Goal: Information Seeking & Learning: Learn about a topic

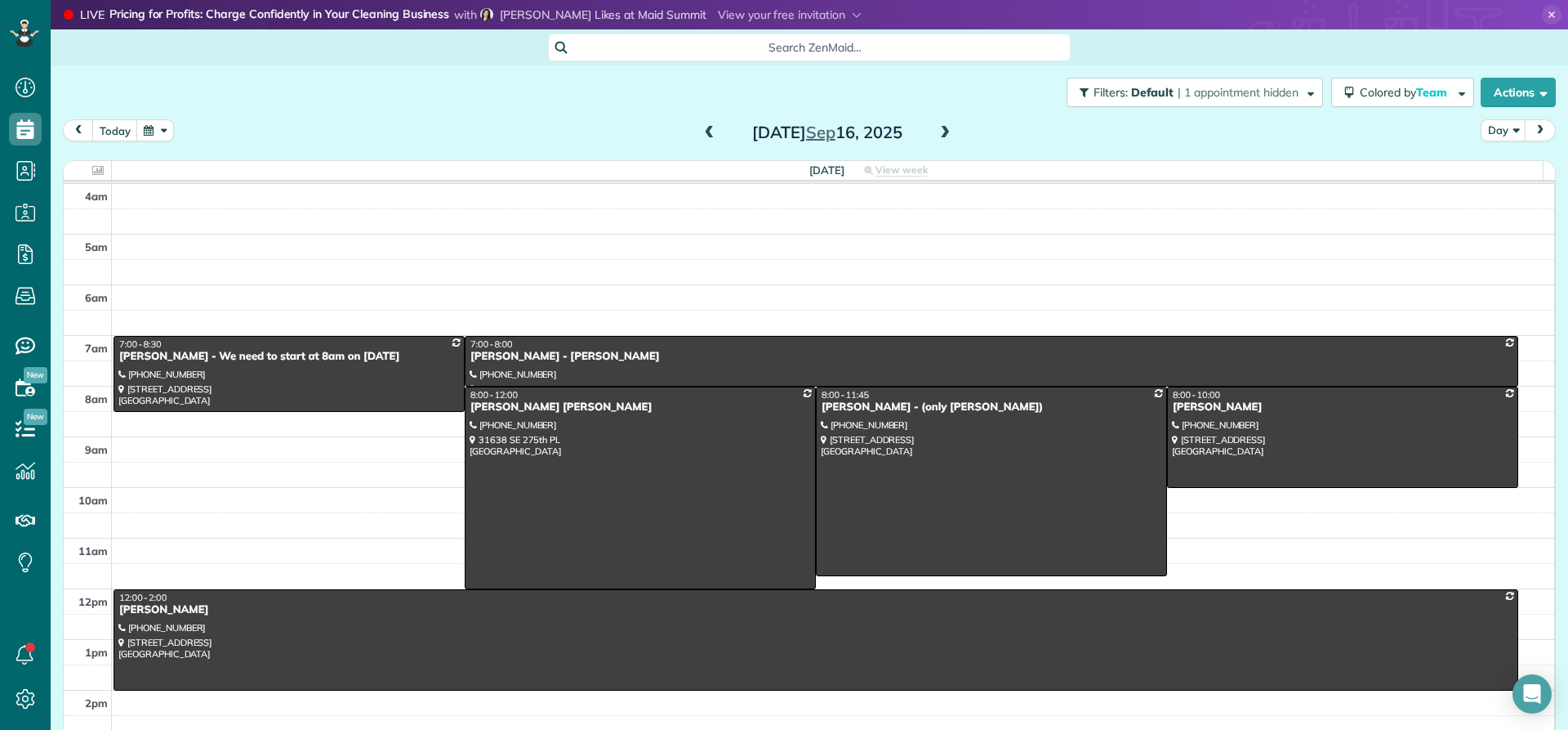
scroll to position [153, 0]
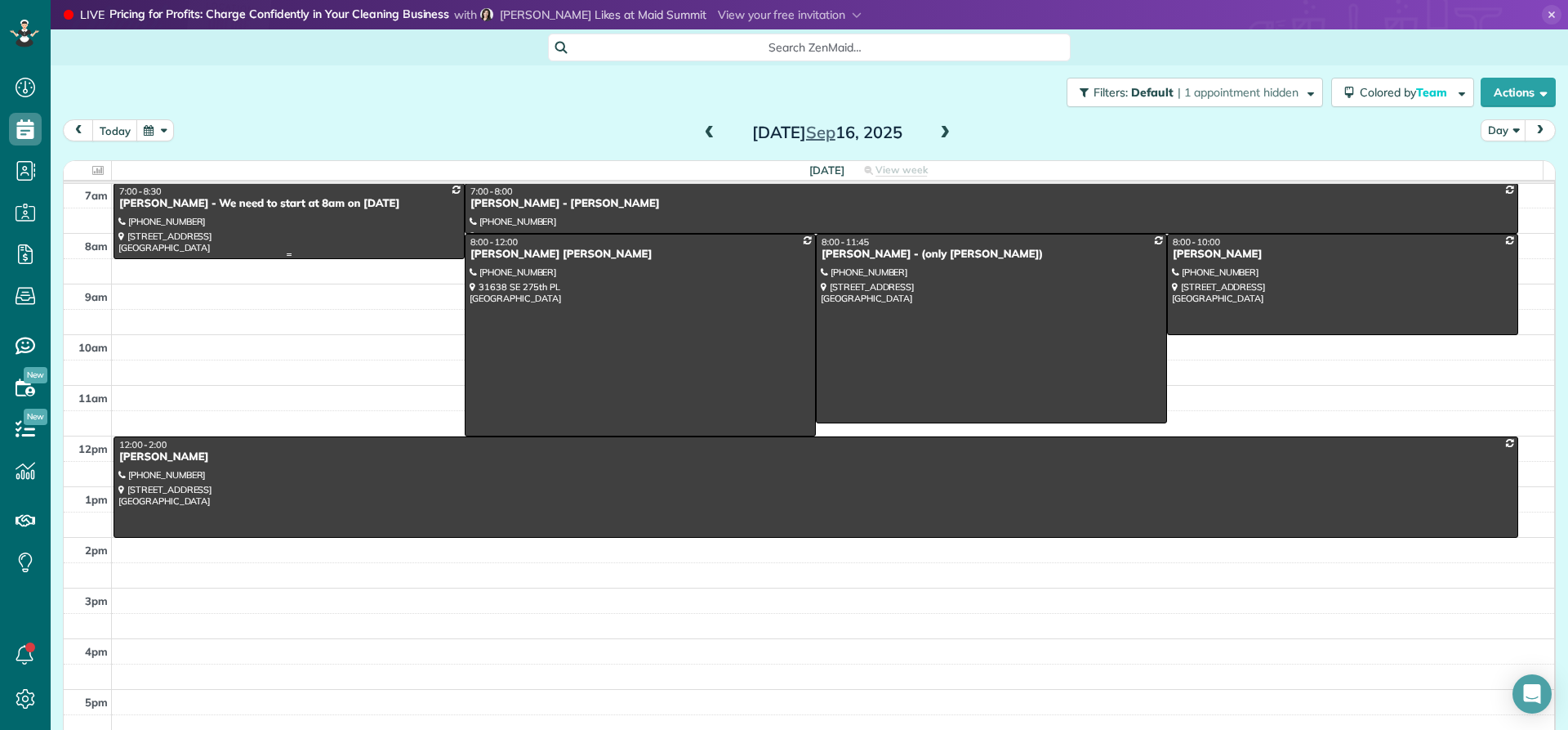
click at [149, 194] on span "7:00 - 8:30" at bounding box center [140, 191] width 42 height 11
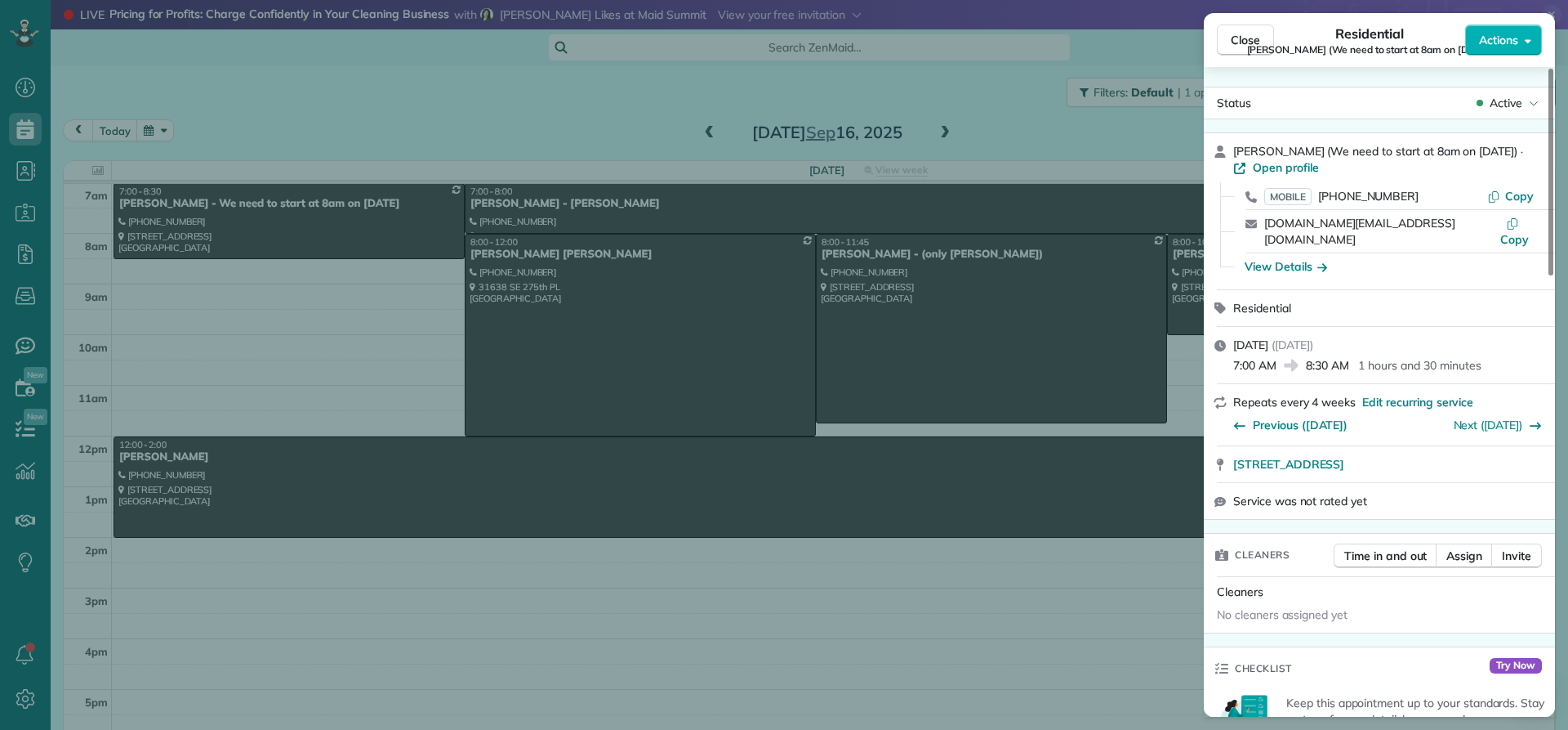
drag, startPoint x: 1312, startPoint y: 145, endPoint x: 1224, endPoint y: 148, distance: 88.1
click at [1203, 146] on div "Close Residential Susan Morales (We need to start at 8am on 6-20-23) Actions St…" at bounding box center [784, 365] width 1568 height 730
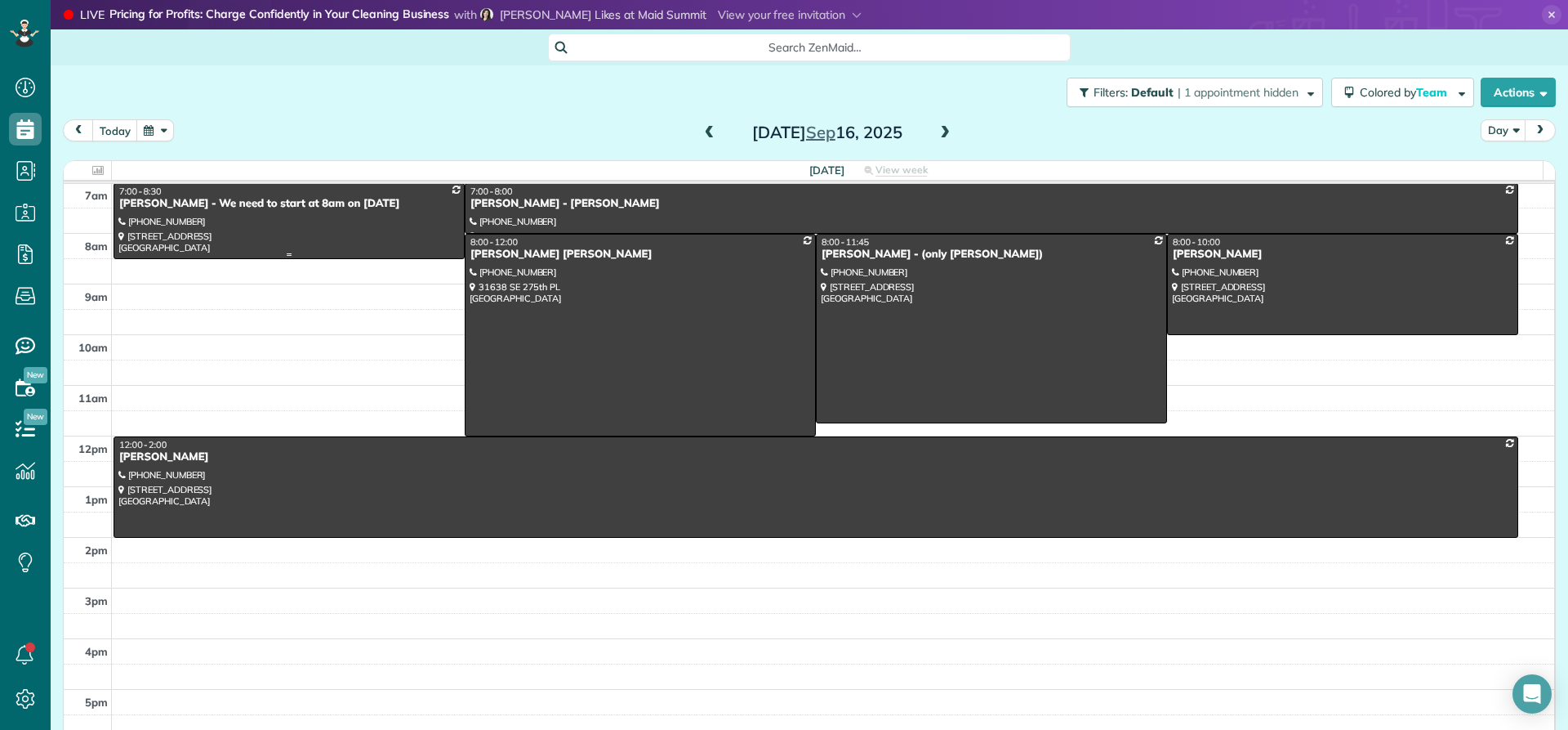
click at [193, 206] on div "[PERSON_NAME] - We need to start at 8am on [DATE]" at bounding box center [289, 204] width 341 height 14
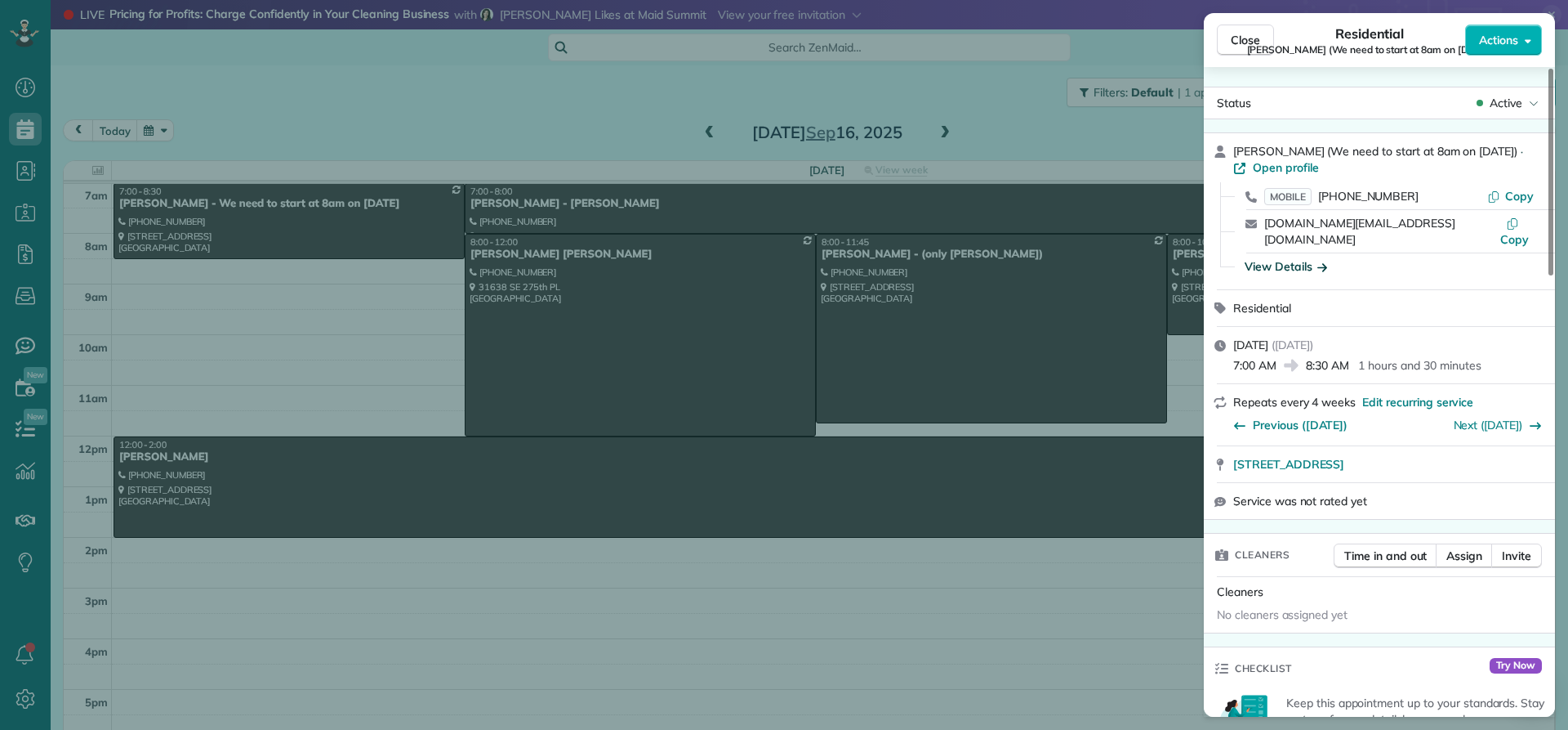
click at [1270, 259] on div "View Details" at bounding box center [1286, 267] width 83 height 17
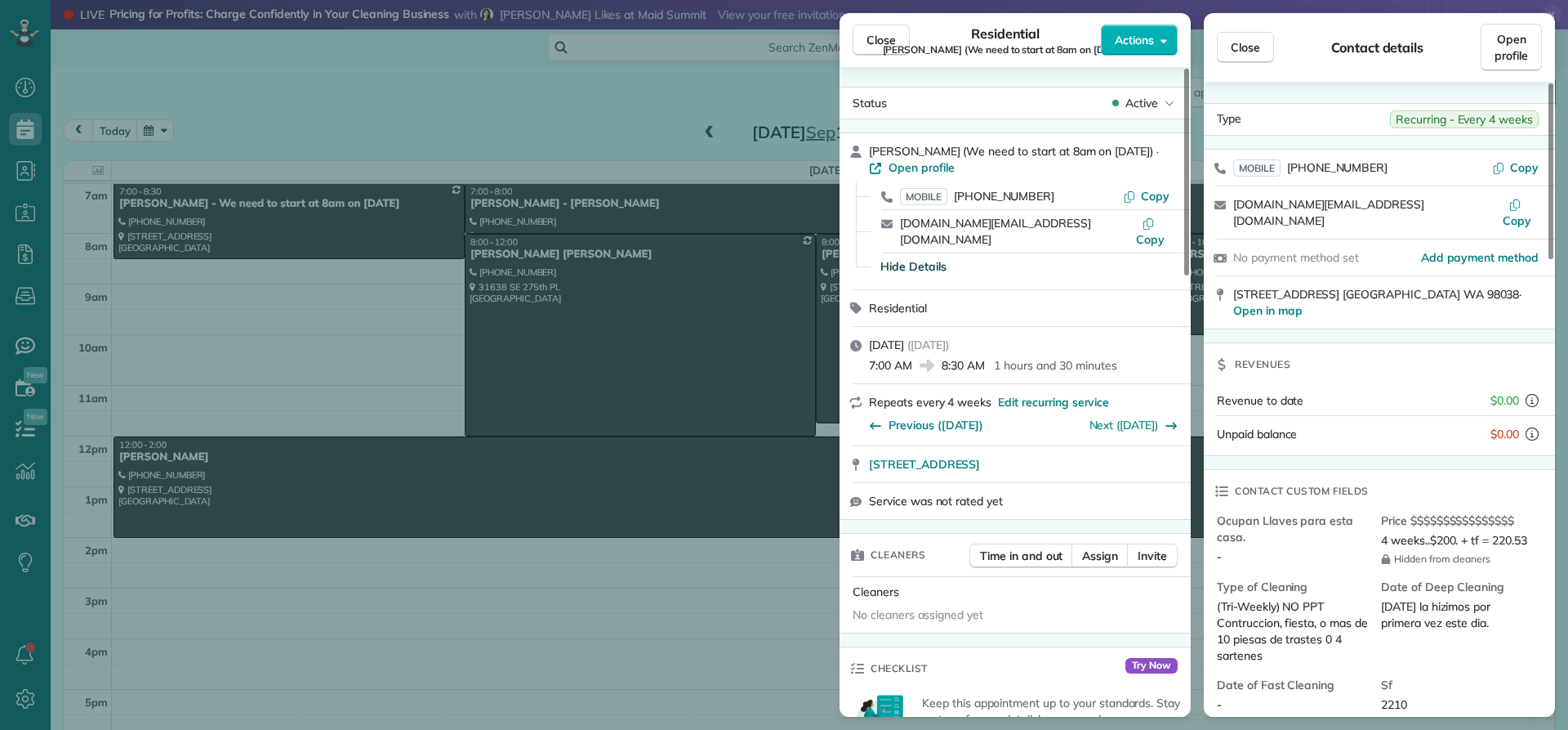
drag, startPoint x: 947, startPoint y: 150, endPoint x: 859, endPoint y: 145, distance: 88.1
click at [859, 145] on div "Susan Morales (We need to start at 8am on 6-20-23) · Open profile MOBILE (562) …" at bounding box center [1015, 211] width 351 height 156
click at [876, 41] on span "Close" at bounding box center [881, 40] width 29 height 17
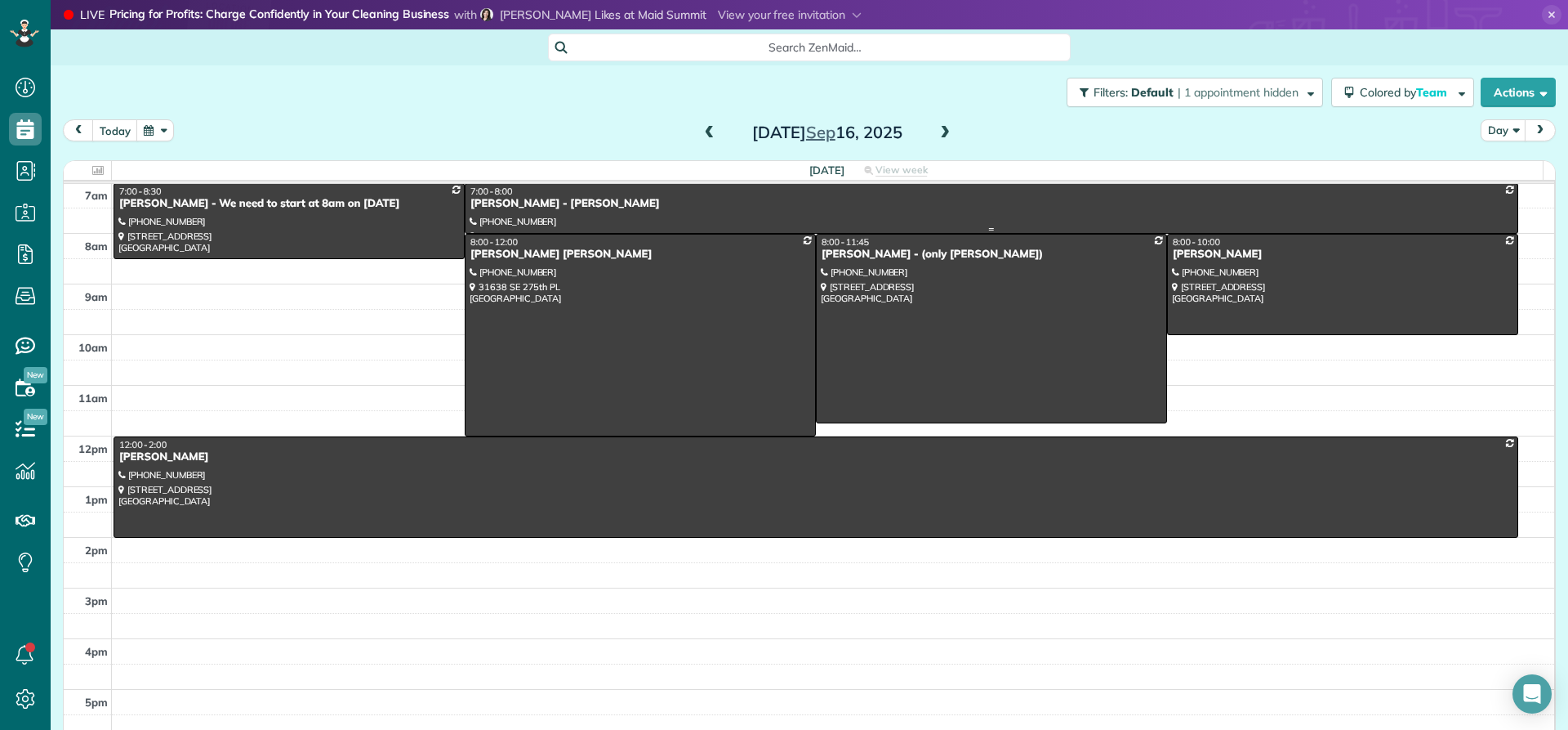
click at [491, 200] on div "[PERSON_NAME] - [PERSON_NAME]" at bounding box center [991, 204] width 1044 height 14
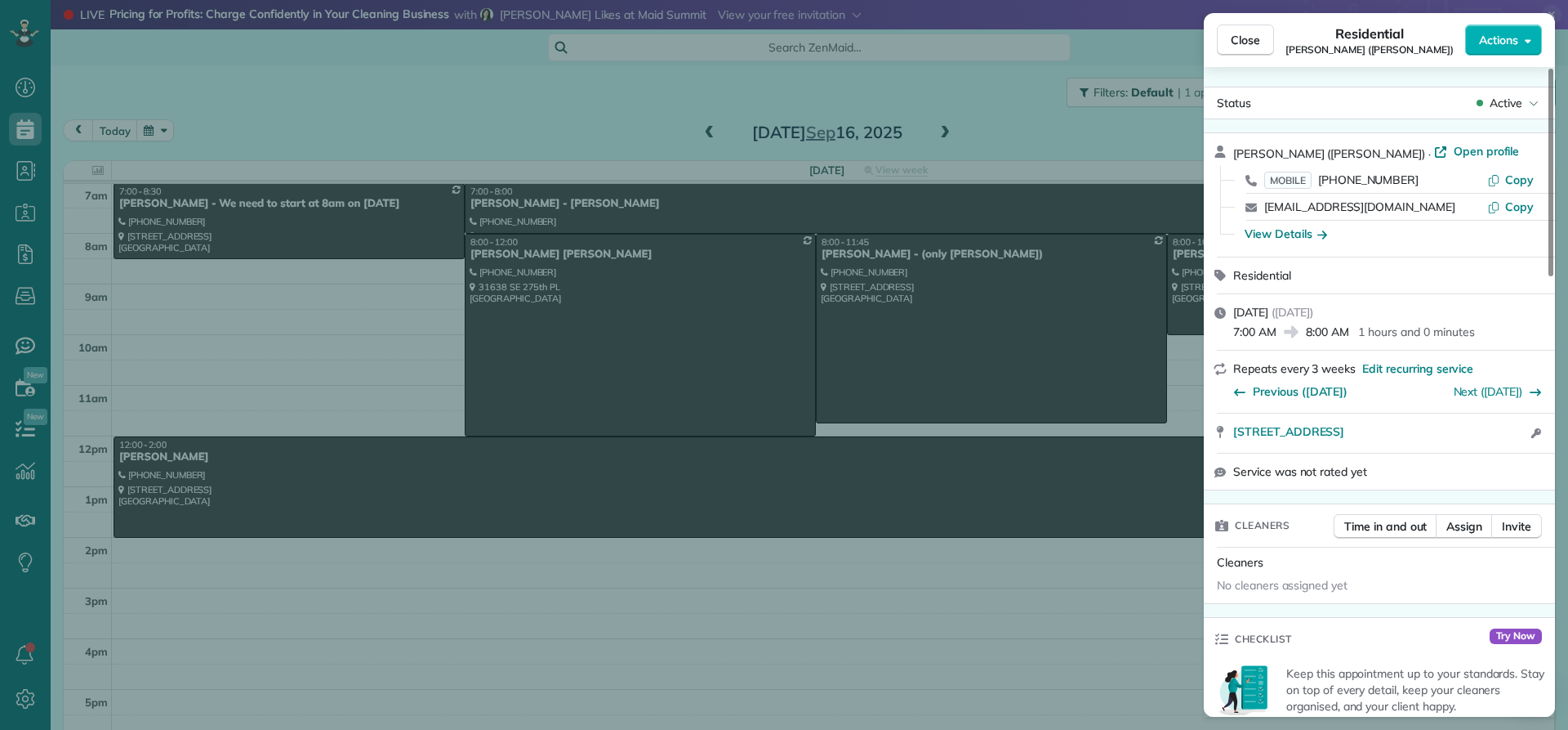
drag, startPoint x: 1313, startPoint y: 154, endPoint x: 1231, endPoint y: 149, distance: 82.2
click at [1231, 149] on div "Jane Wartonbe (IRIS - MONICA) · Open profile MOBILE (425) 985-1133 Copy anuntja…" at bounding box center [1379, 194] width 351 height 124
click at [1268, 236] on div "View Details" at bounding box center [1286, 234] width 83 height 17
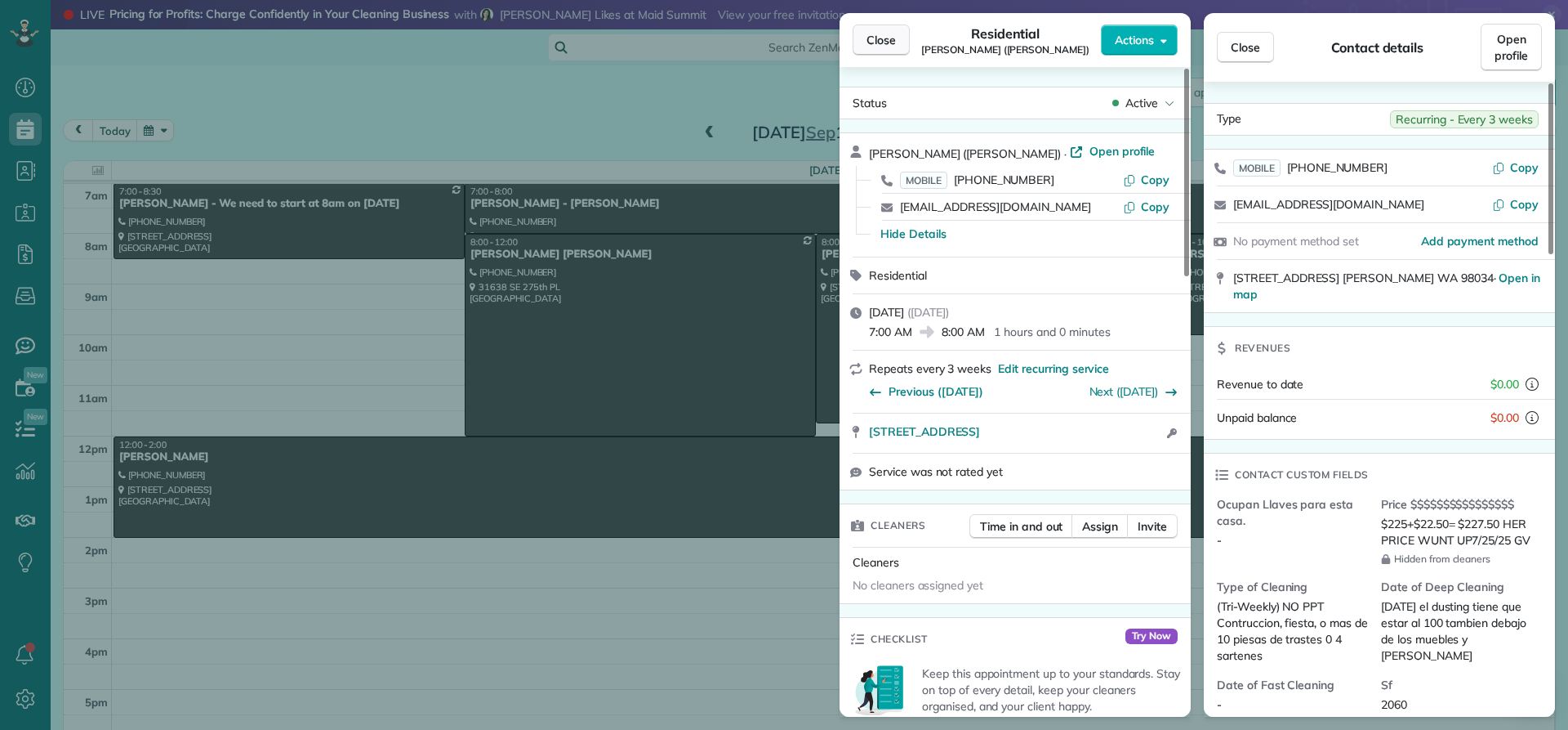
click at [870, 40] on span "Close" at bounding box center [881, 40] width 29 height 17
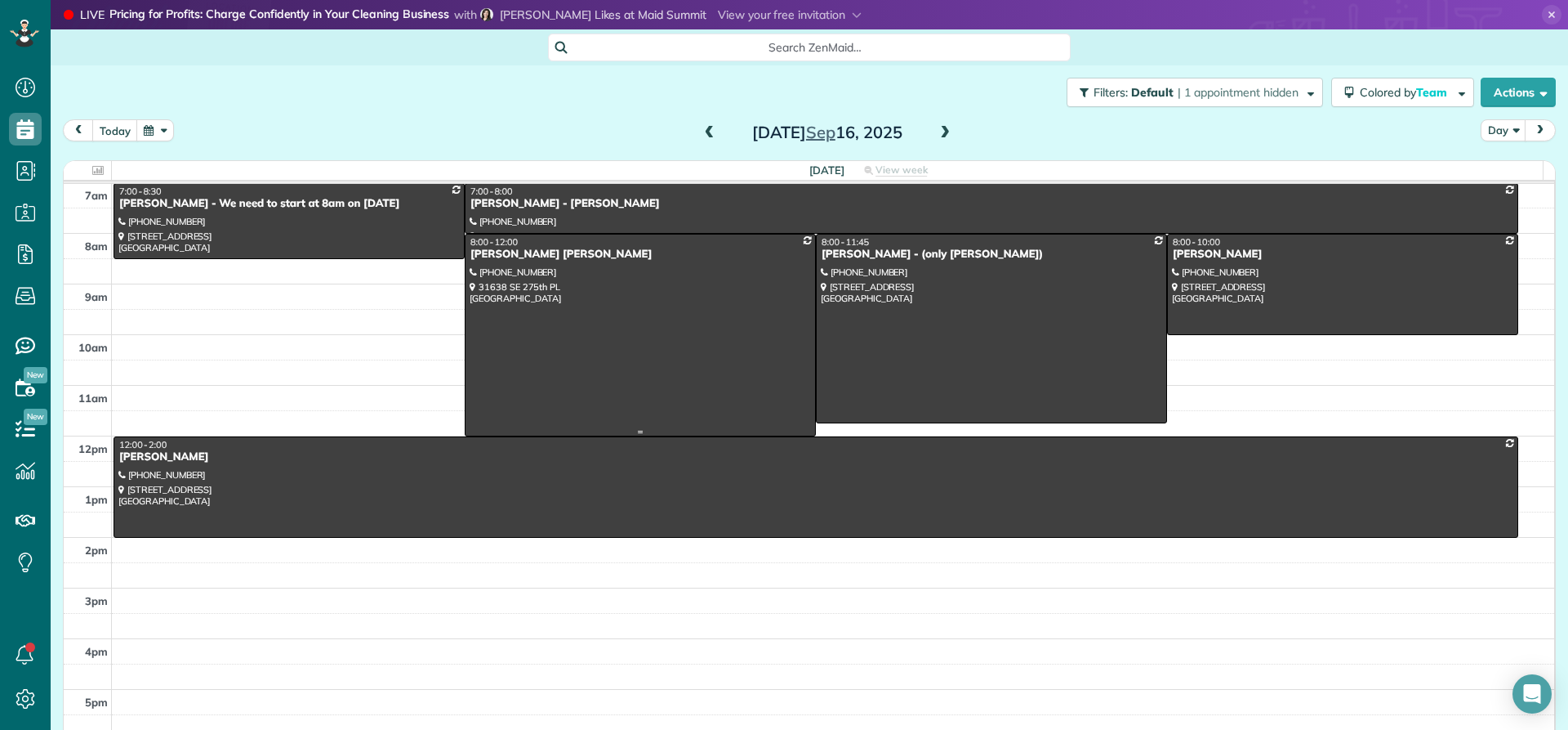
click at [516, 259] on div "[PERSON_NAME] [PERSON_NAME]" at bounding box center [640, 254] width 341 height 14
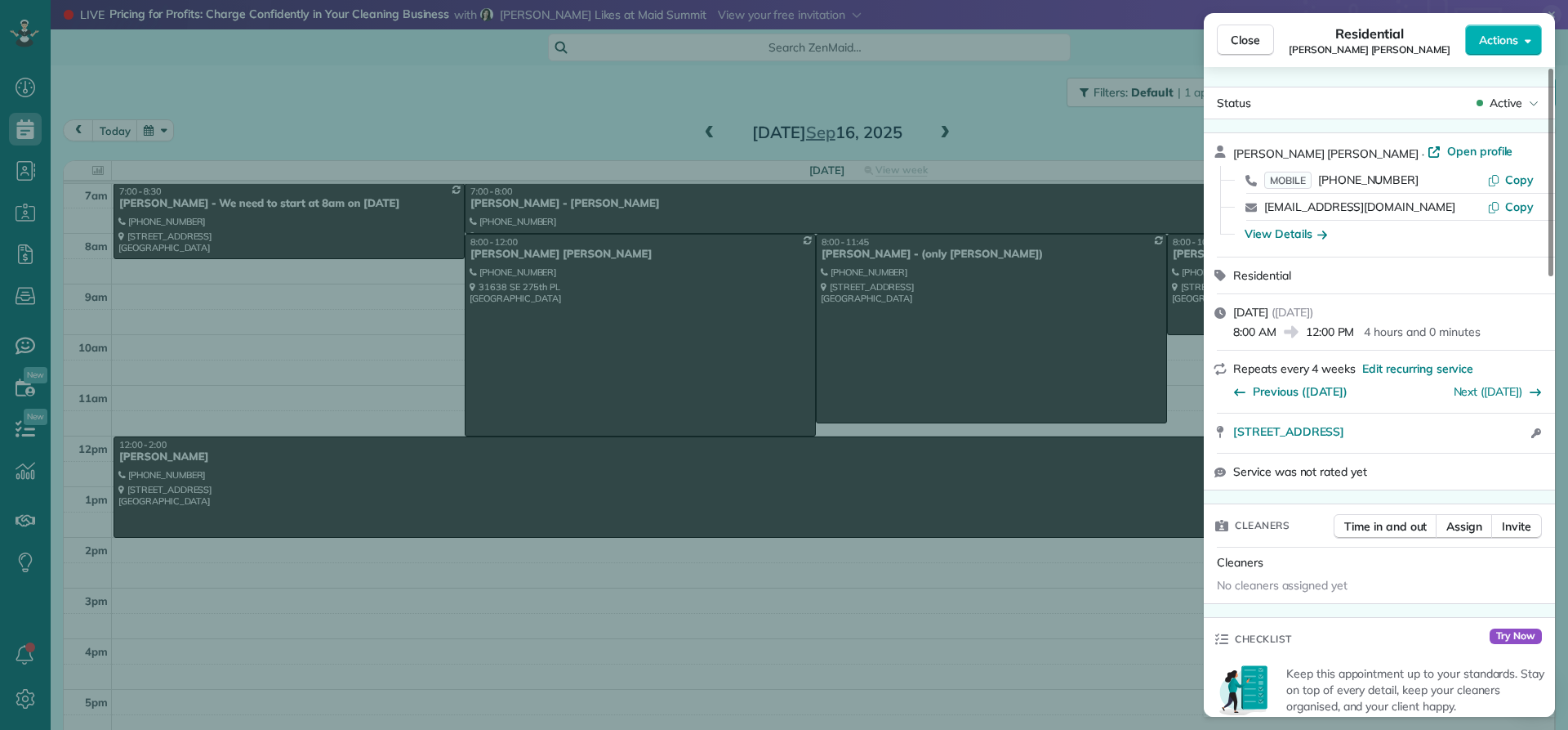
drag, startPoint x: 1340, startPoint y: 148, endPoint x: 1233, endPoint y: 153, distance: 107.1
click at [1233, 153] on div "Ryan reven Tughan · Open profile" at bounding box center [1389, 152] width 312 height 18
click at [1247, 37] on span "Close" at bounding box center [1246, 40] width 29 height 17
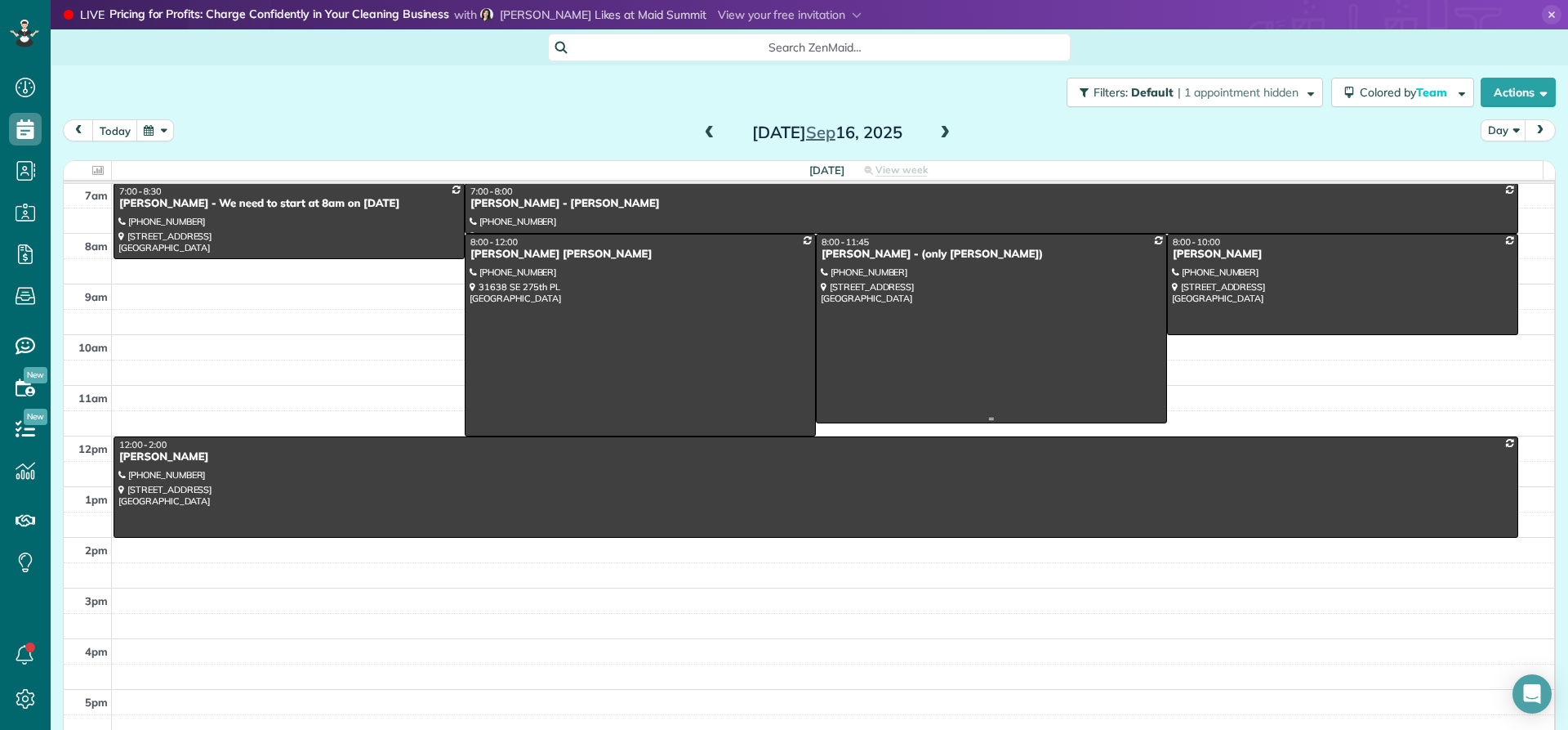
click at [863, 261] on div at bounding box center [991, 329] width 349 height 189
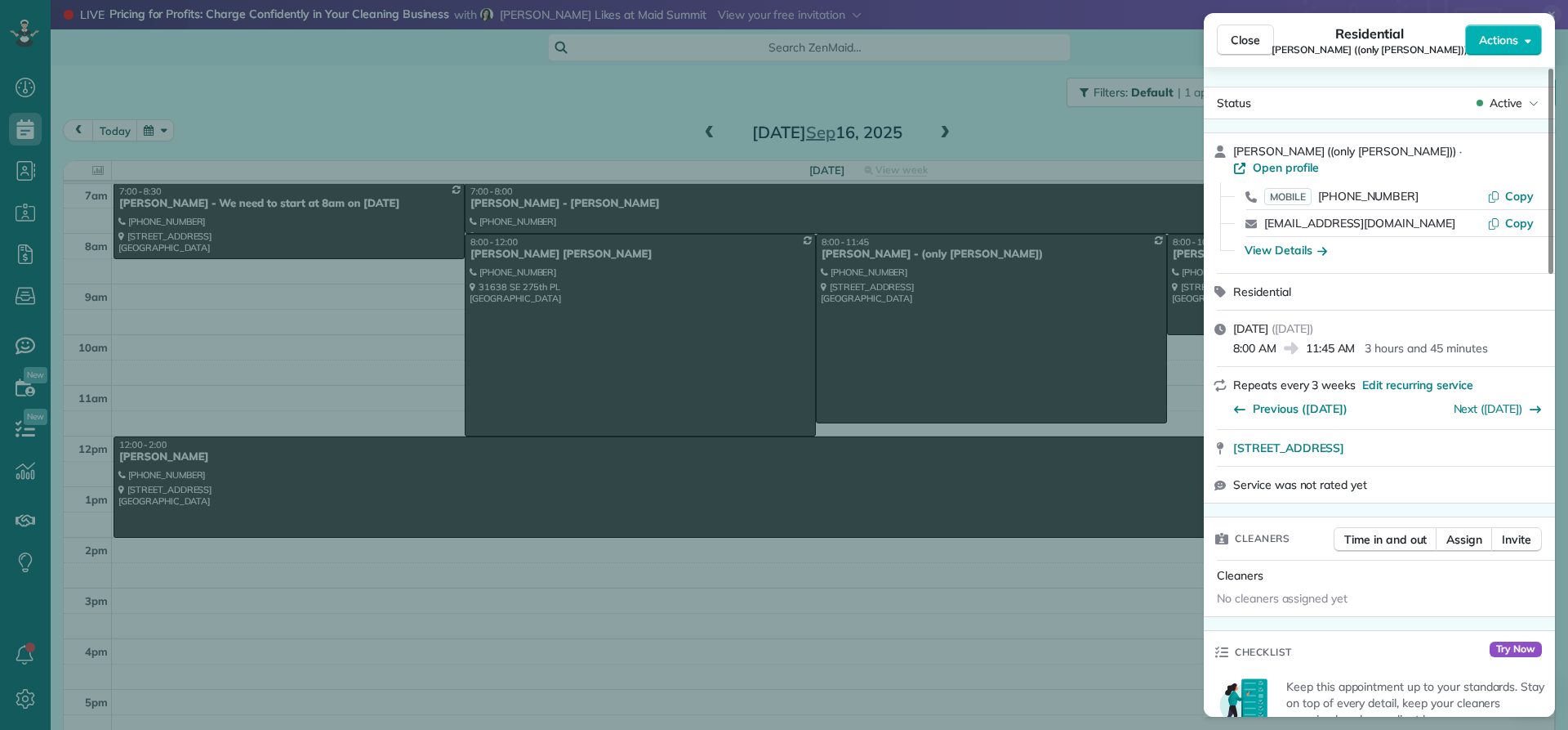
drag, startPoint x: 1298, startPoint y: 150, endPoint x: 1226, endPoint y: 150, distance: 72.0
click at [1226, 150] on div "Laura Akers ((only Dalia)) · Open profile MOBILE (206) 384-8948 Copy laurajaker…" at bounding box center [1379, 203] width 351 height 139
click at [1248, 44] on span "Close" at bounding box center [1246, 40] width 29 height 17
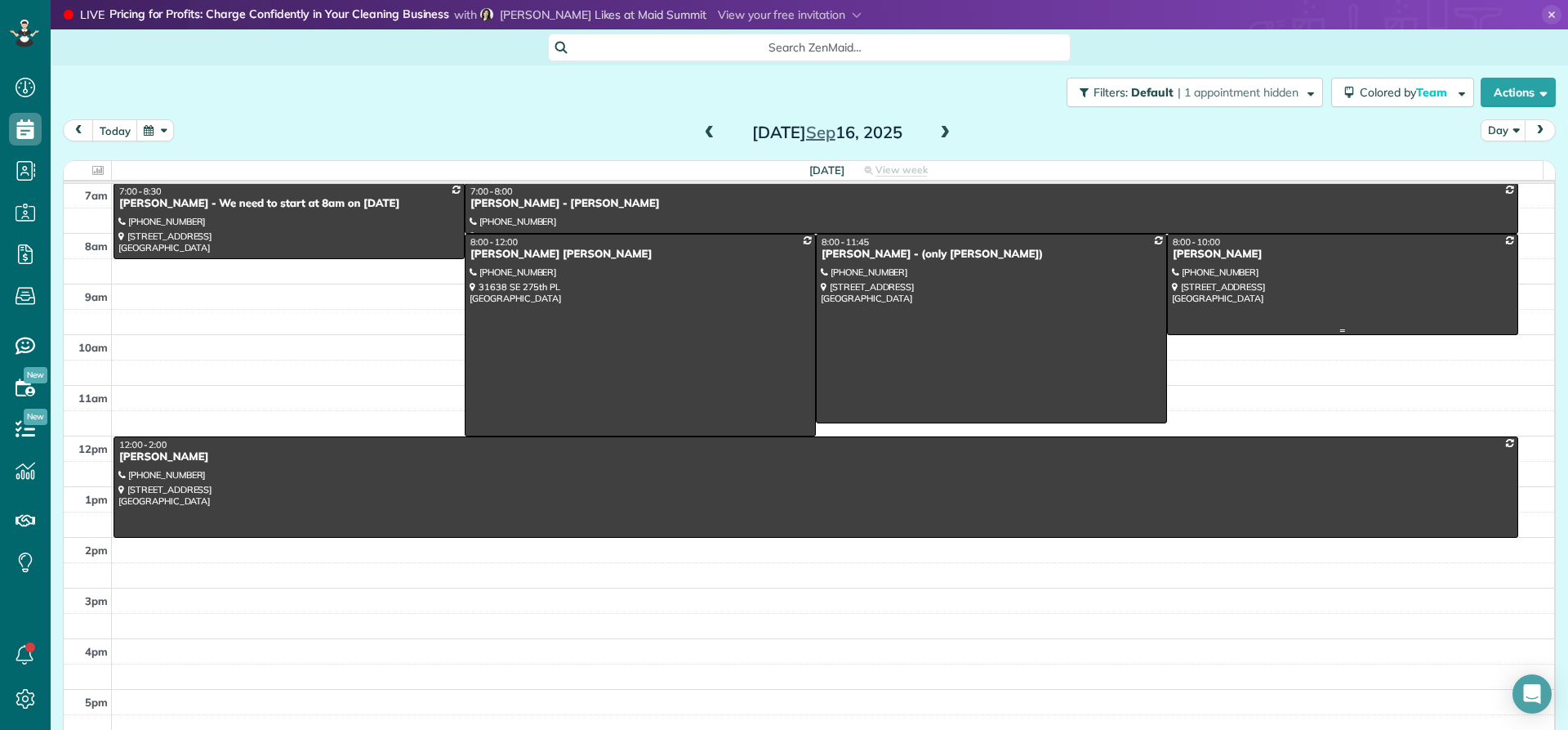
click at [1186, 258] on div "[PERSON_NAME]" at bounding box center [1342, 254] width 341 height 14
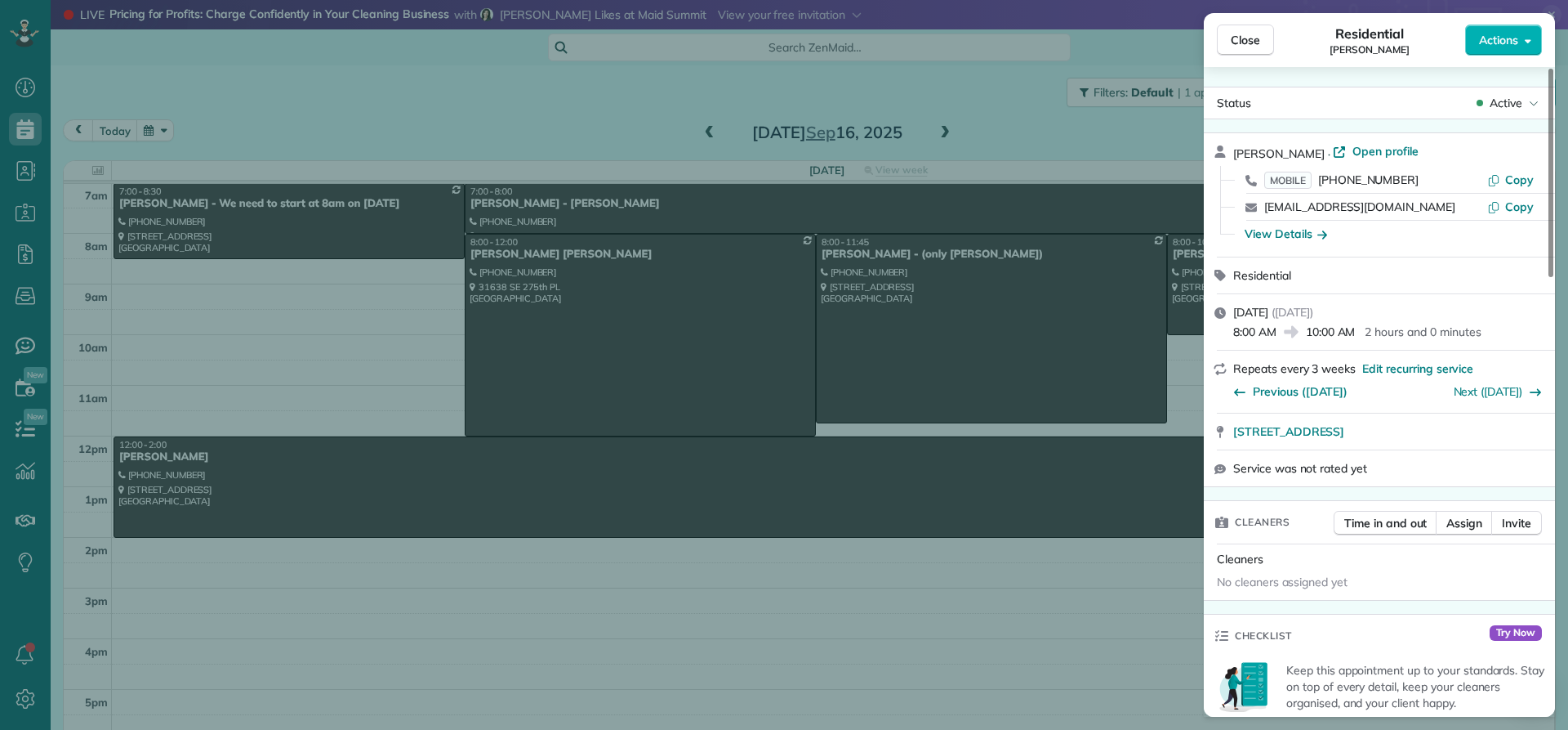
drag, startPoint x: 1301, startPoint y: 150, endPoint x: 1230, endPoint y: 154, distance: 71.1
click at [1230, 154] on div "Ria Schalnat · Open profile MOBILE (513) 374-7123 Copy ria.schalnat@gmail.com C…" at bounding box center [1379, 194] width 351 height 124
click at [1284, 234] on div "View Details" at bounding box center [1286, 234] width 83 height 17
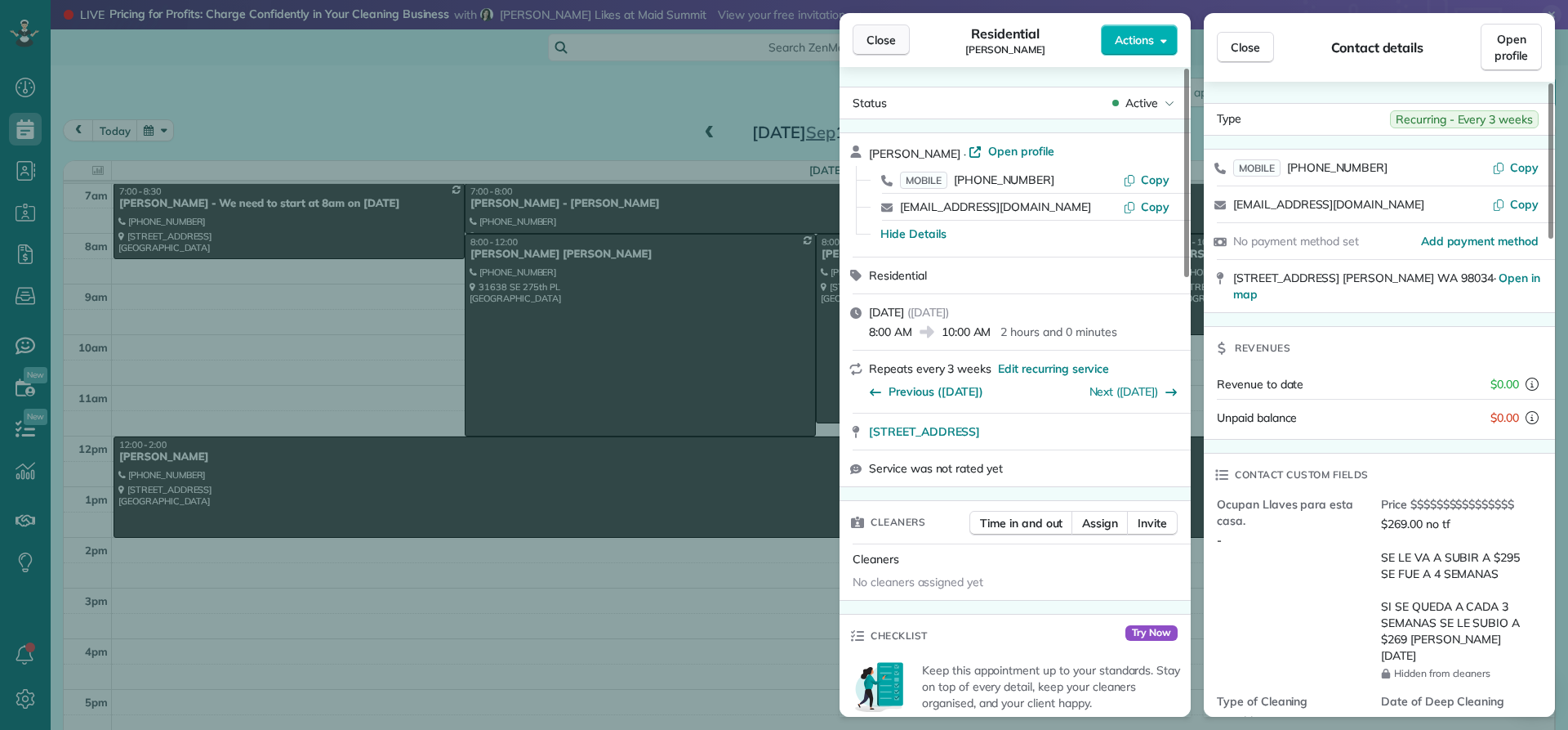
click at [886, 43] on span "Close" at bounding box center [881, 40] width 29 height 17
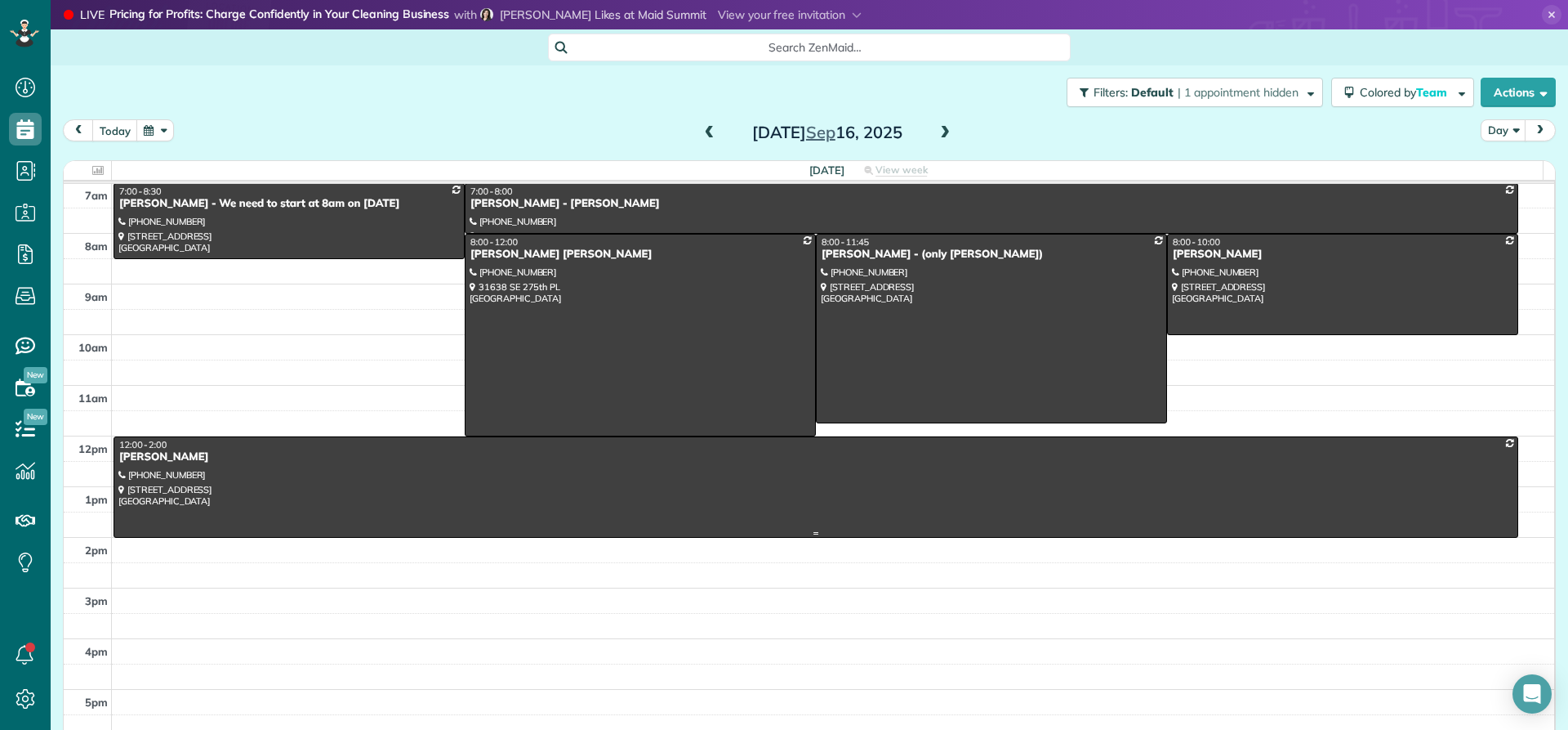
click at [154, 467] on div at bounding box center [816, 487] width 1404 height 100
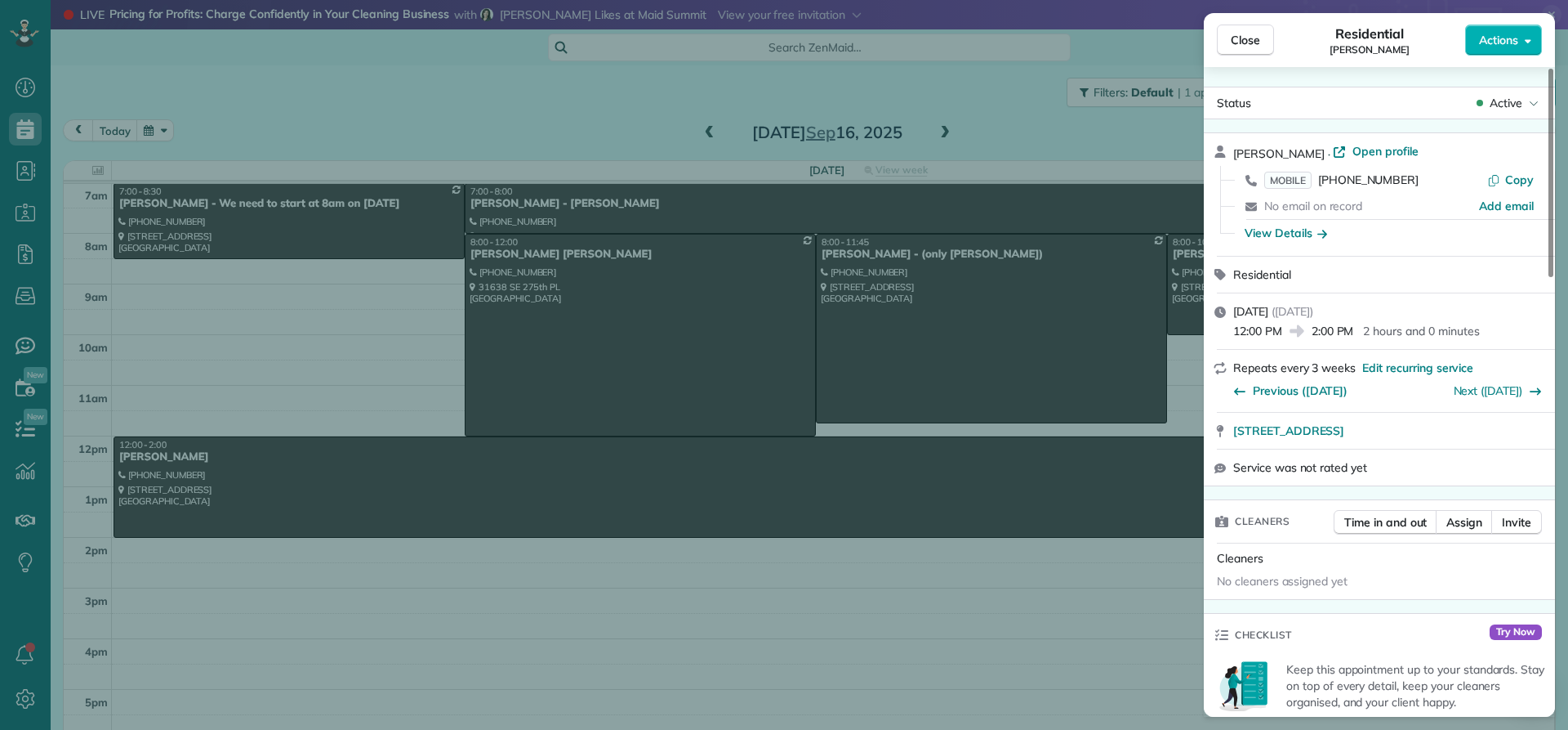
drag, startPoint x: 1324, startPoint y: 150, endPoint x: 1228, endPoint y: 154, distance: 96.1
click at [1228, 153] on div "Christine Ritchey · Open profile MOBILE (425) 765-6649 Copy No email on record …" at bounding box center [1379, 194] width 351 height 123
click at [1260, 41] on span "Close" at bounding box center [1246, 40] width 29 height 17
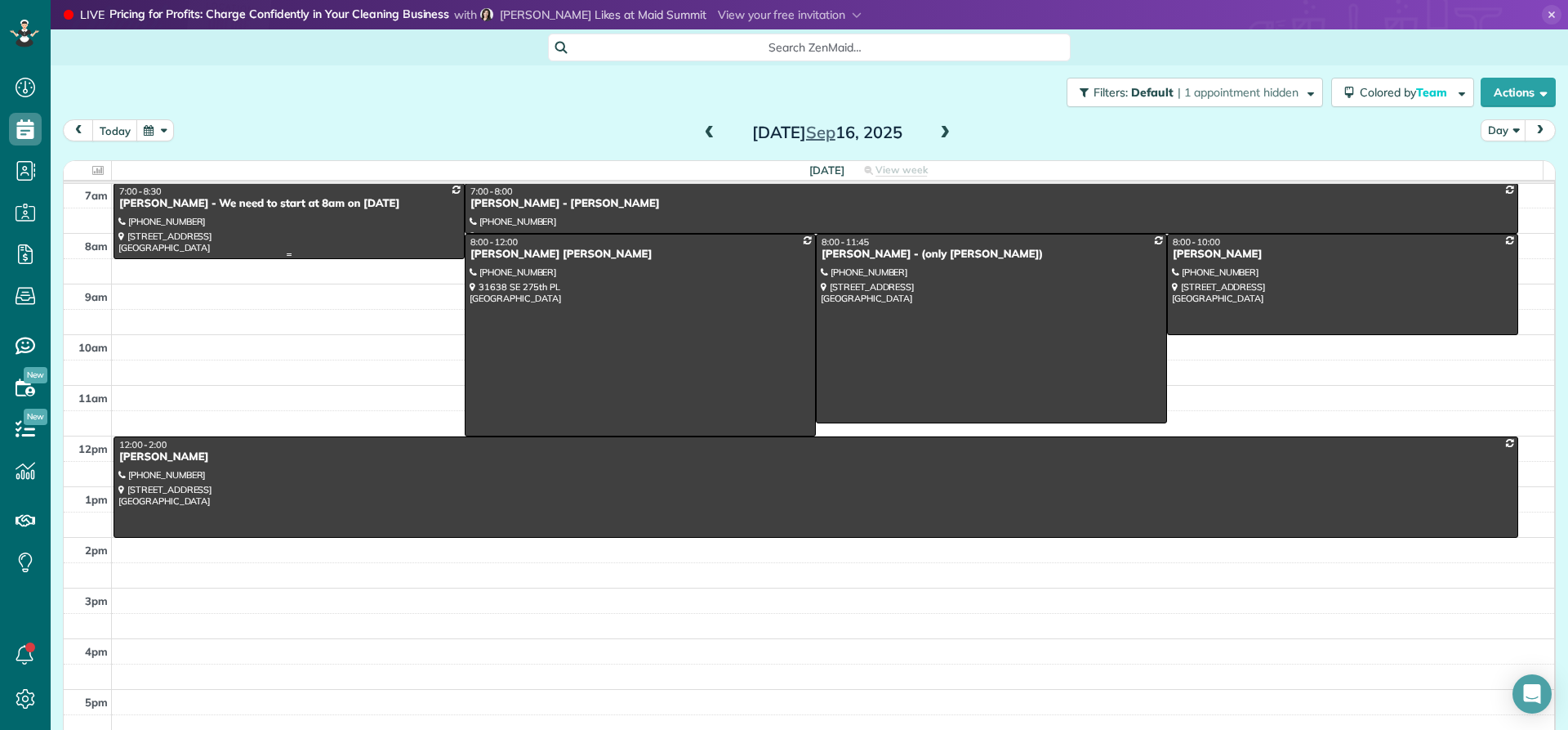
click at [139, 206] on div "[PERSON_NAME] - We need to start at 8am on [DATE]" at bounding box center [289, 204] width 341 height 14
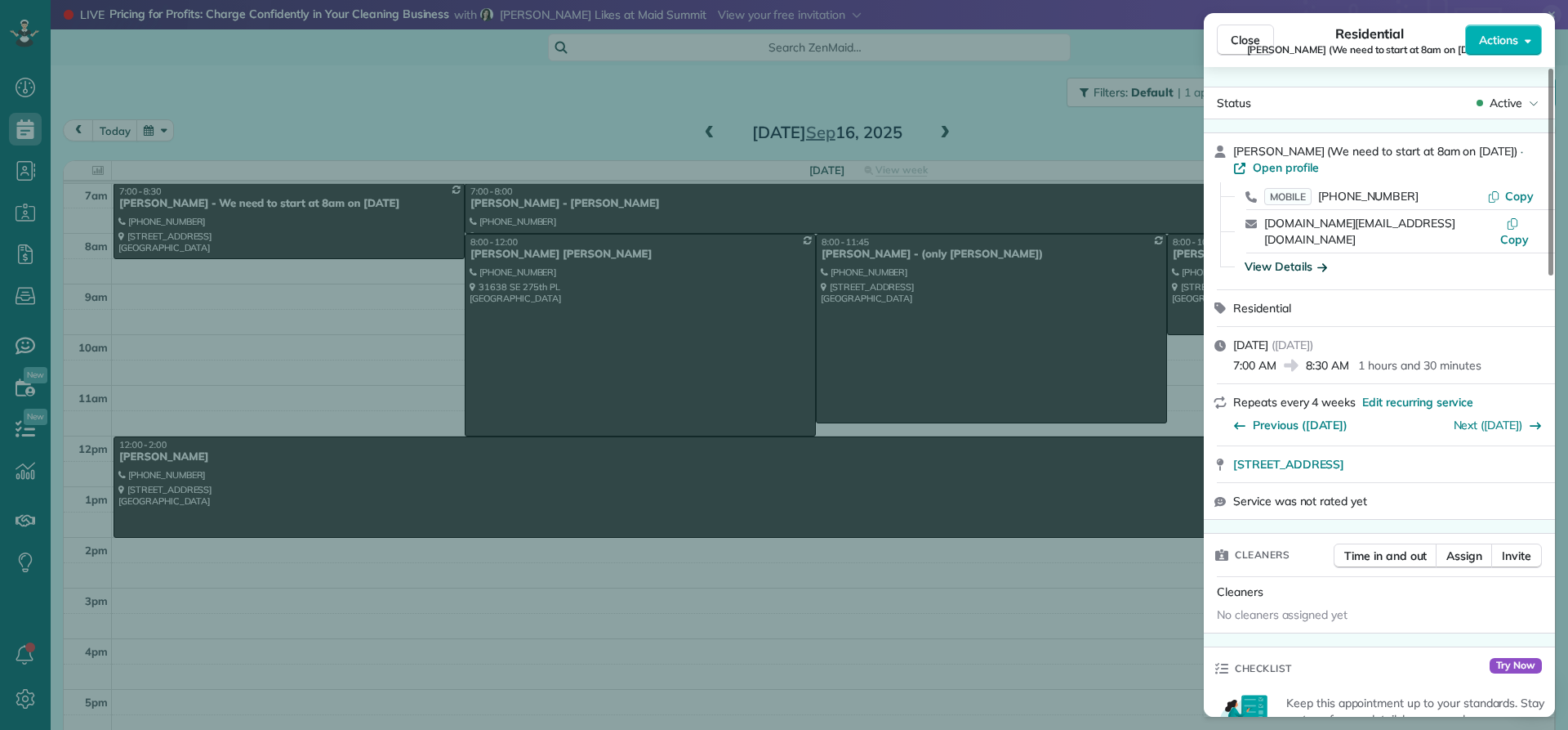
click at [1288, 259] on div "View Details" at bounding box center [1286, 267] width 83 height 17
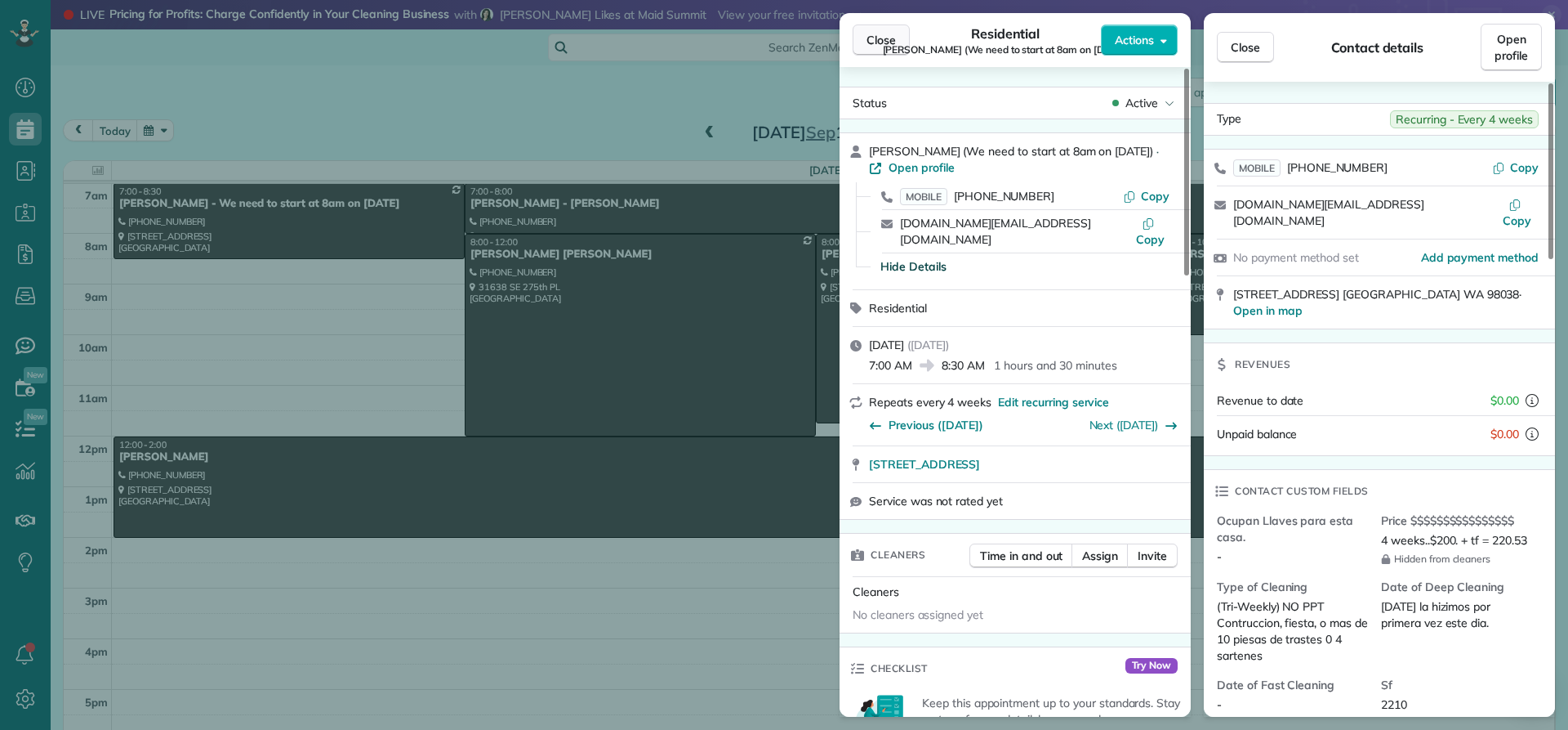
click at [874, 45] on span "Close" at bounding box center [881, 40] width 29 height 17
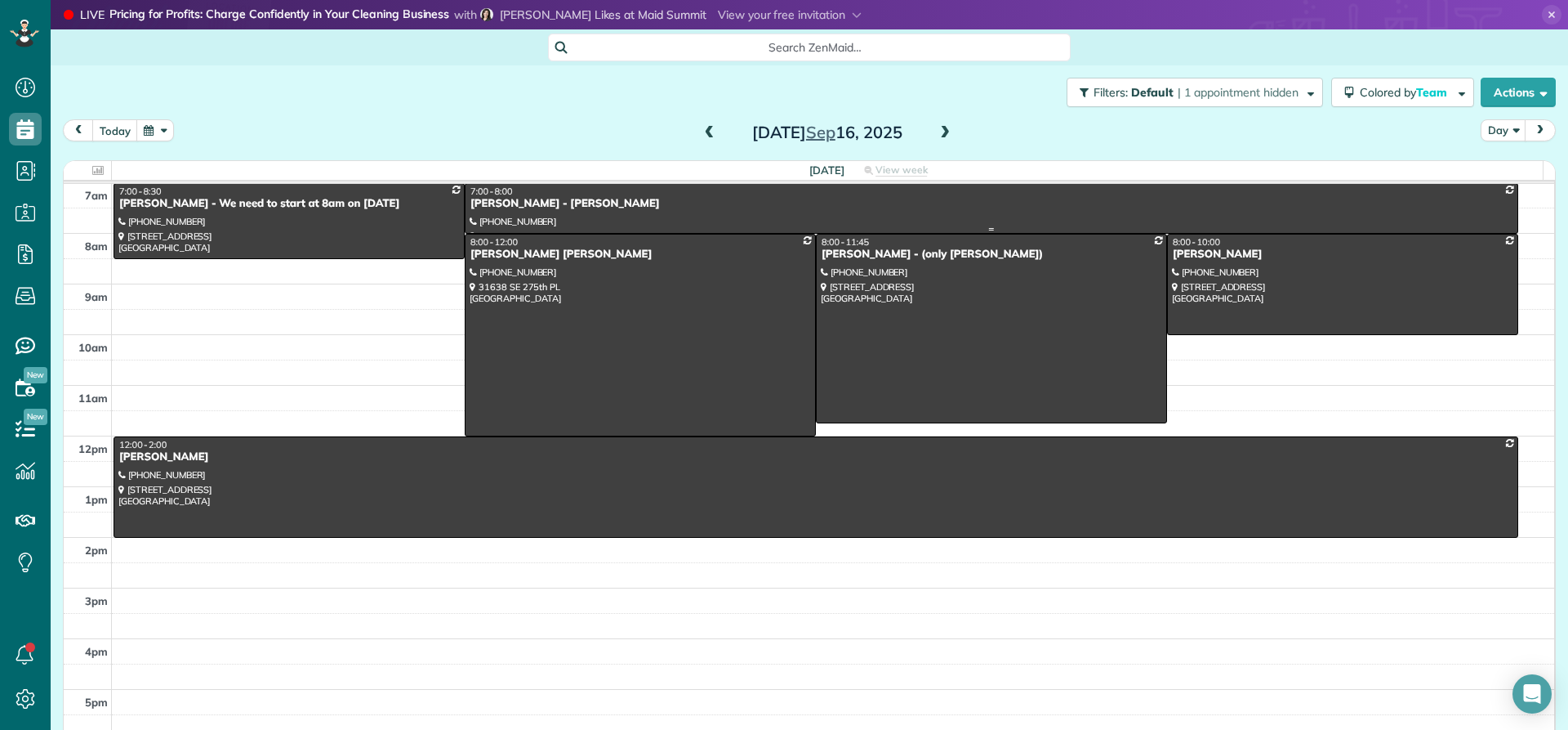
click at [511, 201] on div "[PERSON_NAME] - [PERSON_NAME]" at bounding box center [991, 204] width 1044 height 14
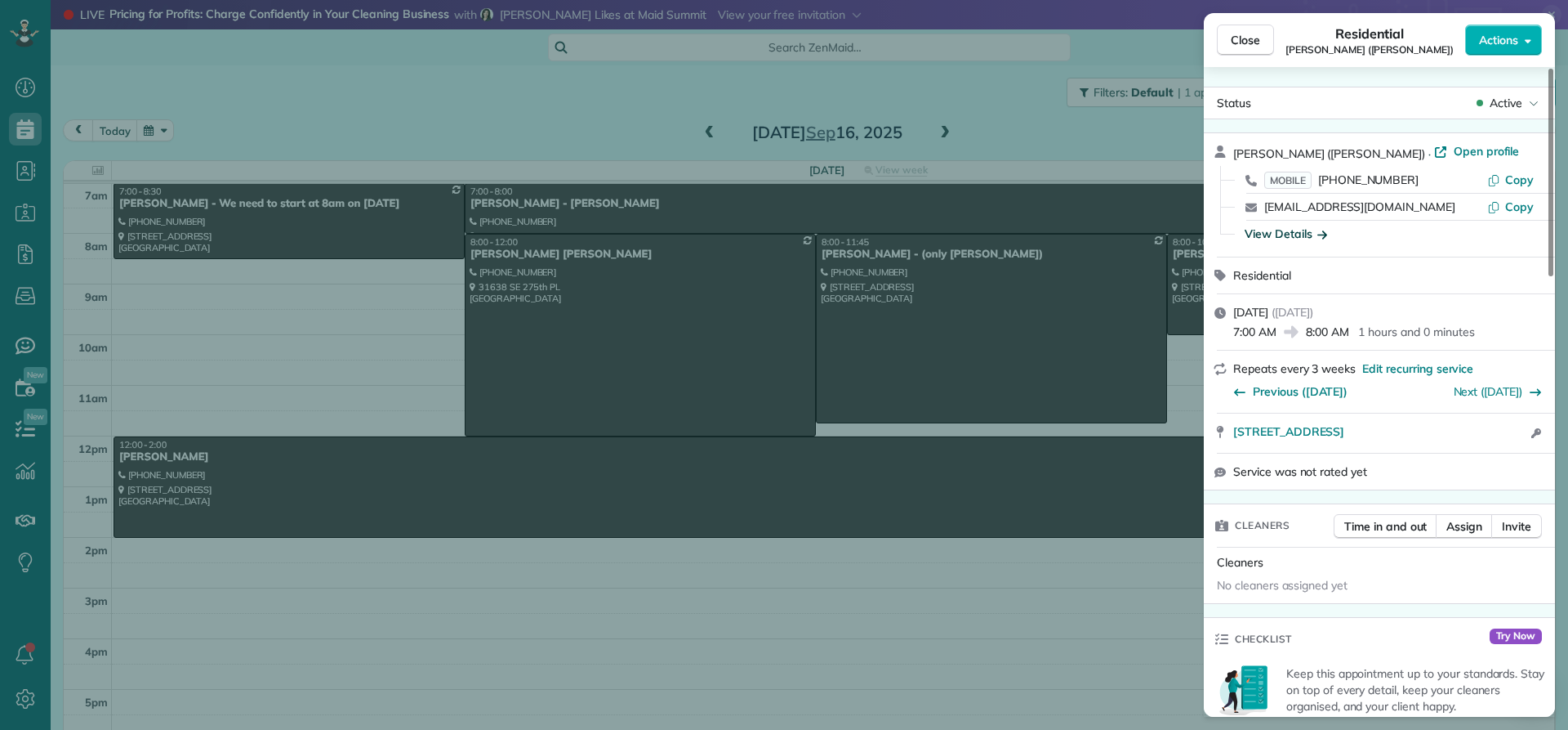
click at [1280, 238] on div "View Details" at bounding box center [1286, 234] width 83 height 17
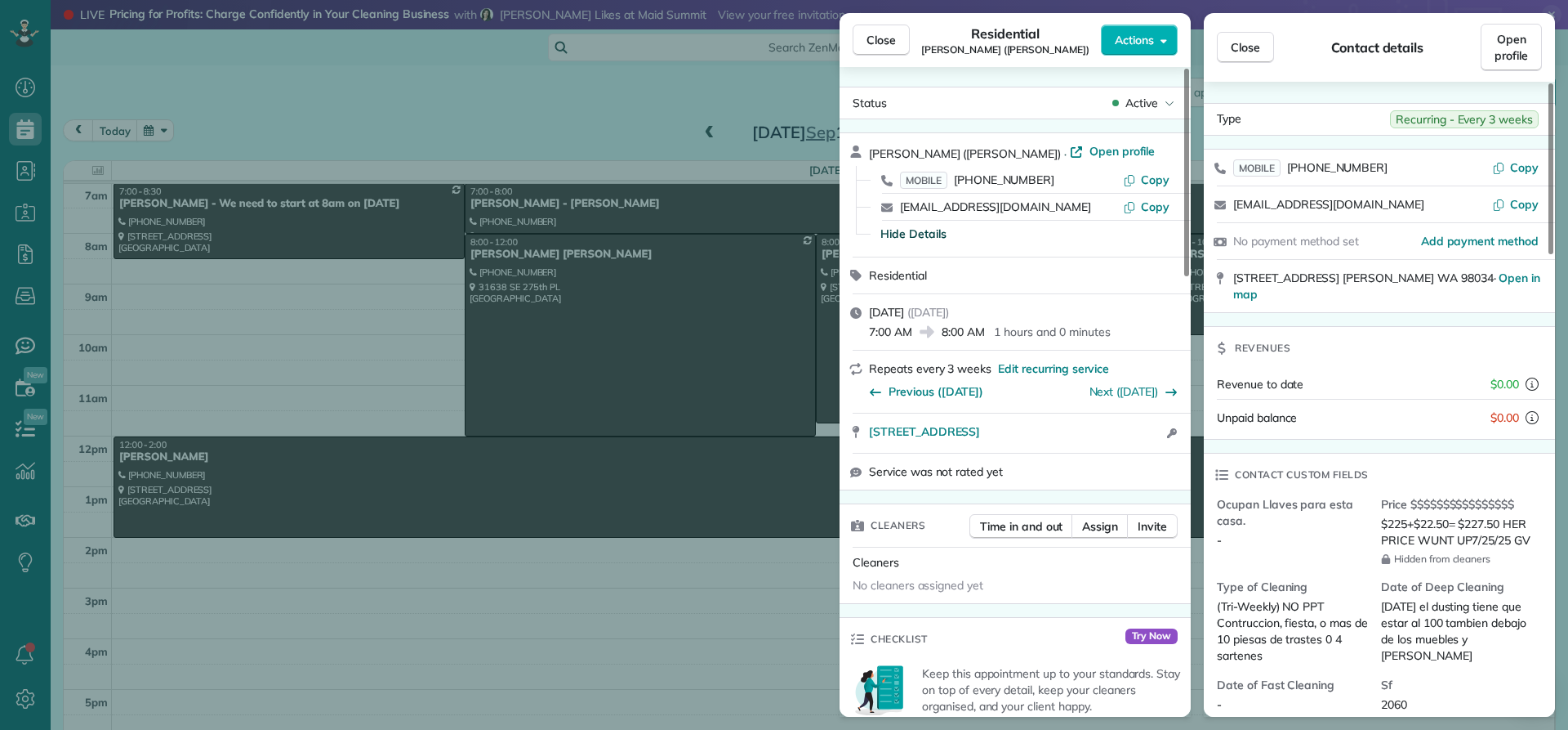
drag, startPoint x: 884, startPoint y: 46, endPoint x: 882, endPoint y: 56, distance: 10.2
click at [883, 53] on button "Close" at bounding box center [881, 40] width 57 height 31
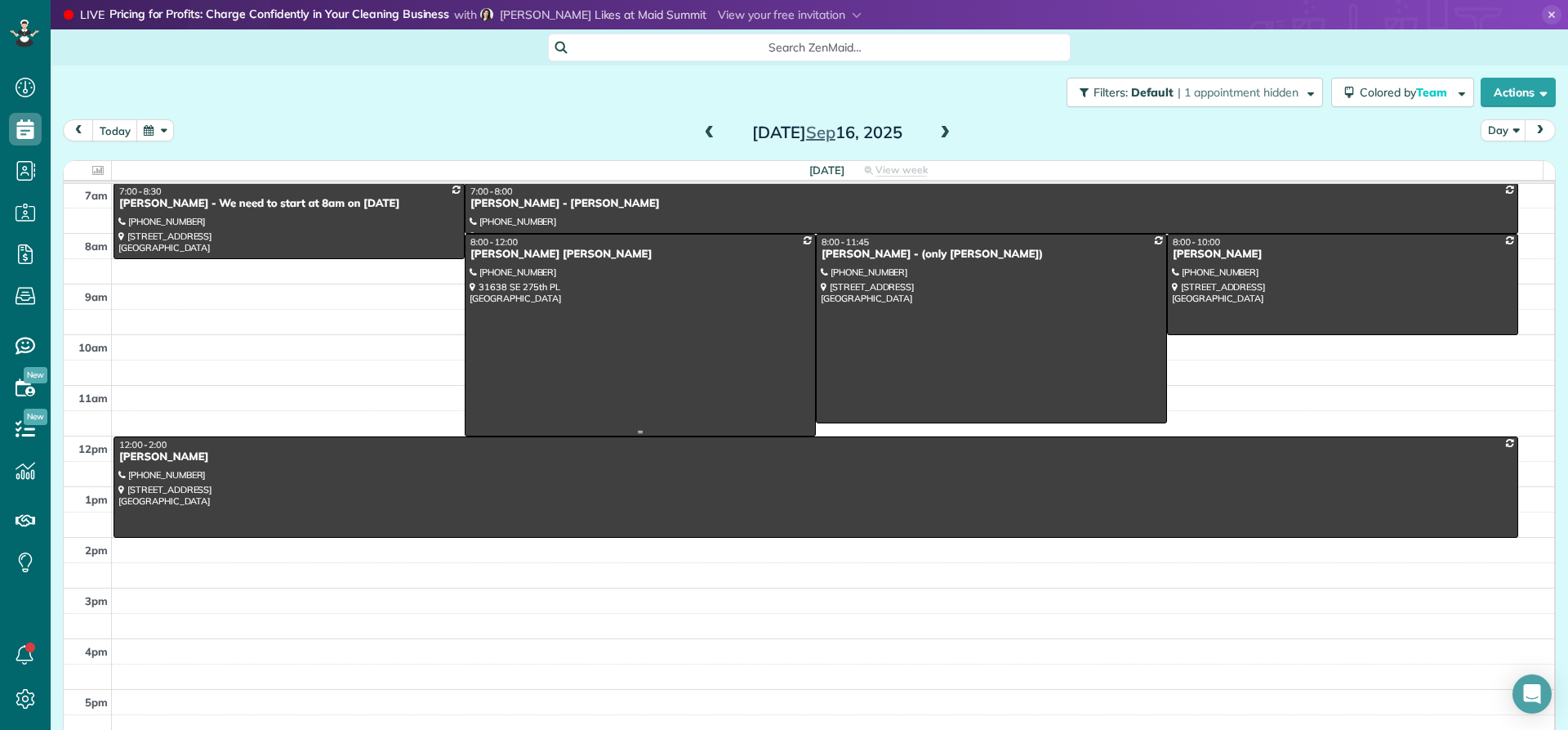
click at [528, 254] on div "[PERSON_NAME] [PERSON_NAME]" at bounding box center [640, 254] width 341 height 14
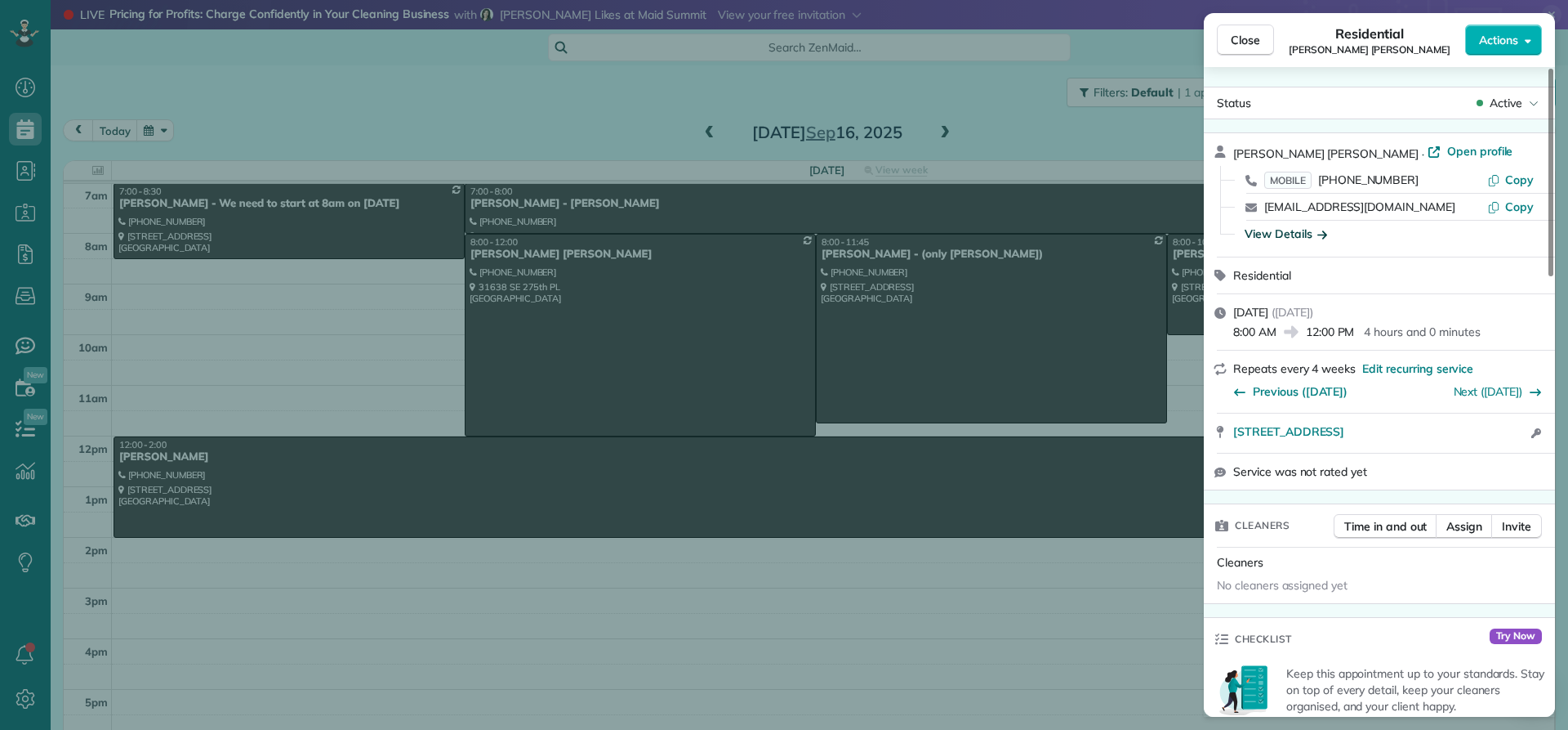
click at [1275, 237] on div "View Details" at bounding box center [1286, 234] width 83 height 17
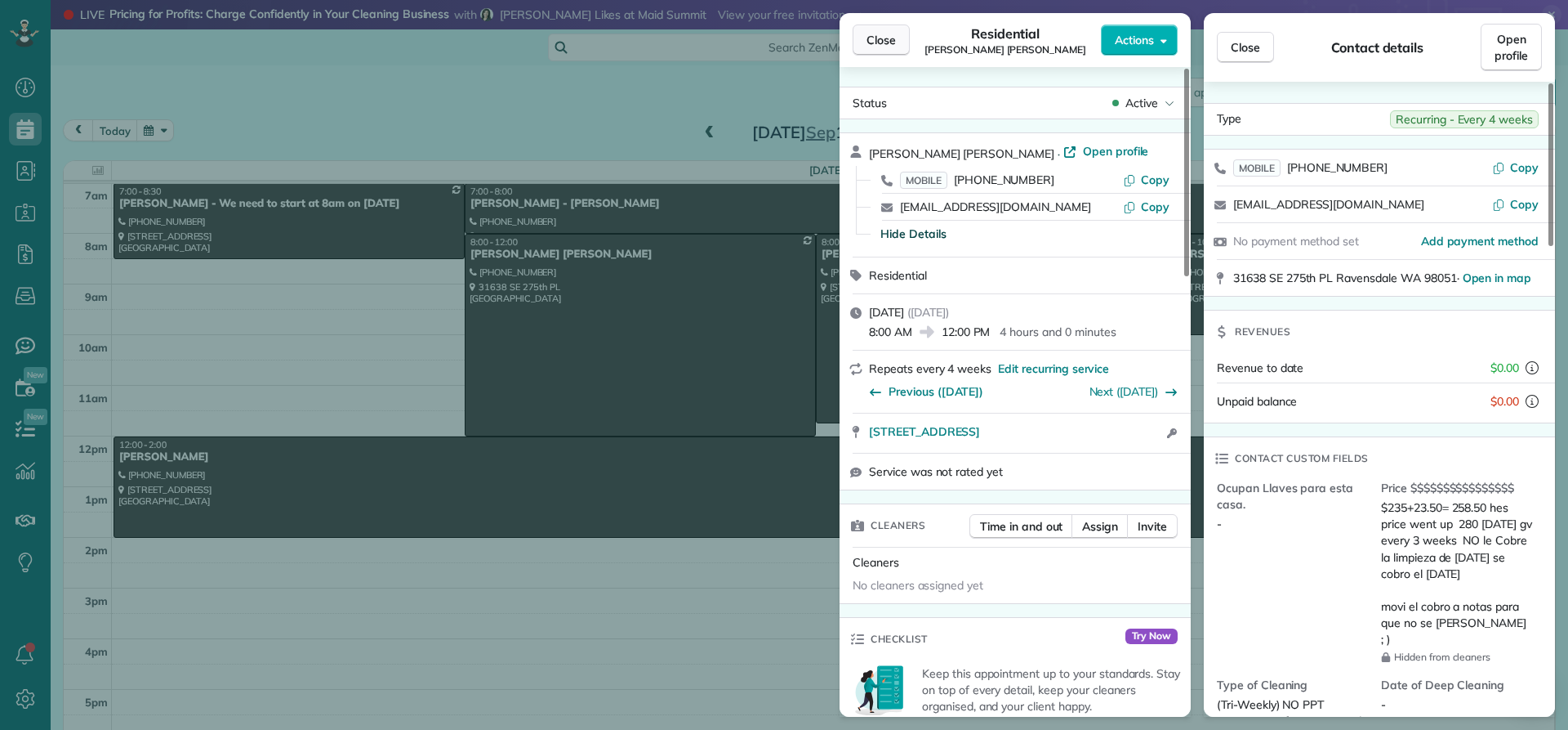
click at [892, 41] on span "Close" at bounding box center [881, 40] width 29 height 17
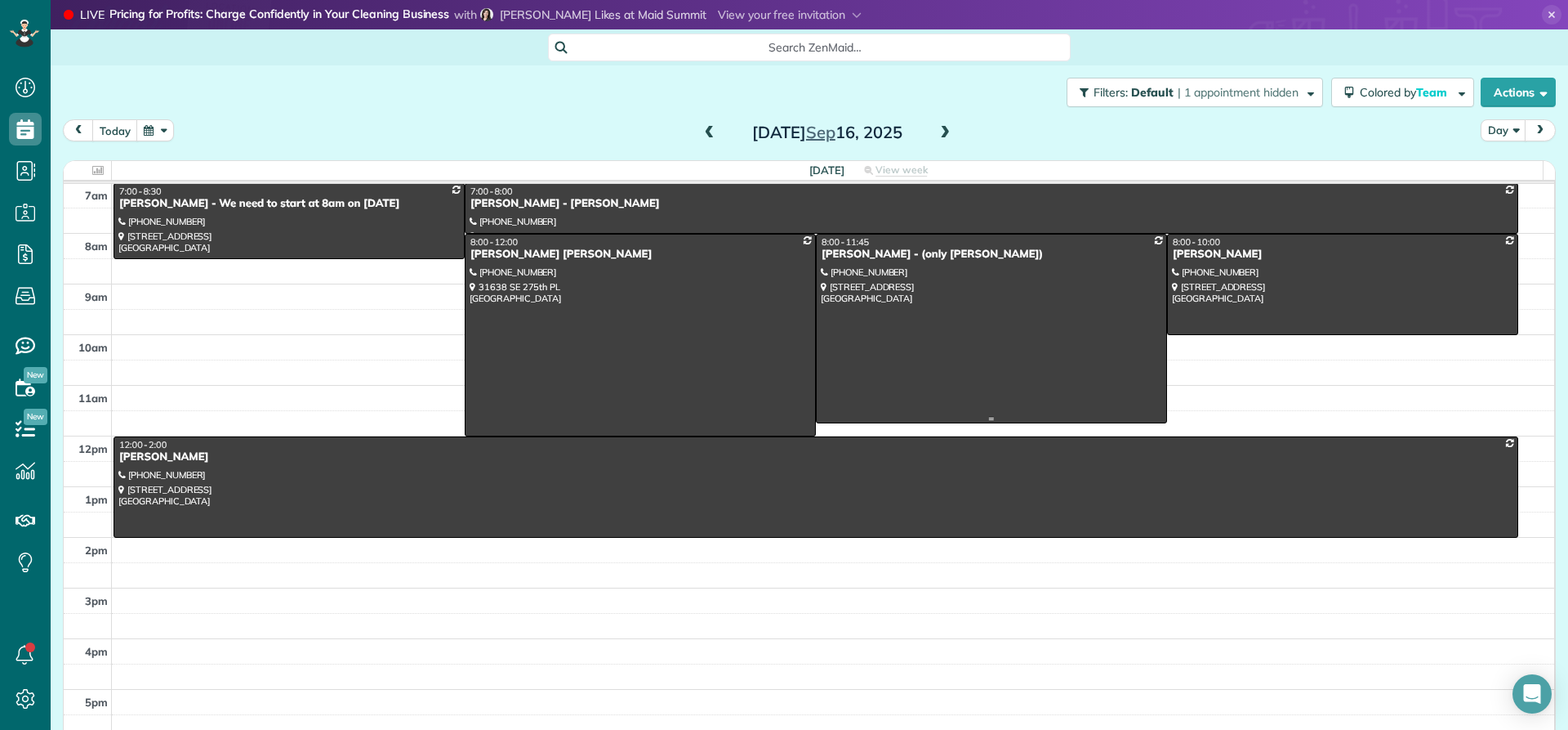
click at [842, 260] on div "[PERSON_NAME] - (only [PERSON_NAME])" at bounding box center [991, 254] width 341 height 14
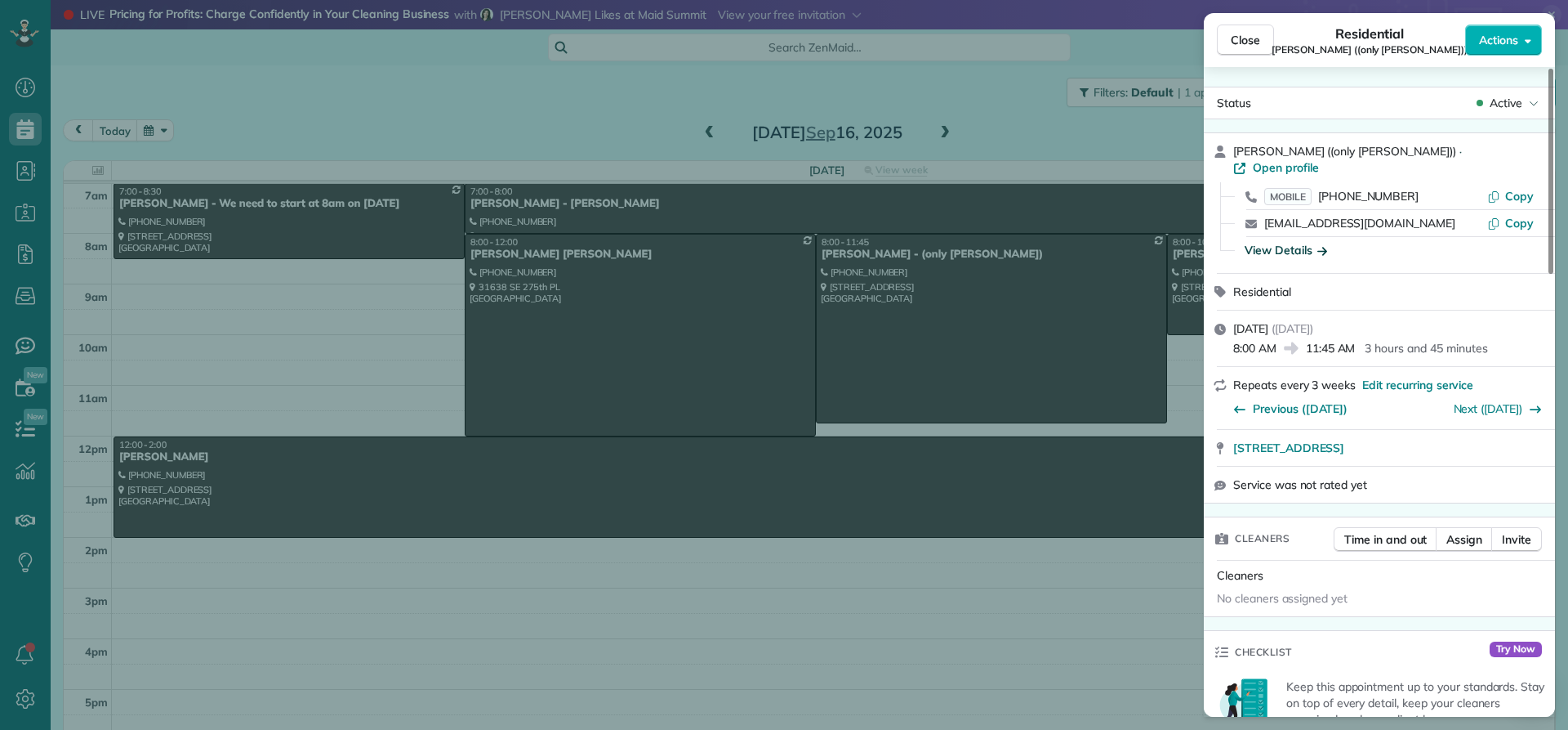
click at [1289, 242] on div "View Details" at bounding box center [1286, 250] width 83 height 17
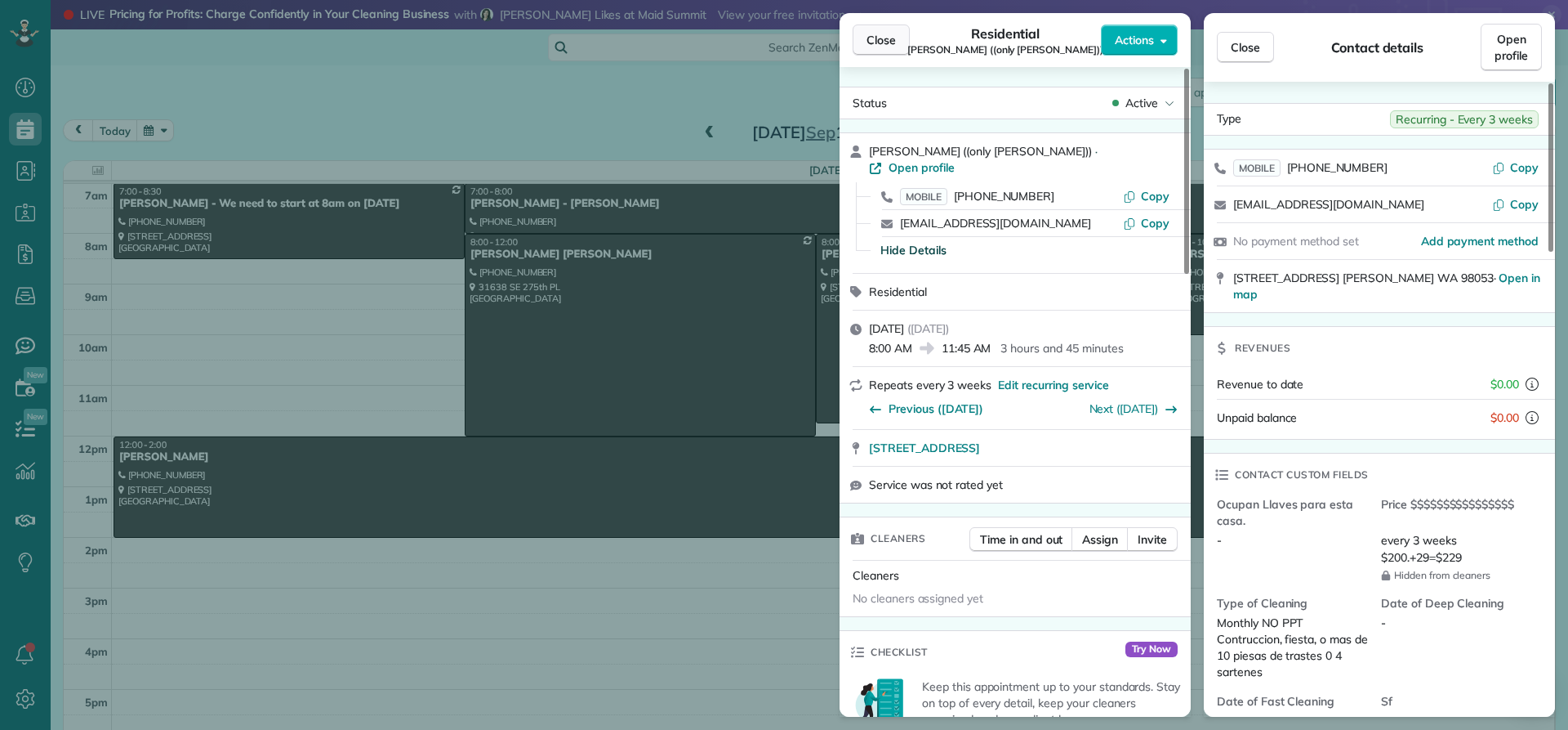
drag, startPoint x: 889, startPoint y: 40, endPoint x: 880, endPoint y: 54, distance: 16.6
click at [889, 40] on span "Close" at bounding box center [881, 40] width 29 height 17
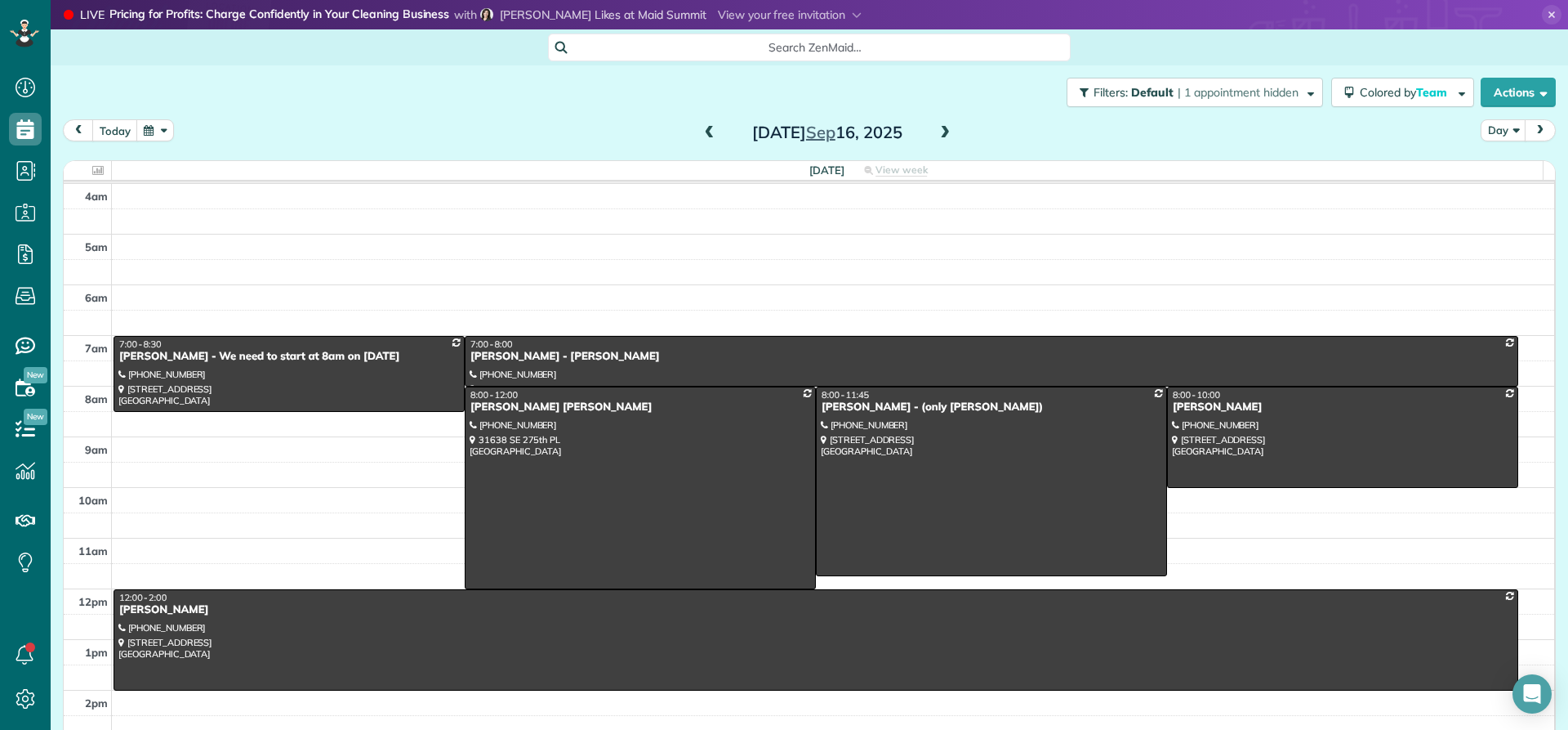
click at [938, 133] on span at bounding box center [945, 133] width 18 height 15
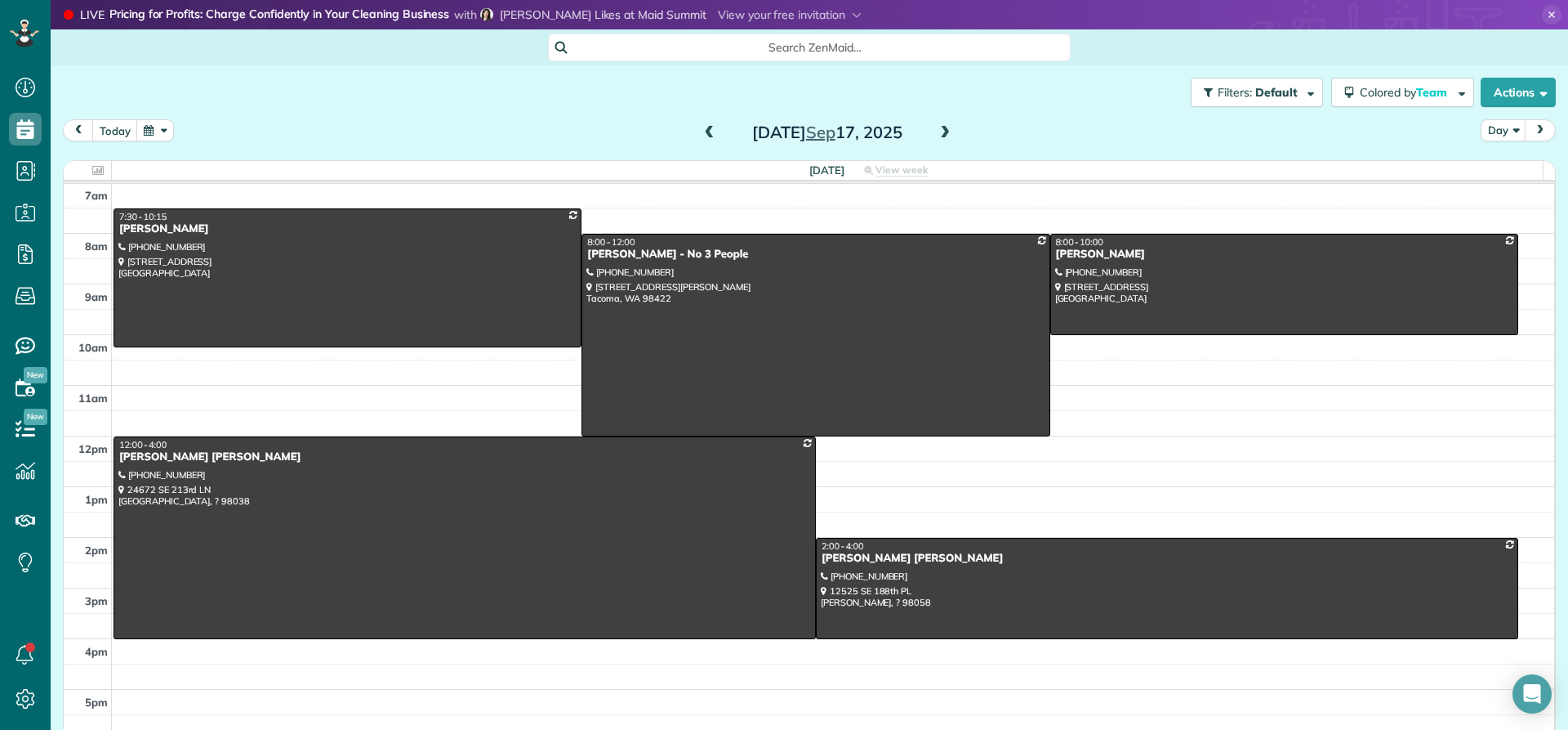
click at [938, 137] on span at bounding box center [945, 133] width 18 height 15
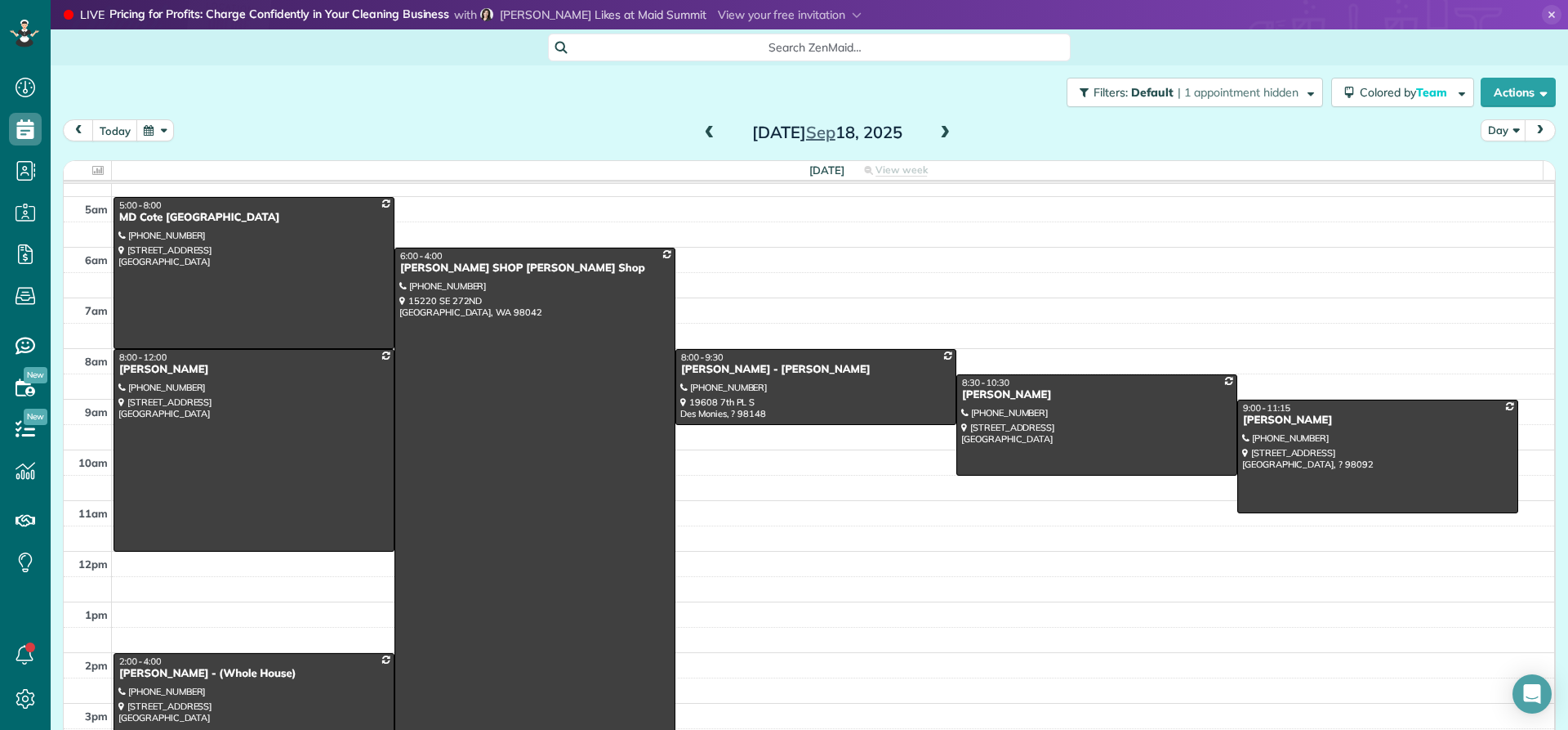
scroll to position [0, 0]
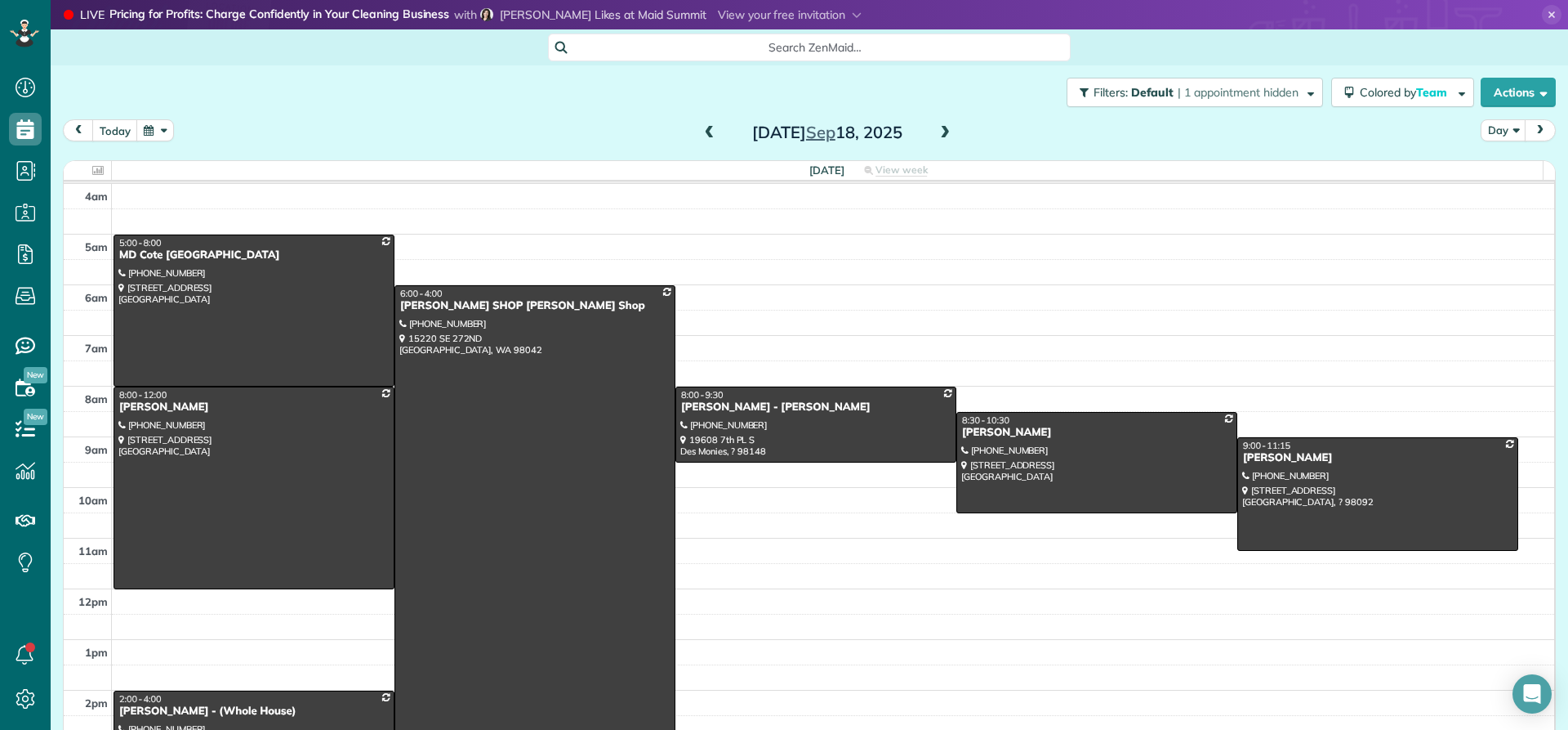
click at [936, 127] on span at bounding box center [945, 133] width 18 height 15
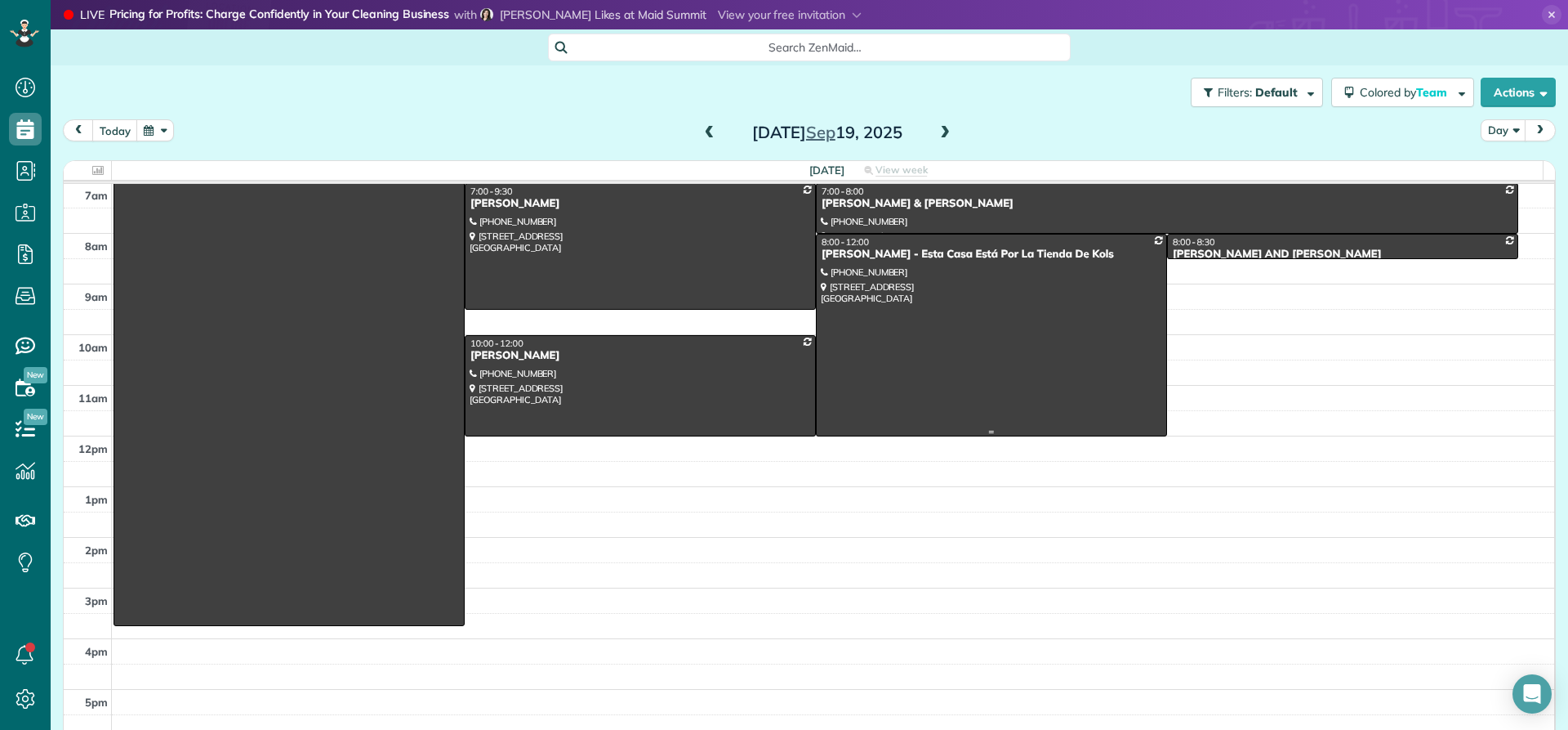
scroll to position [72, 0]
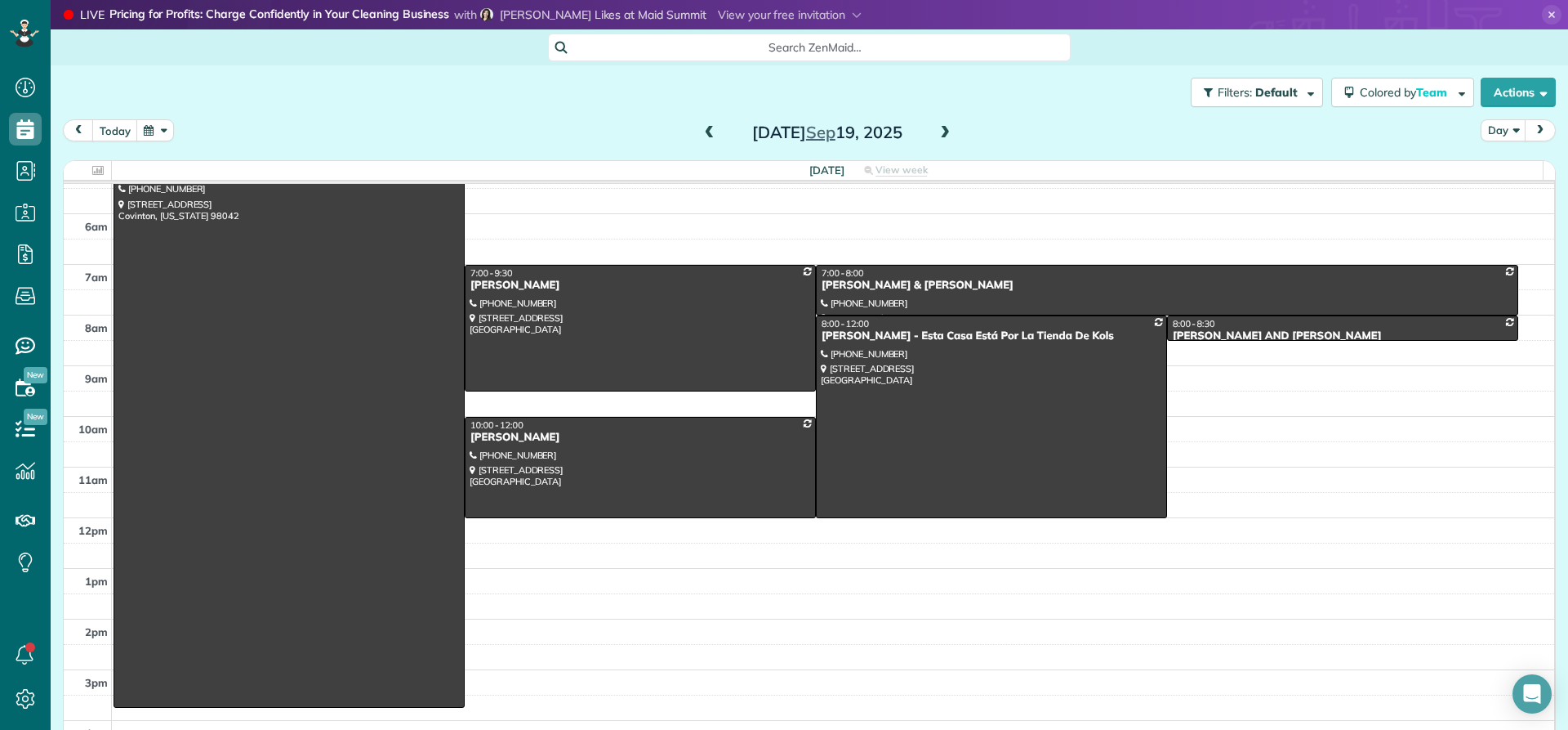
click at [707, 132] on span at bounding box center [710, 133] width 18 height 15
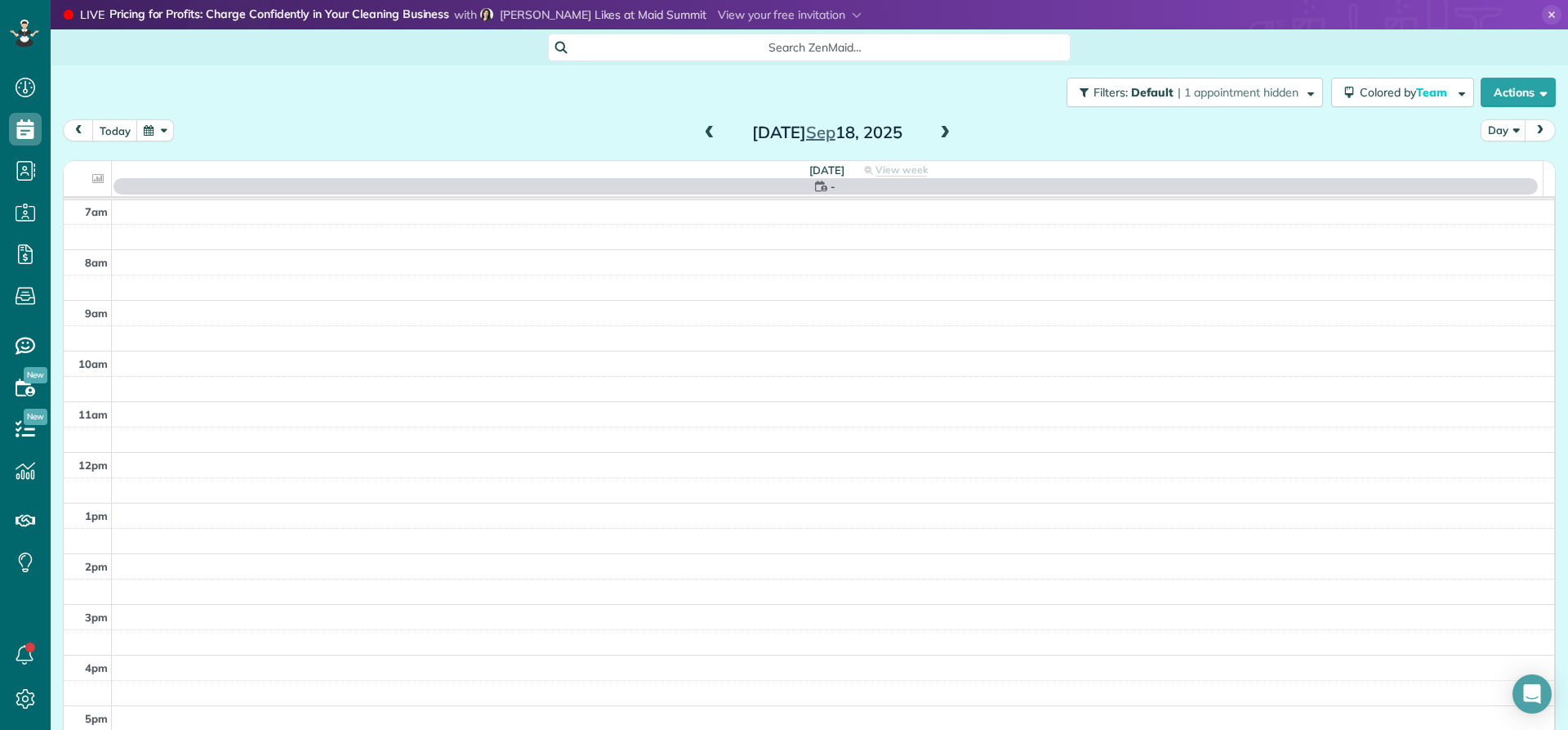
click at [707, 132] on span at bounding box center [710, 133] width 18 height 15
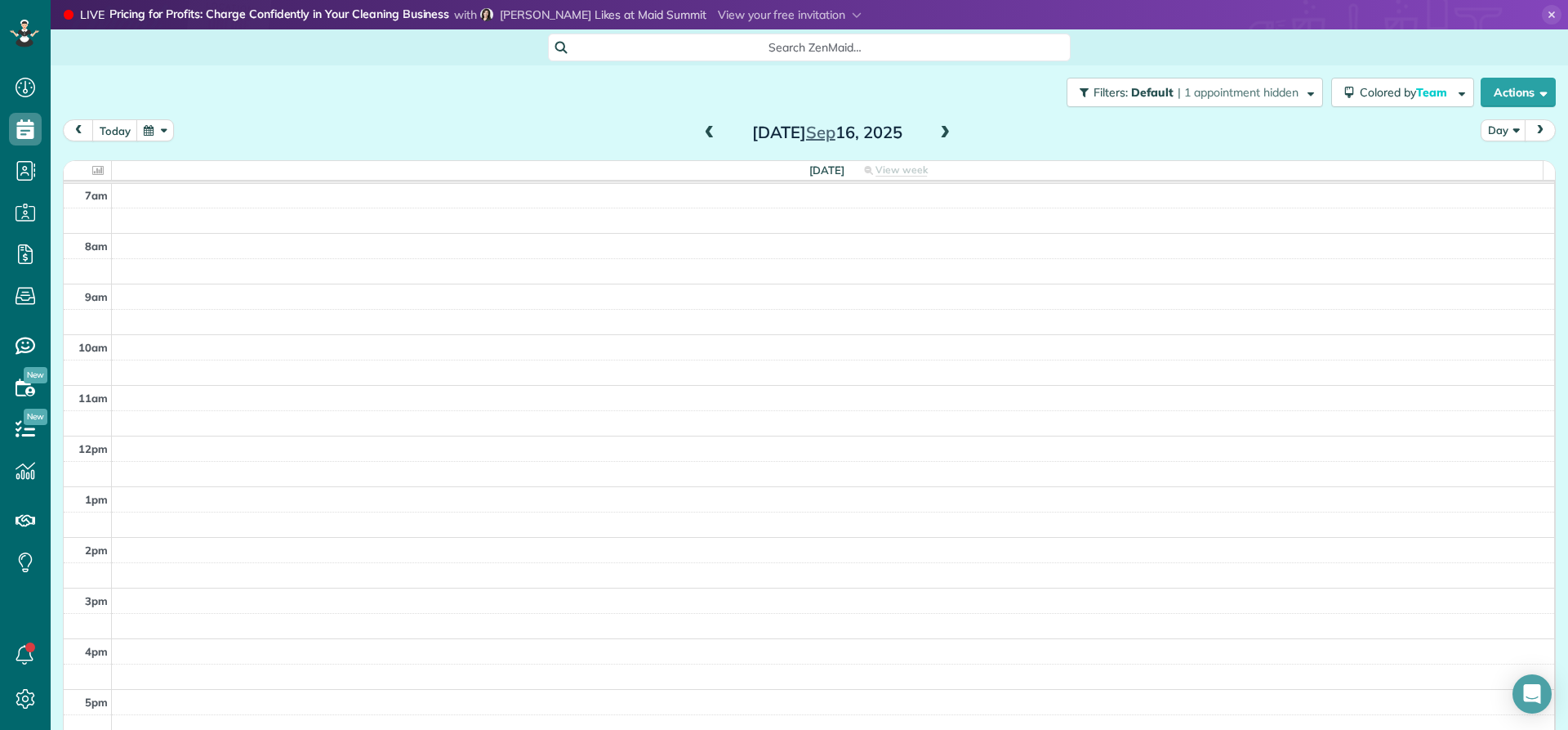
click at [707, 132] on span at bounding box center [710, 133] width 18 height 15
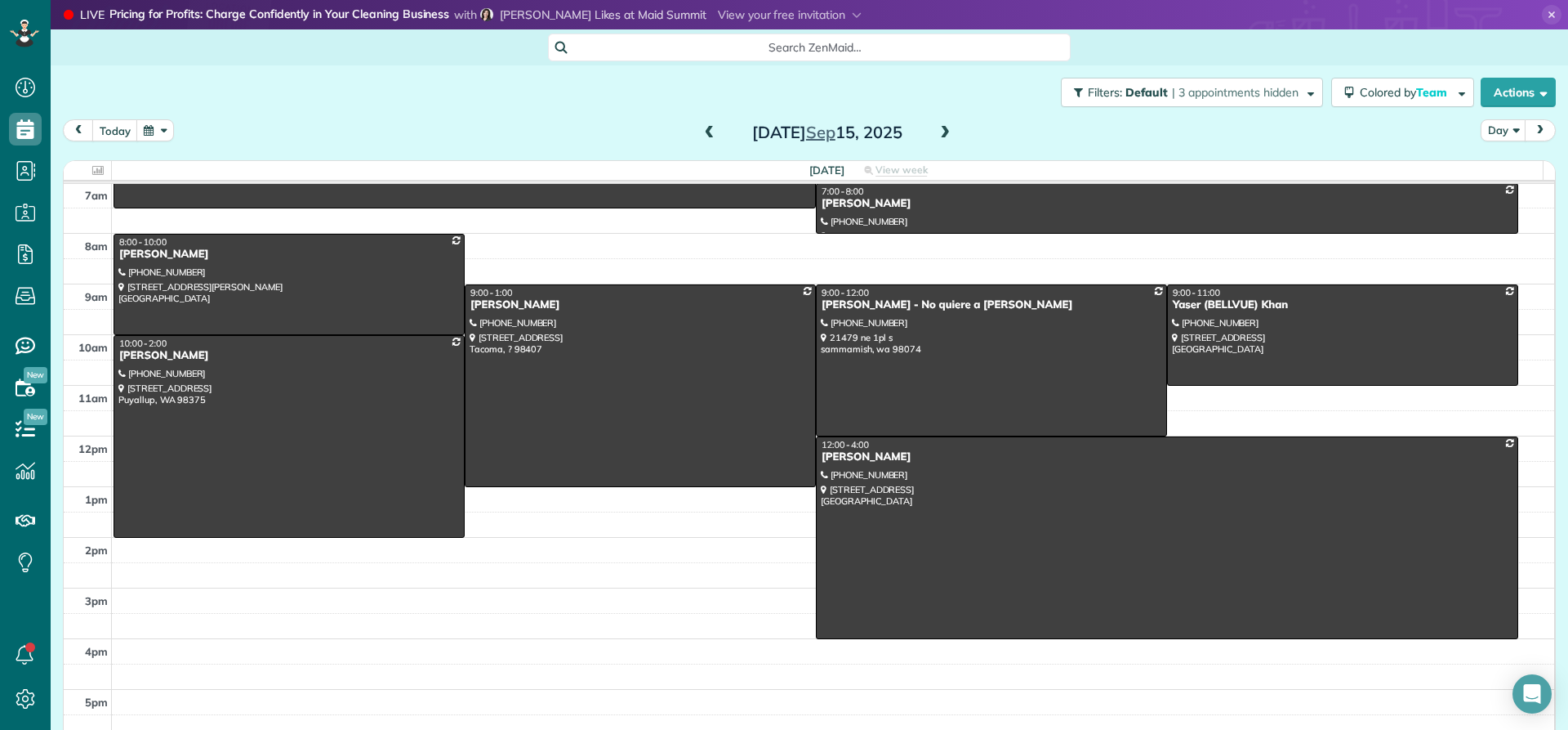
click at [938, 135] on span at bounding box center [945, 133] width 18 height 15
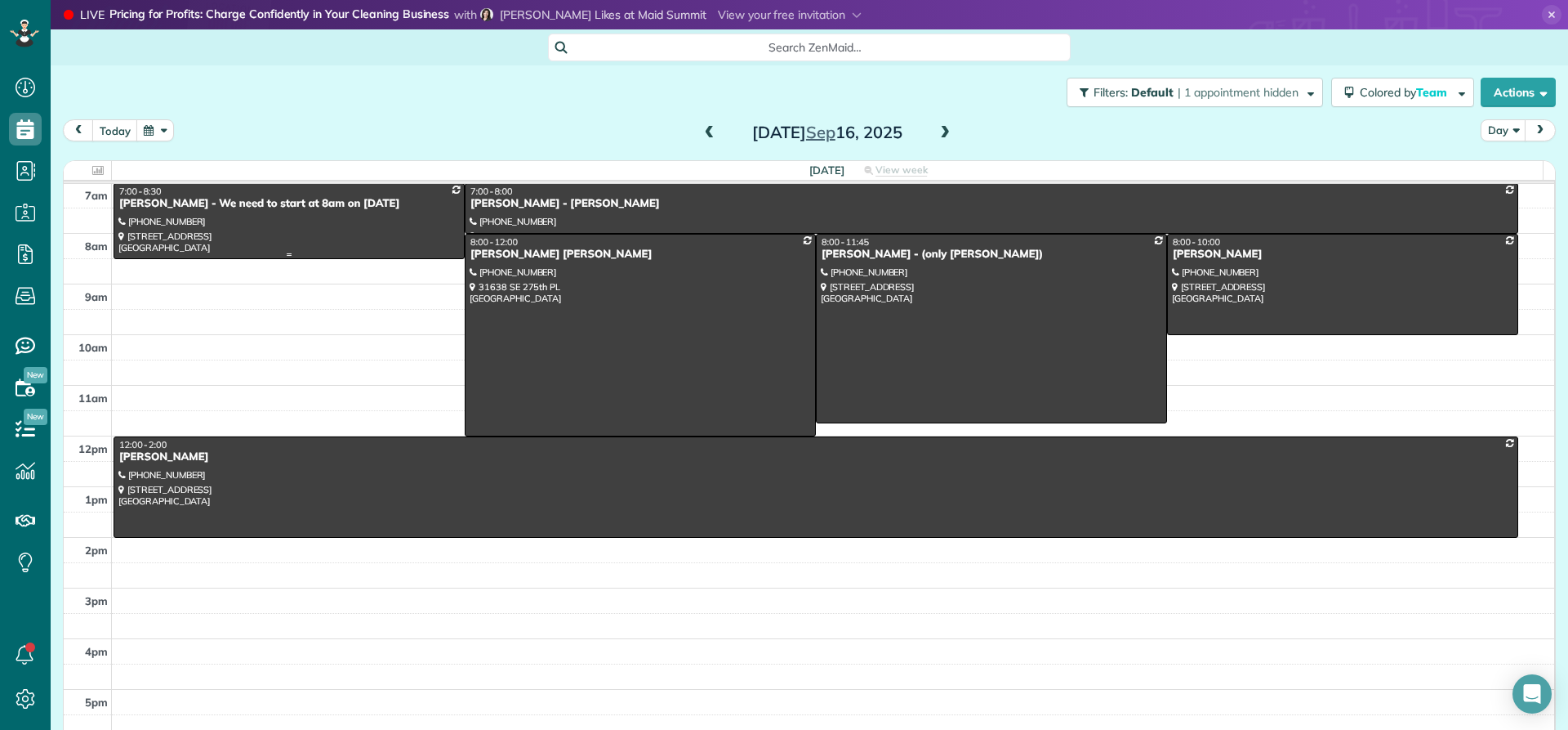
click at [207, 215] on div at bounding box center [289, 220] width 349 height 74
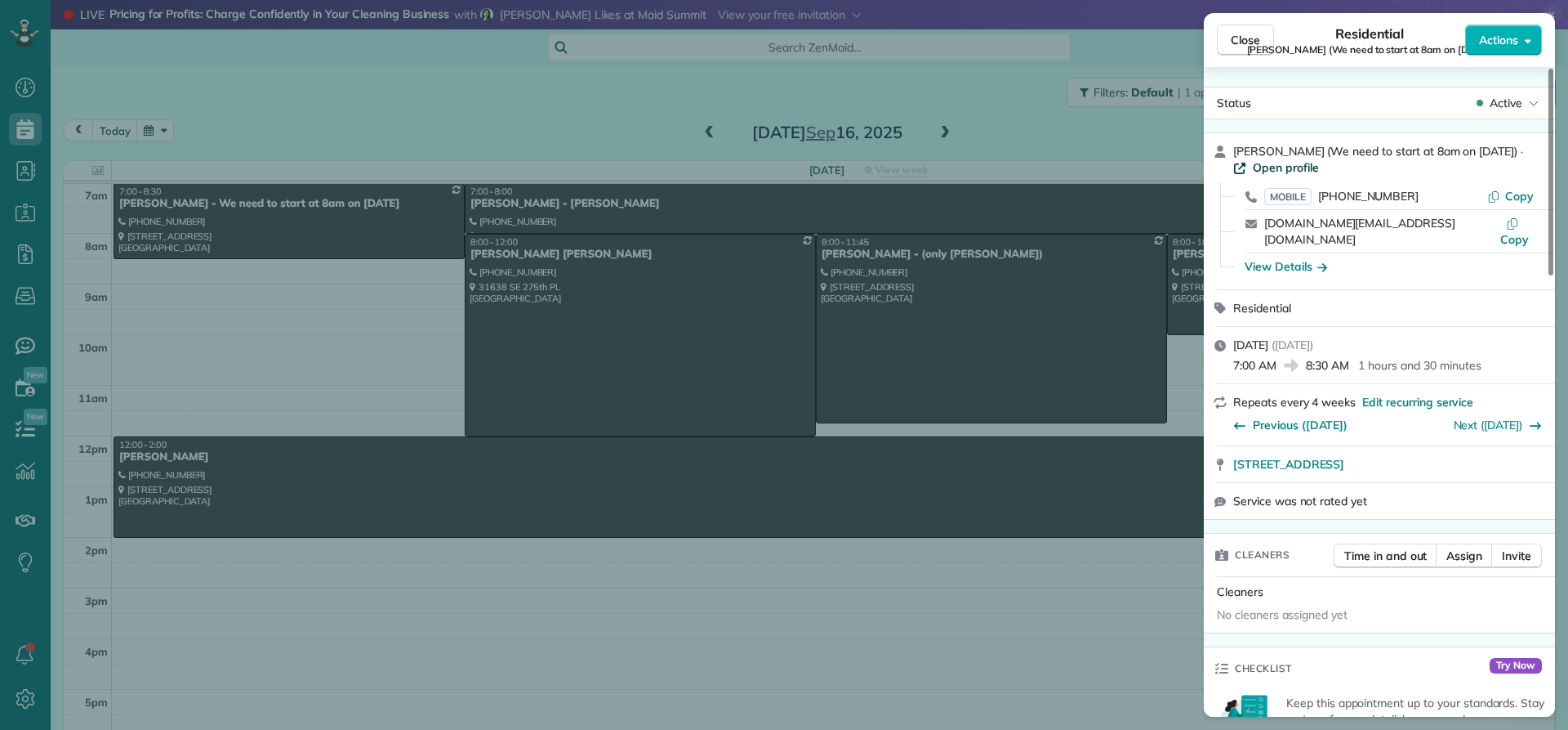
click at [1282, 172] on span "Open profile" at bounding box center [1286, 168] width 66 height 17
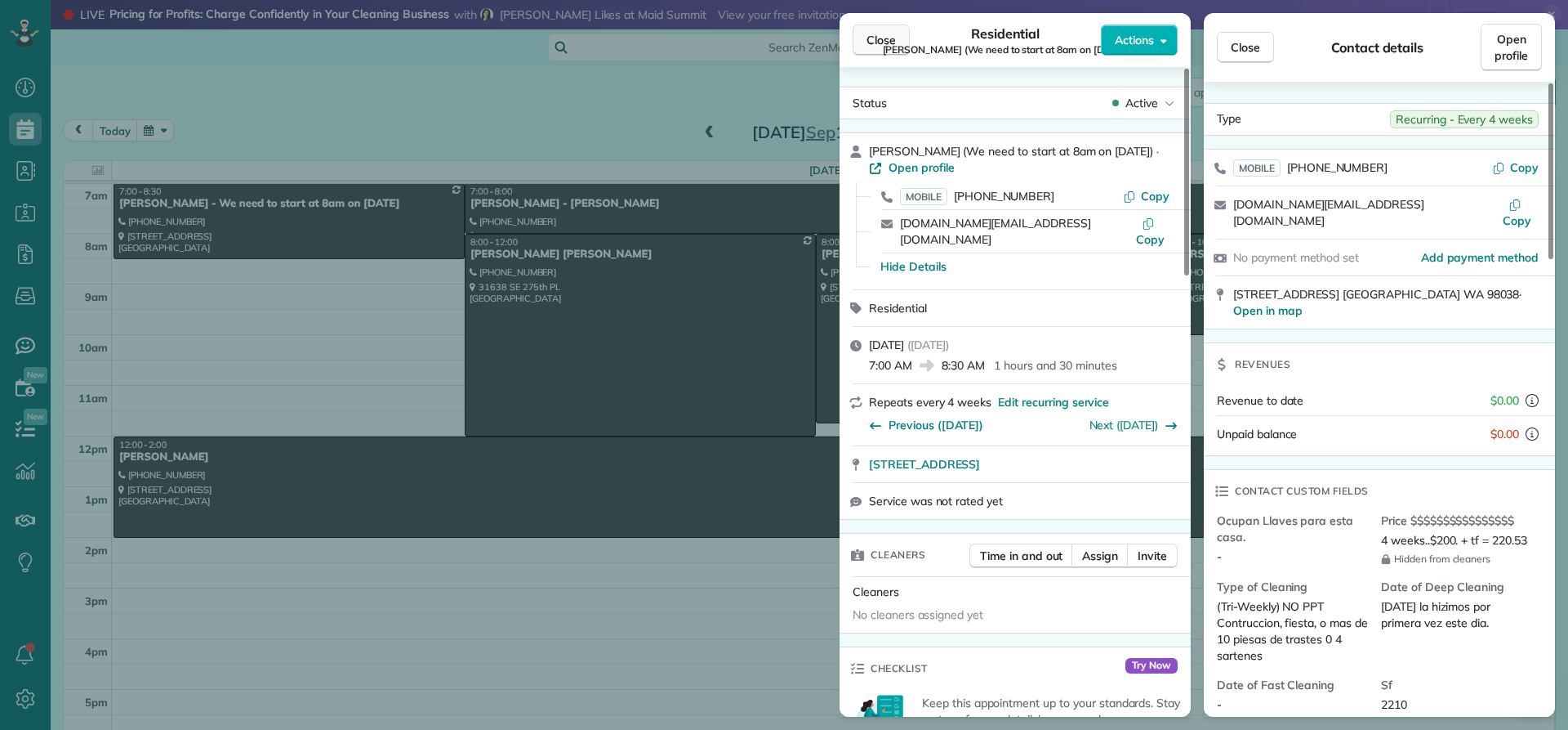
click at [878, 41] on span "Close" at bounding box center [881, 40] width 29 height 17
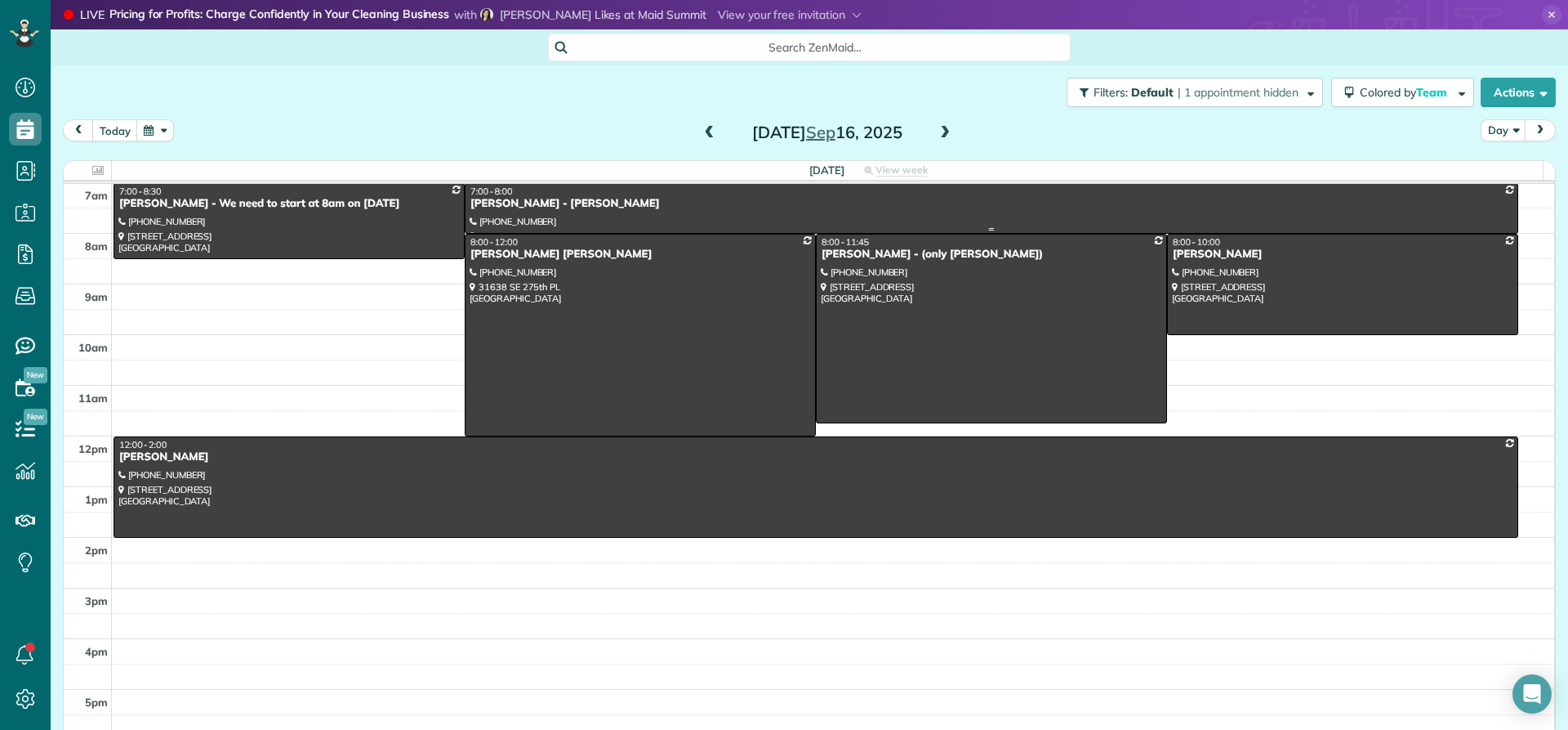
click at [528, 199] on div "[PERSON_NAME] - [PERSON_NAME]" at bounding box center [991, 204] width 1044 height 14
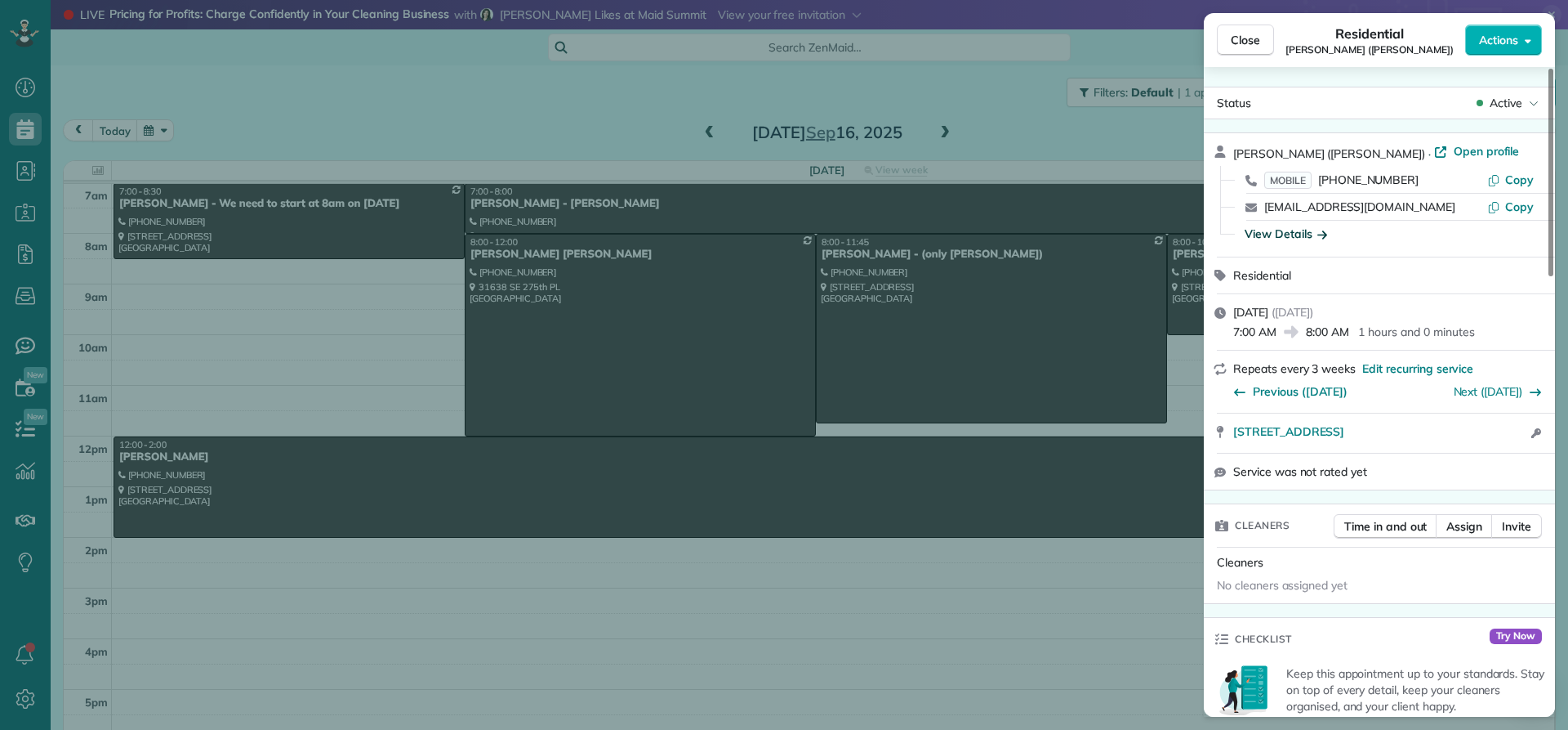
click at [1275, 236] on div "View Details" at bounding box center [1286, 234] width 83 height 17
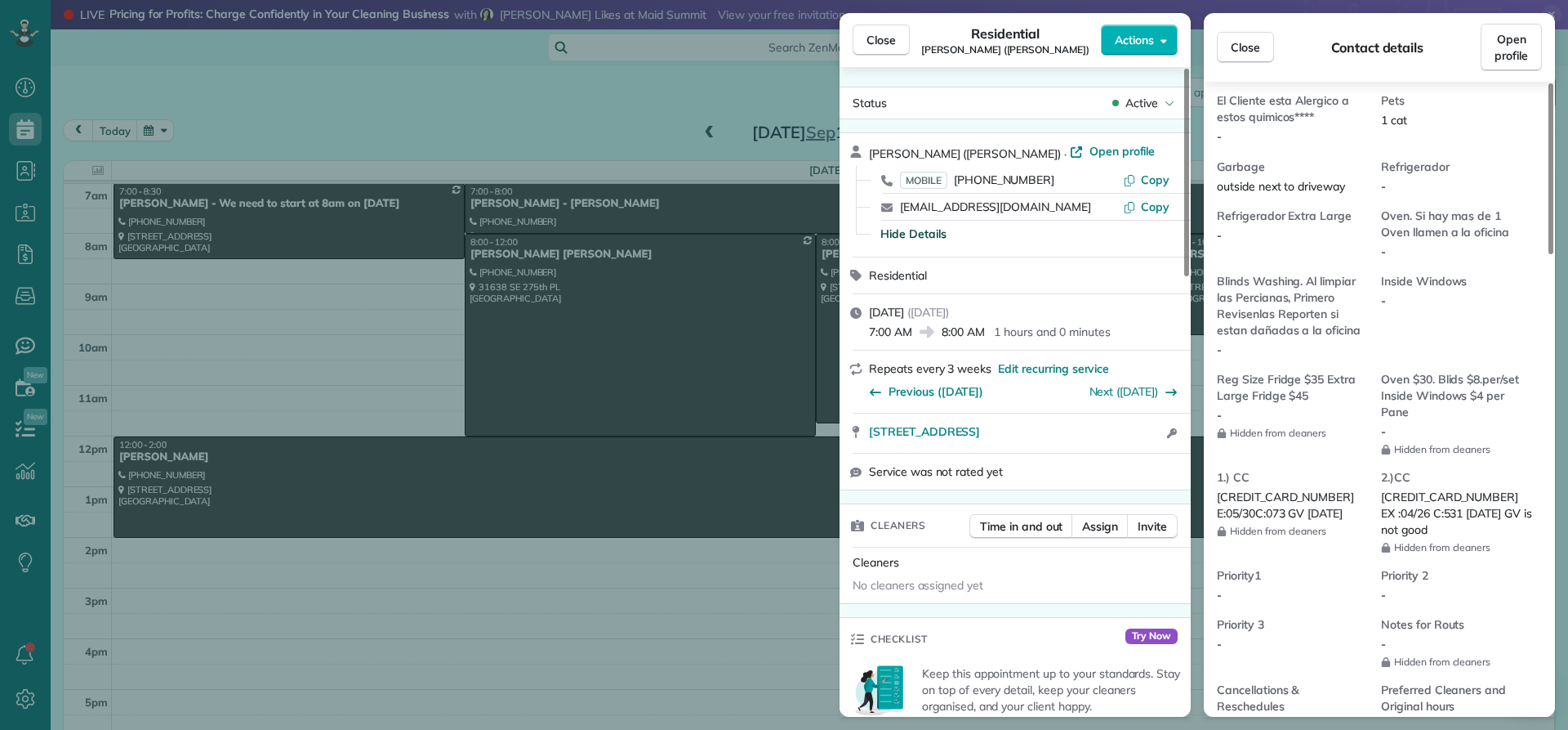
scroll to position [1147, 0]
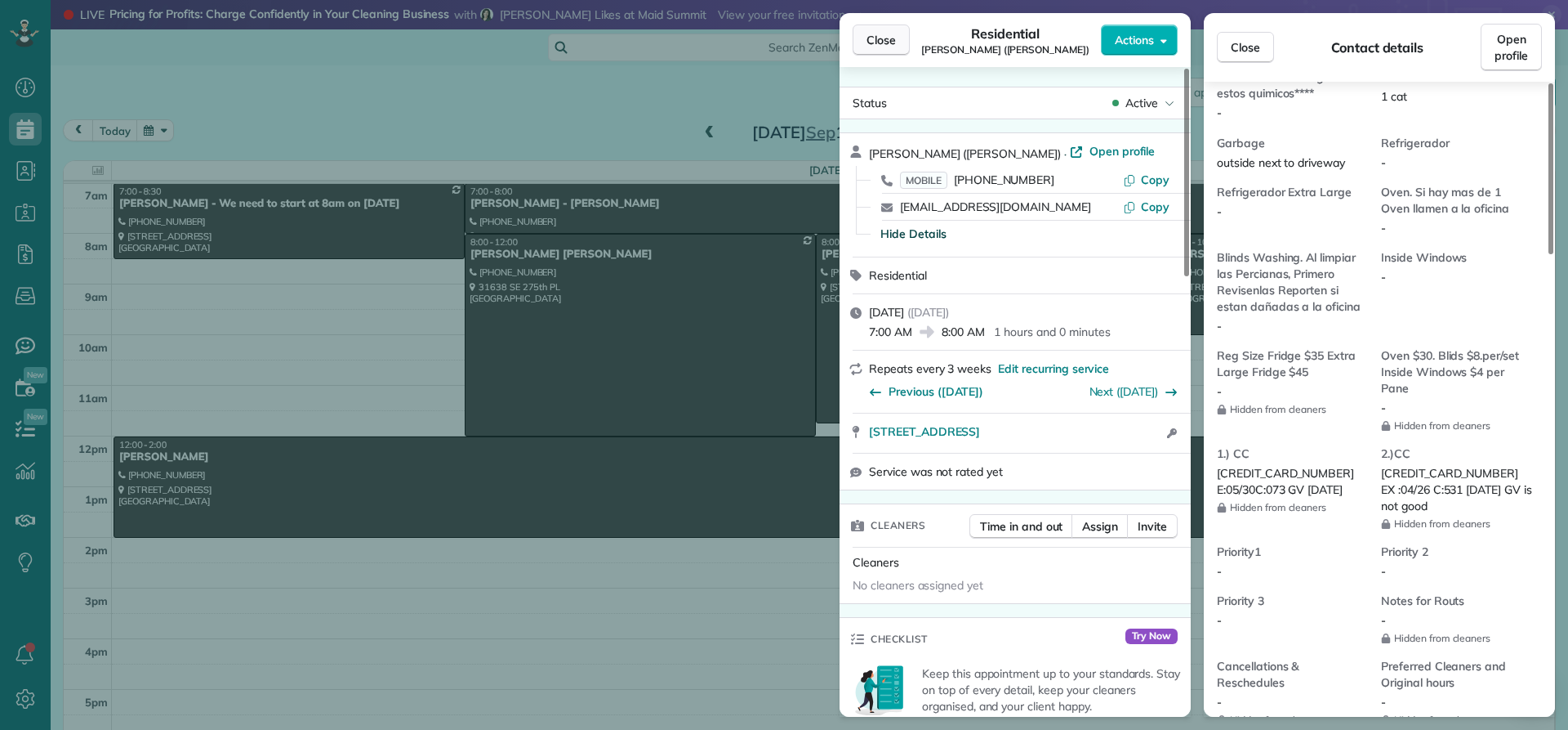
click at [886, 43] on span "Close" at bounding box center [881, 40] width 29 height 17
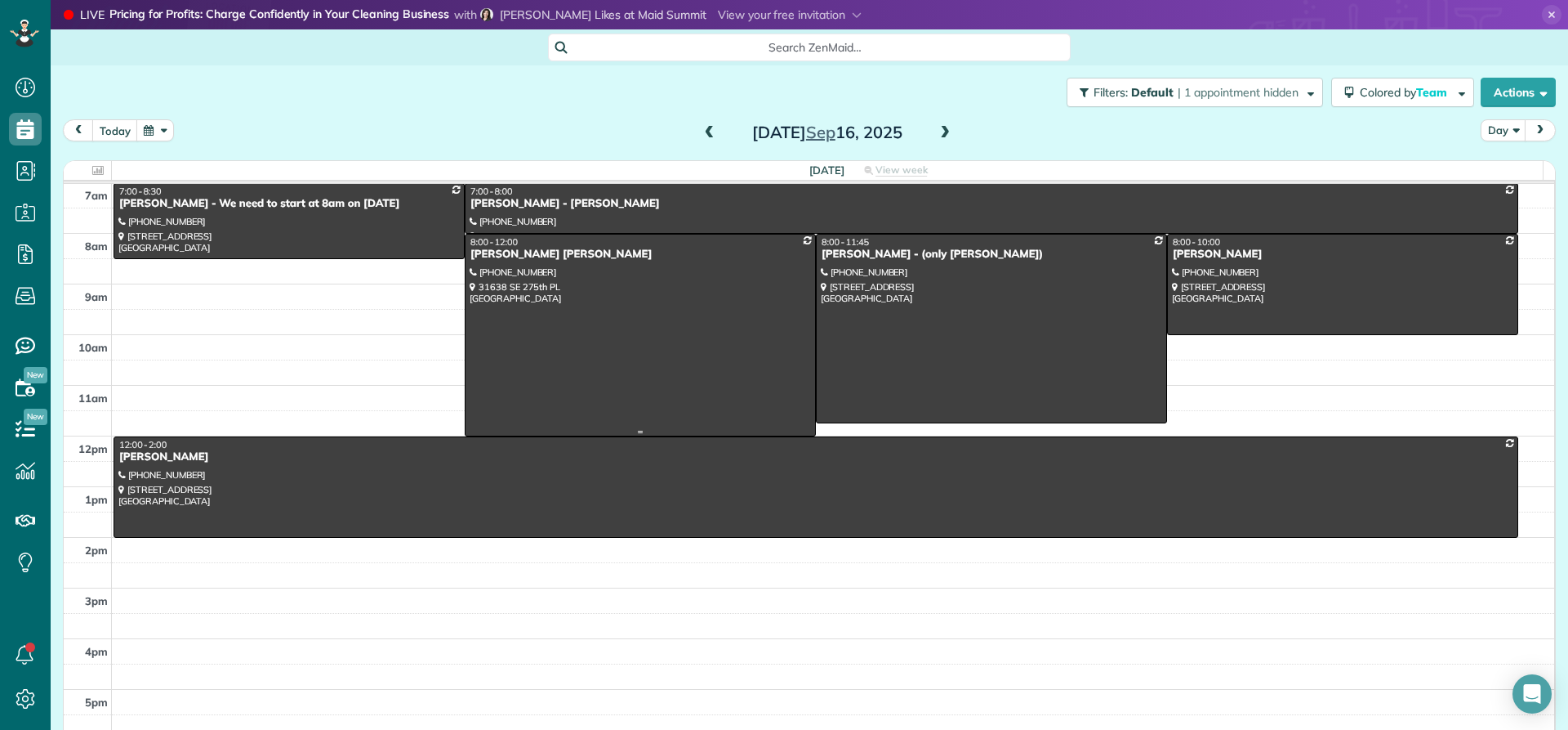
click at [484, 264] on div at bounding box center [640, 335] width 349 height 201
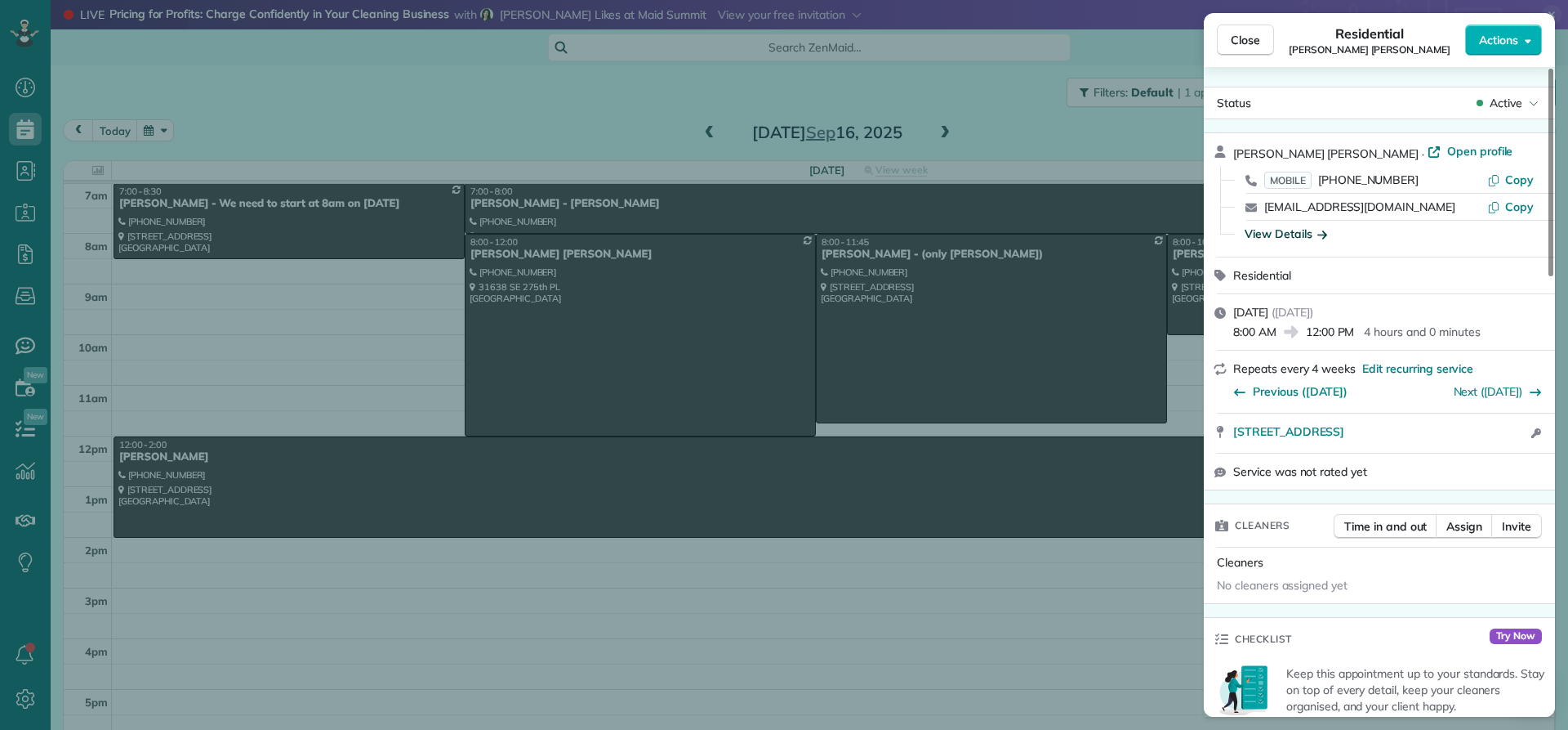
click at [1269, 233] on div "View Details" at bounding box center [1286, 234] width 83 height 17
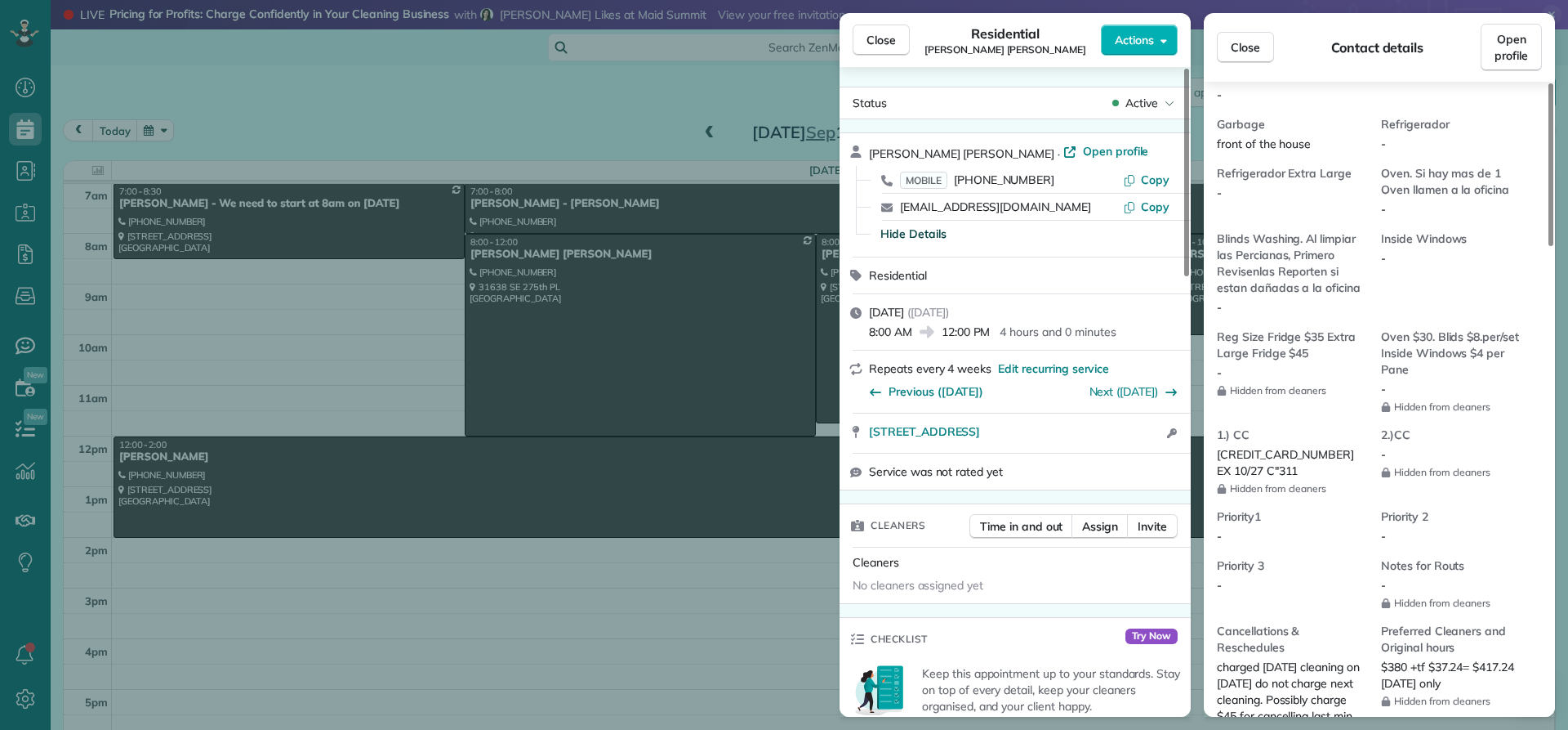
scroll to position [1233, 0]
click at [879, 42] on span "Close" at bounding box center [881, 40] width 29 height 17
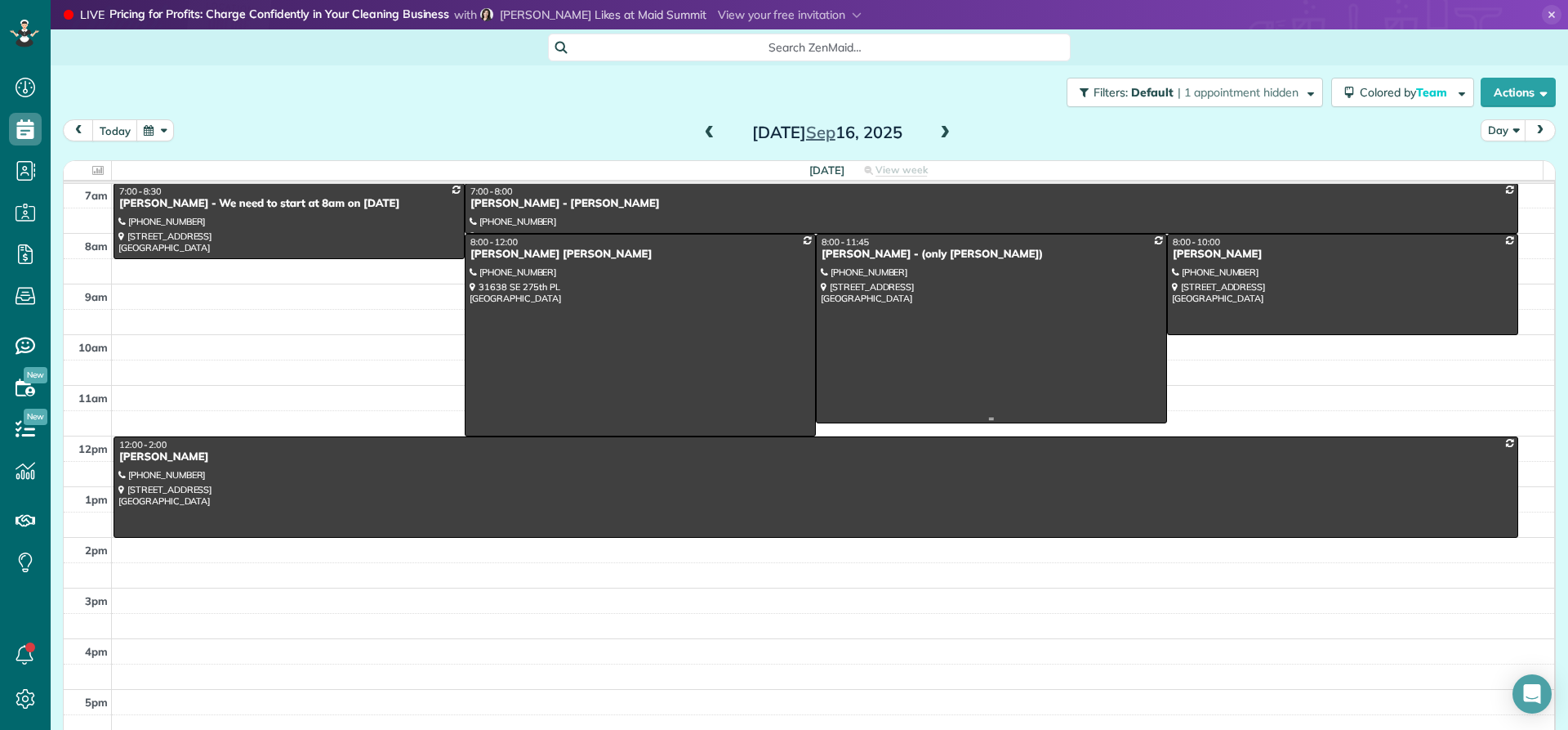
click at [856, 250] on div "[PERSON_NAME] - (only [PERSON_NAME])" at bounding box center [991, 254] width 341 height 14
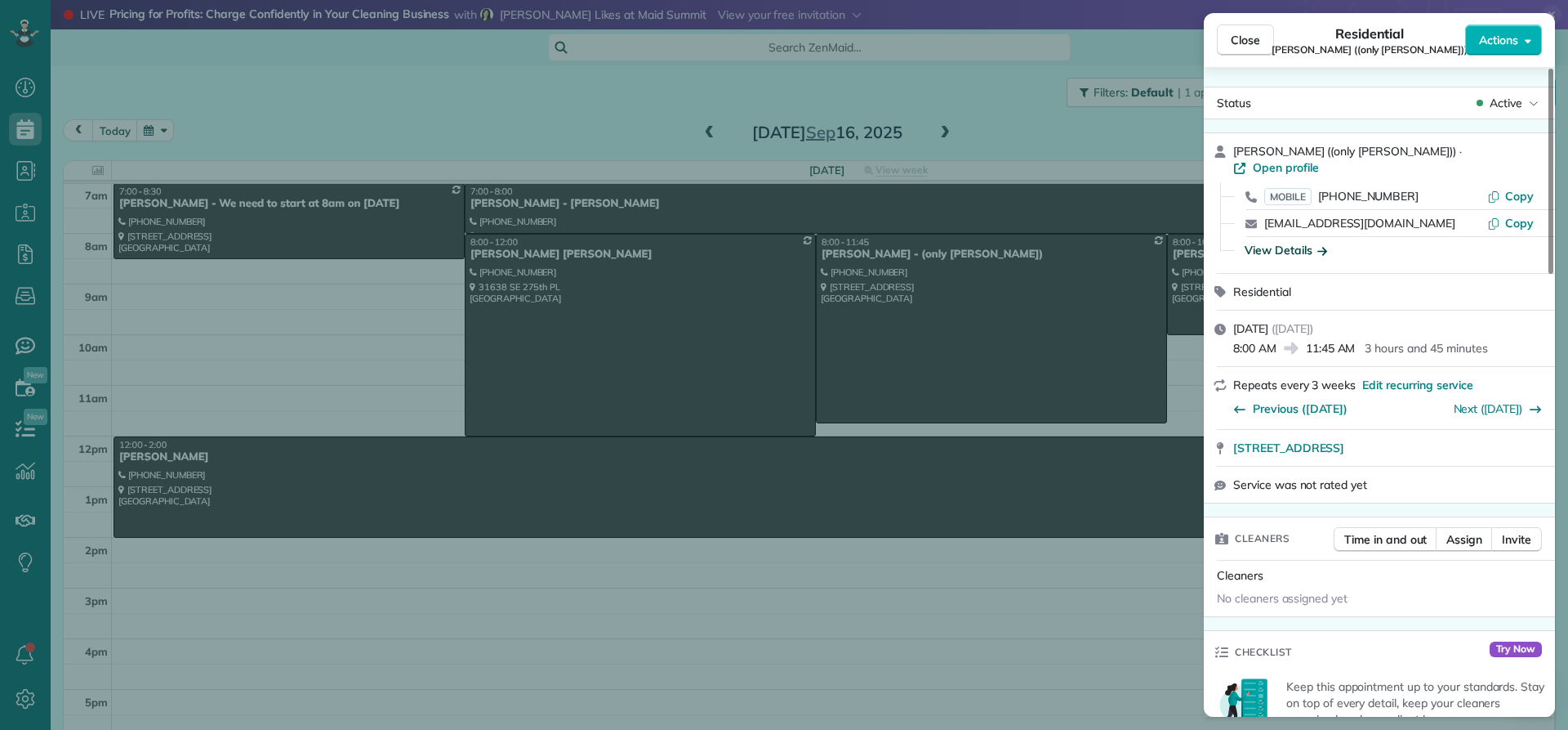
click at [1269, 242] on div "View Details" at bounding box center [1286, 250] width 83 height 17
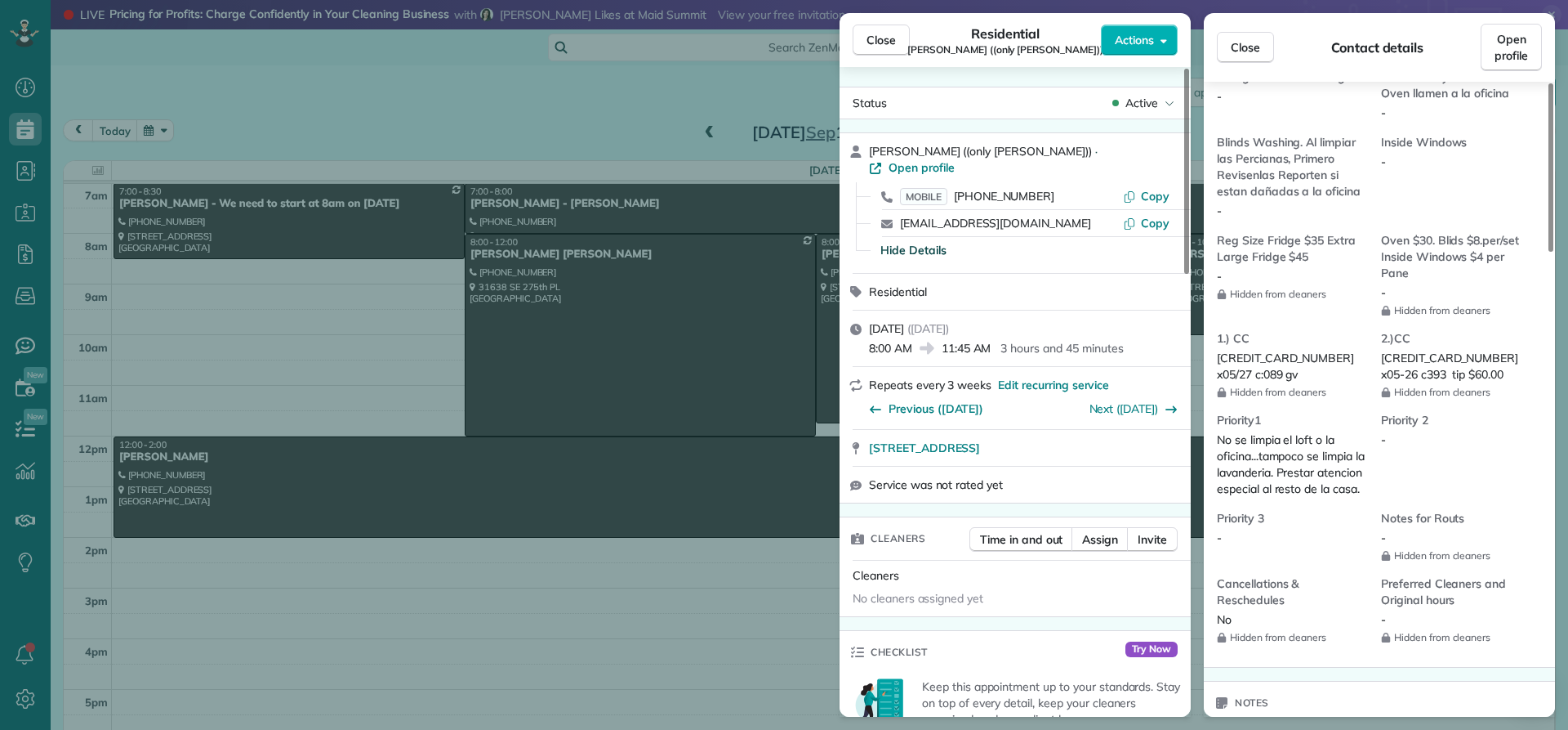
scroll to position [1318, 0]
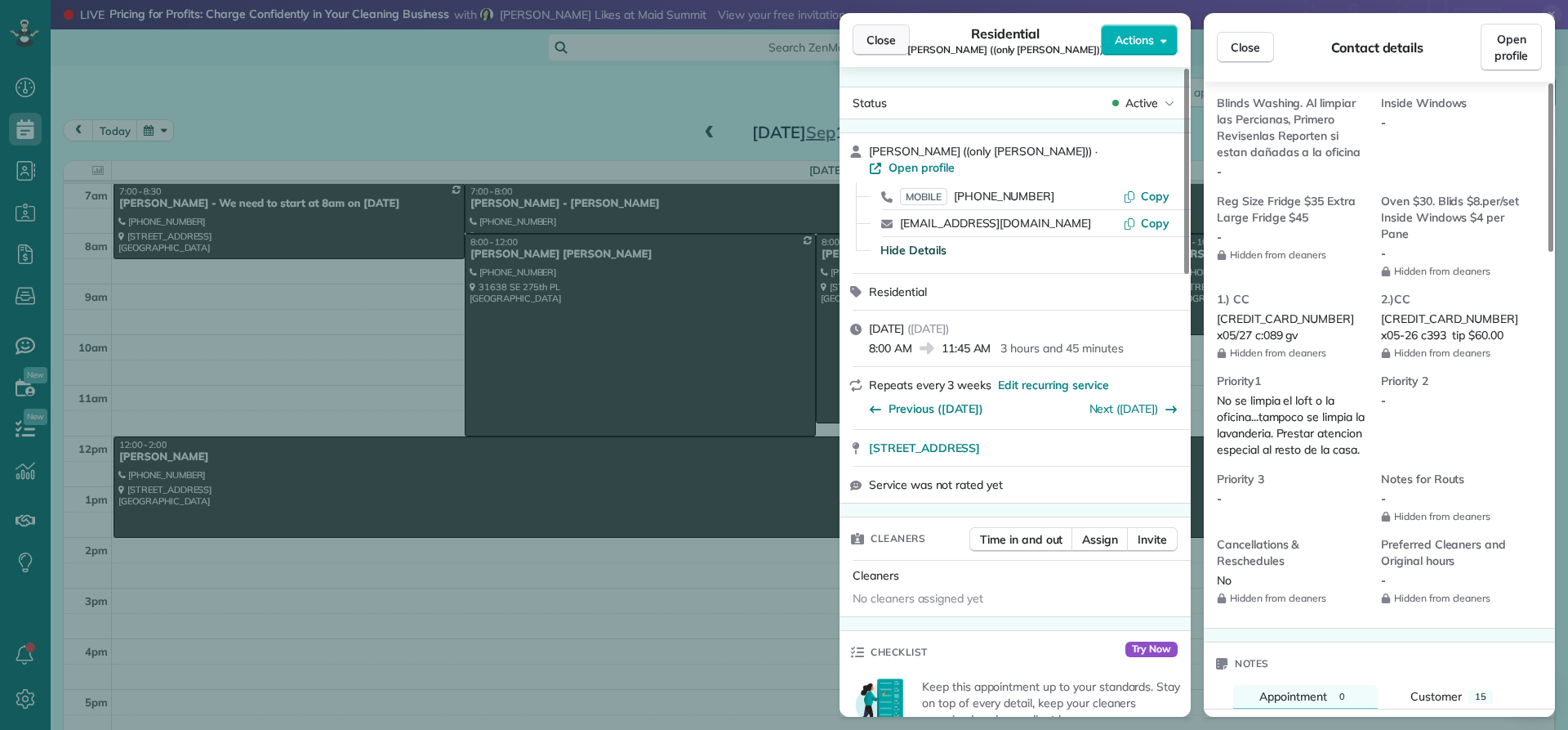
click at [891, 41] on span "Close" at bounding box center [881, 40] width 29 height 17
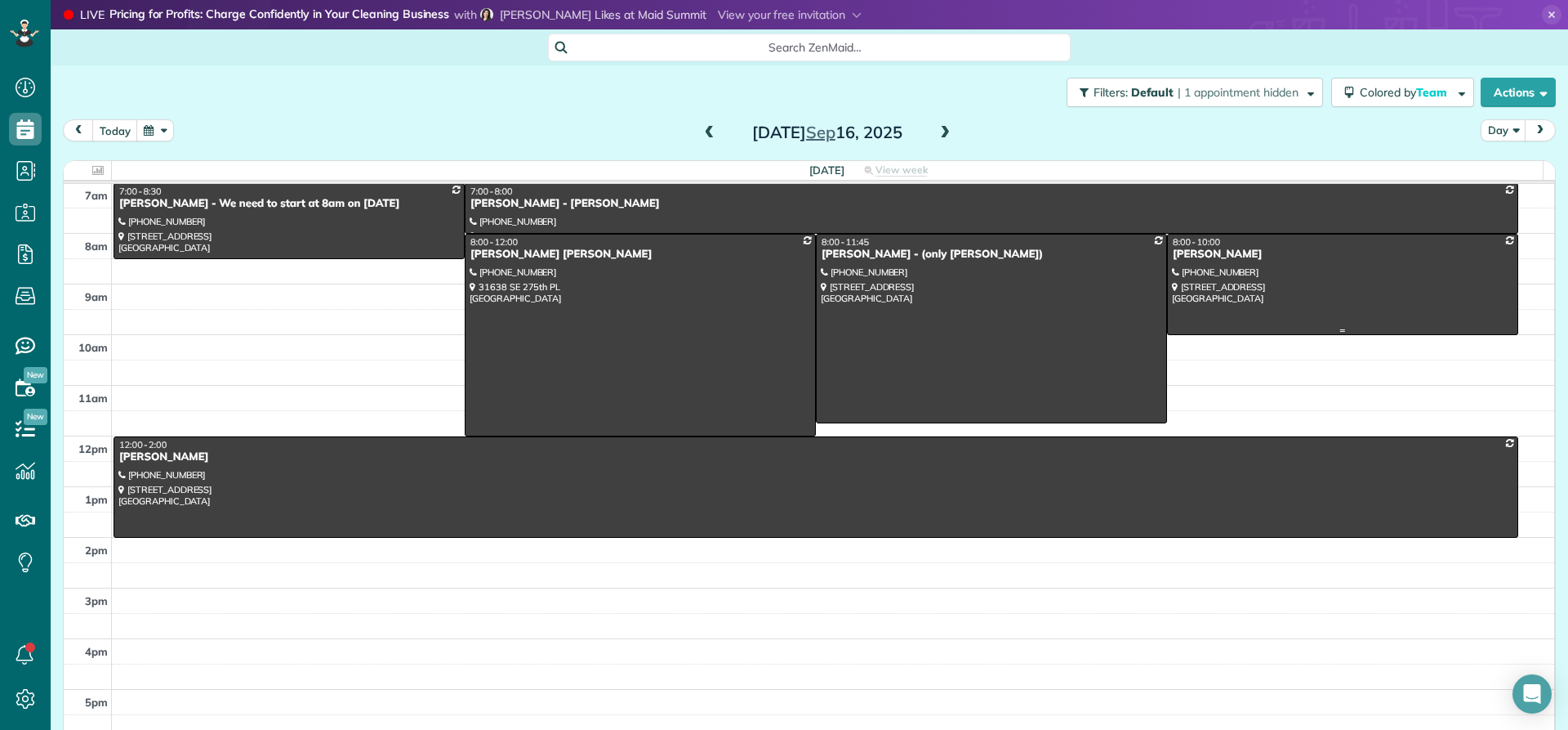
click at [1172, 260] on div "[PERSON_NAME]" at bounding box center [1342, 254] width 341 height 14
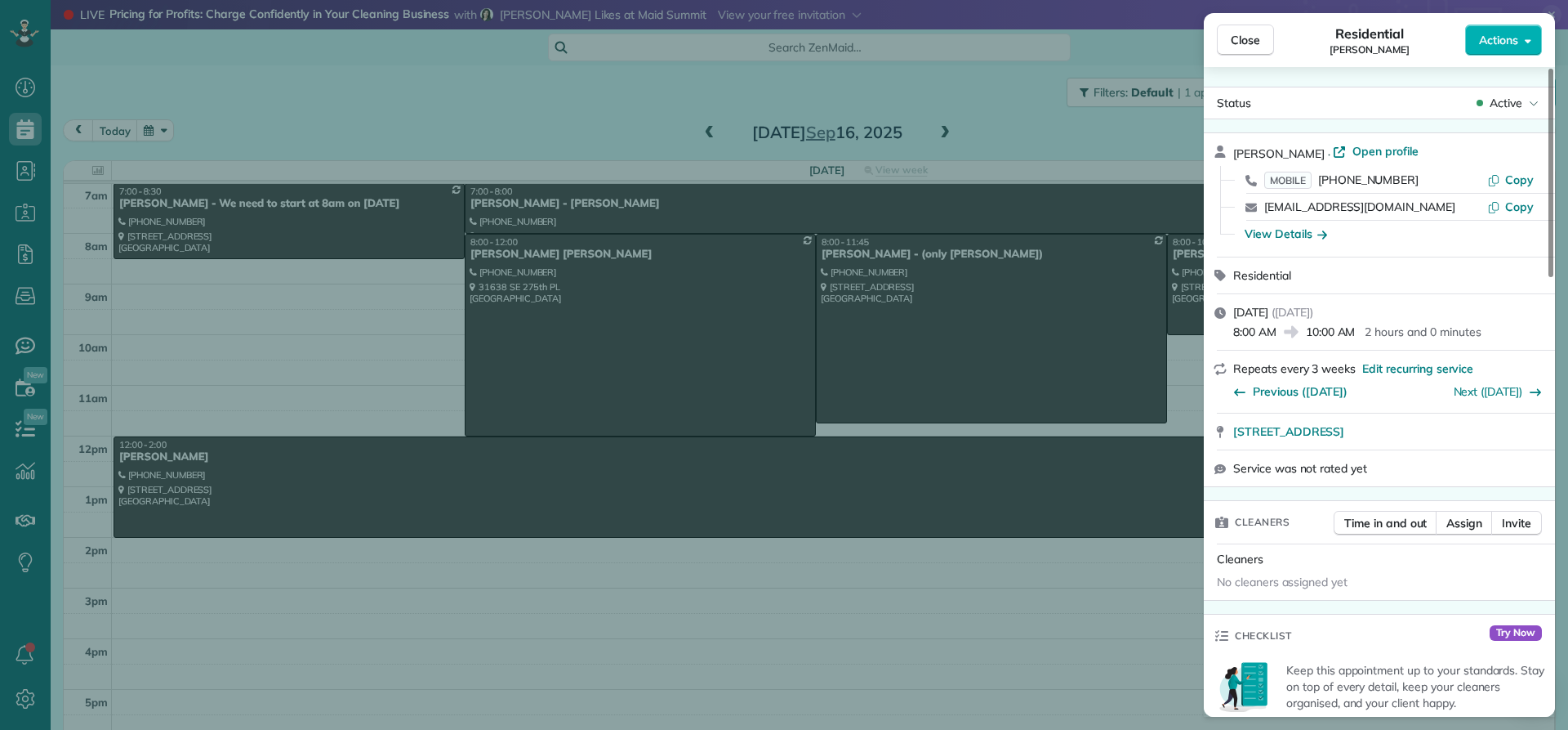
click at [1264, 237] on div "View Details" at bounding box center [1286, 234] width 83 height 17
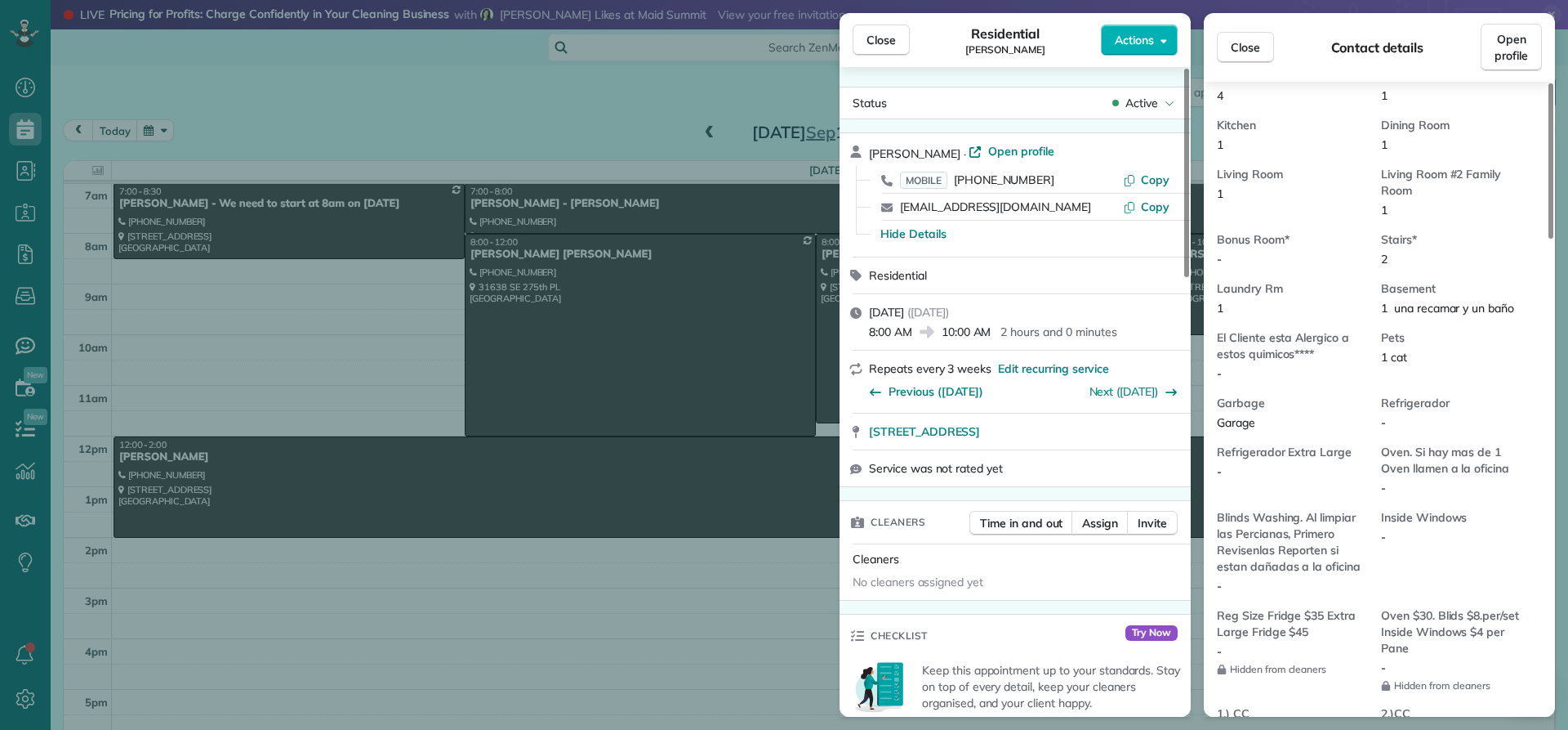
scroll to position [1067, 0]
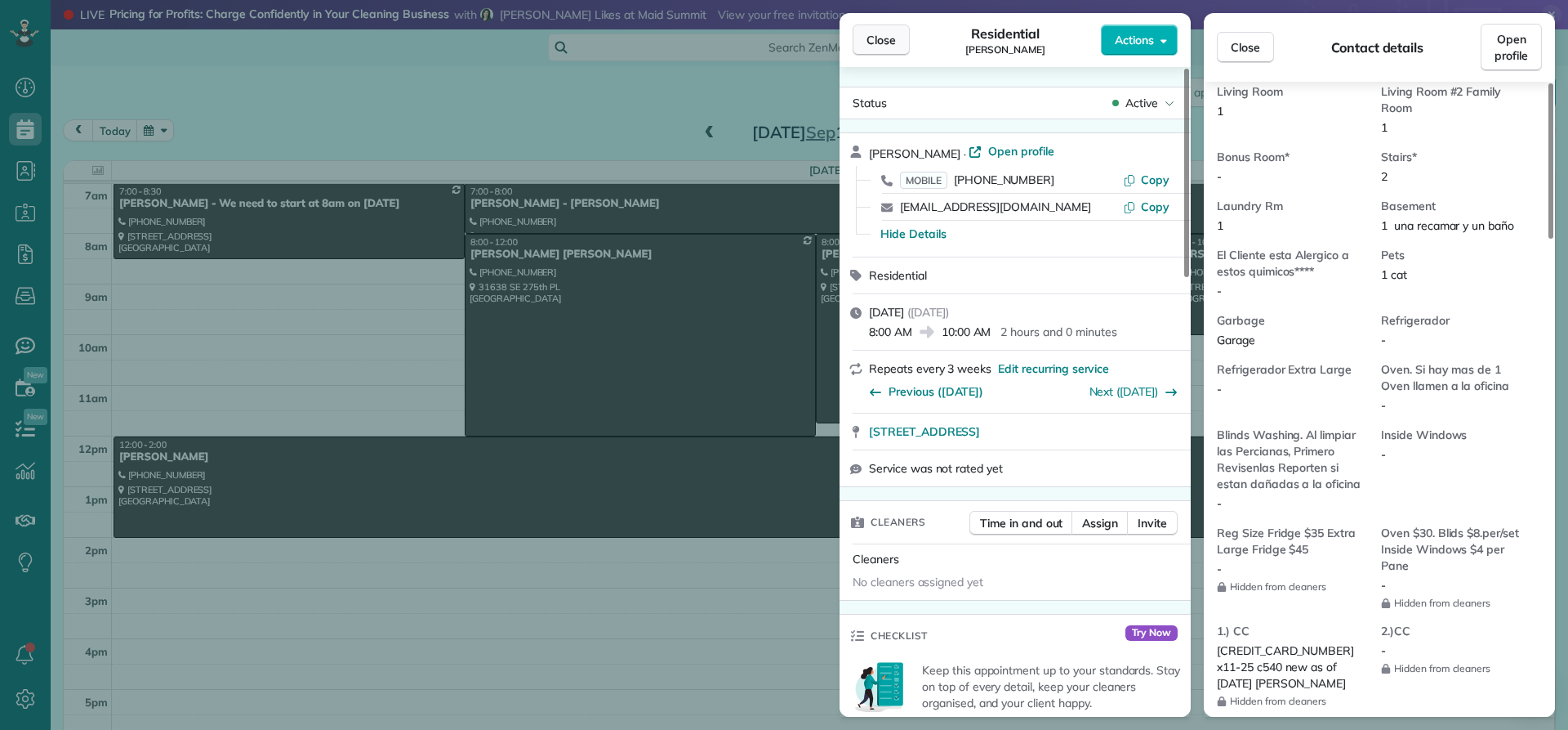
click at [876, 40] on span "Close" at bounding box center [881, 40] width 29 height 17
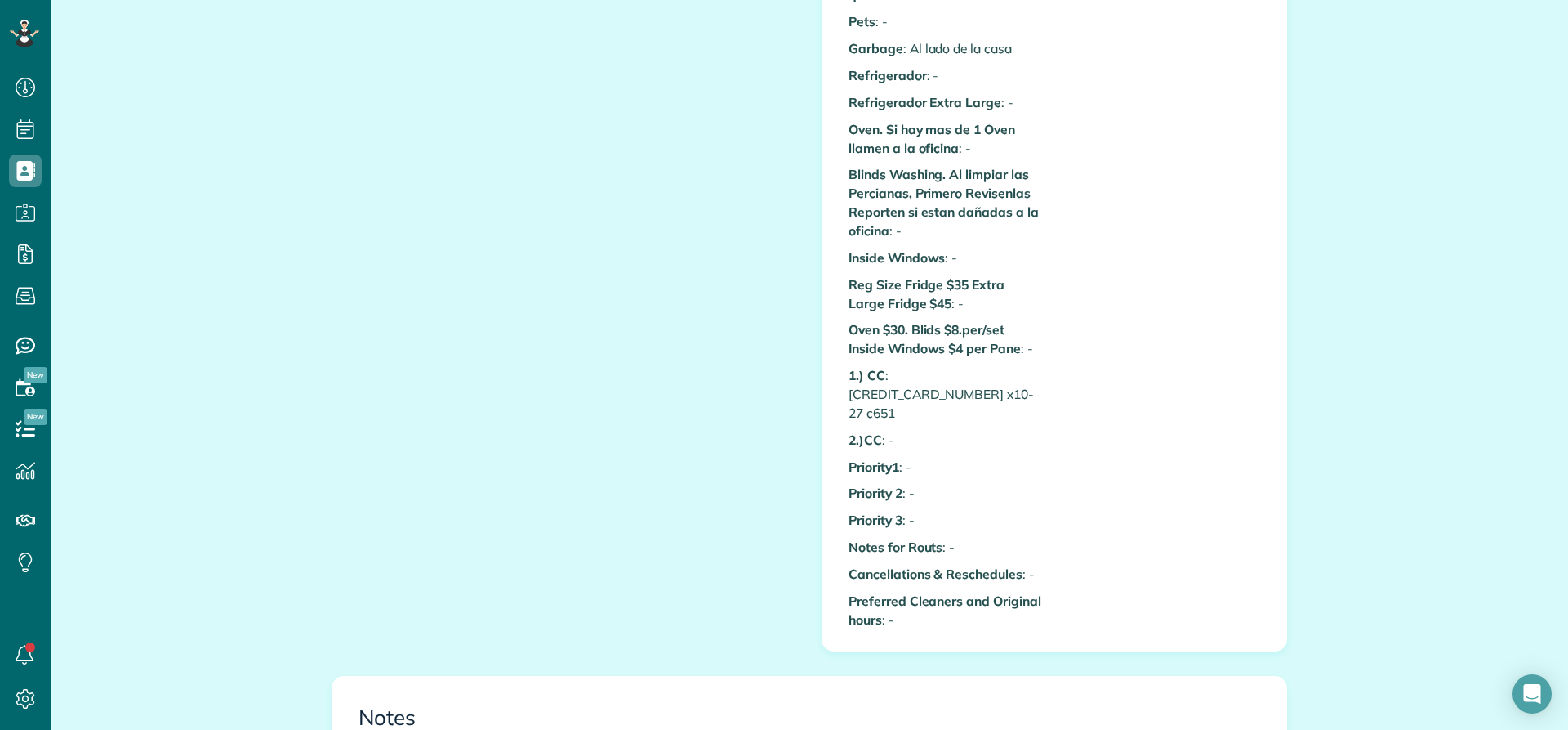
scroll to position [1144, 0]
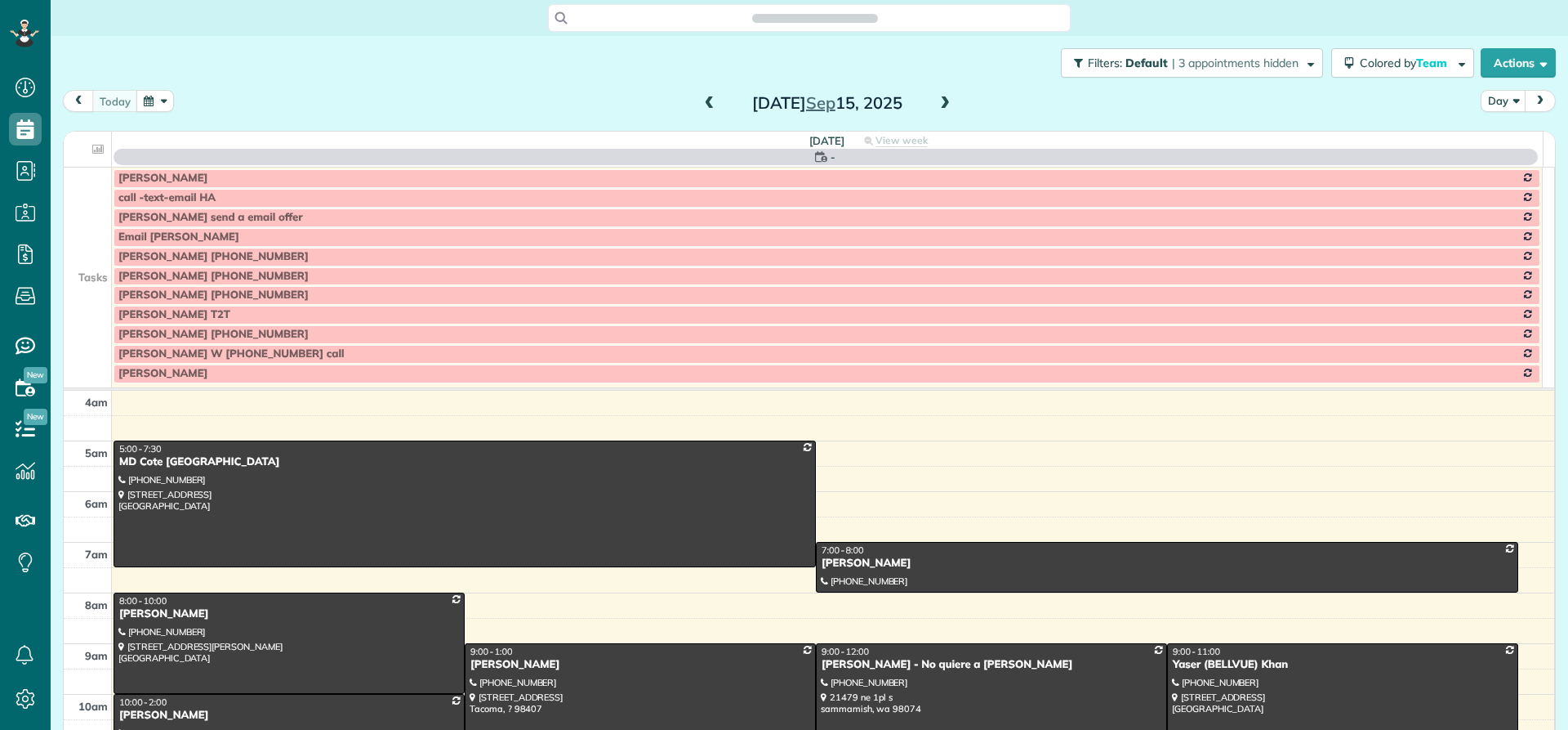
scroll to position [153, 0]
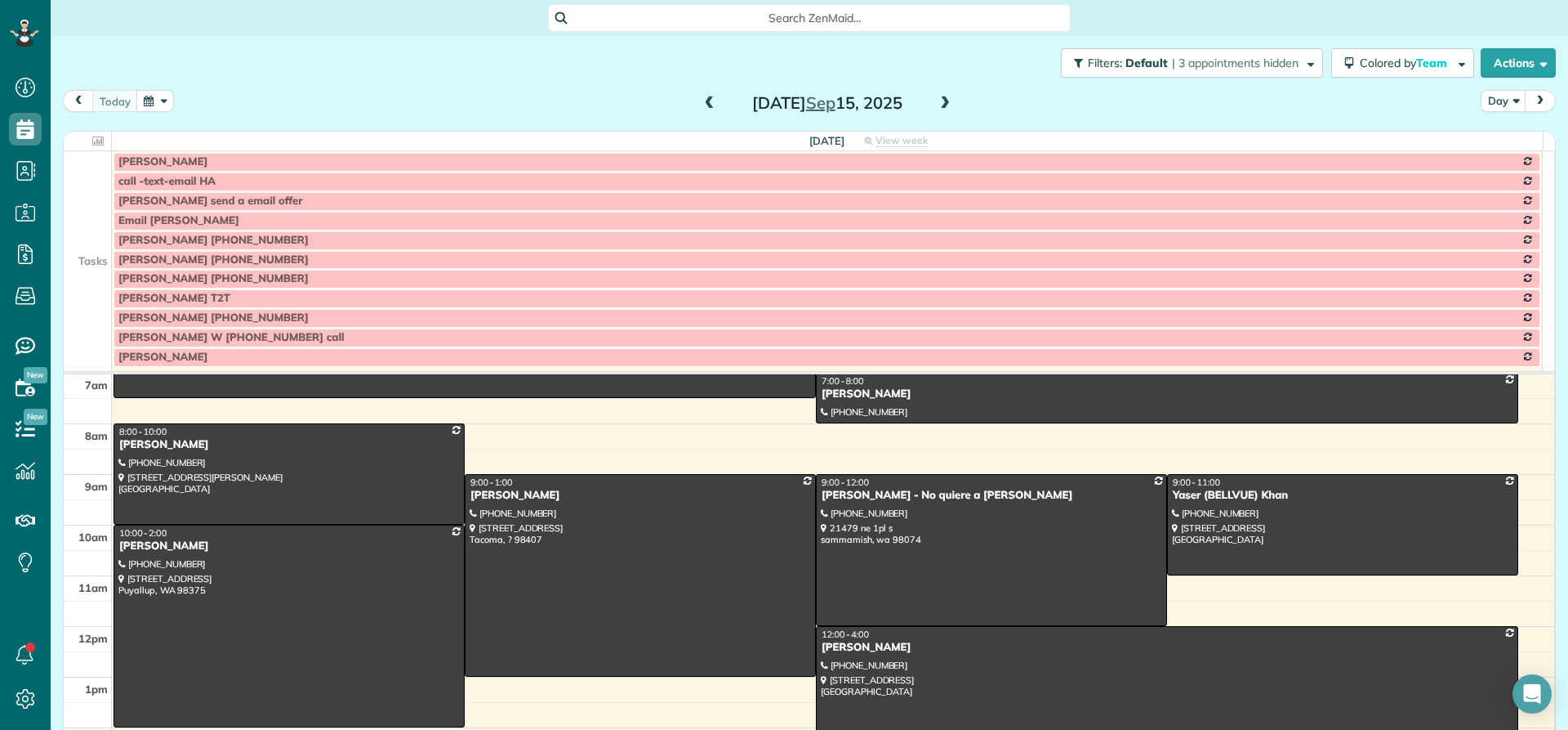
click at [936, 108] on span at bounding box center [945, 104] width 18 height 15
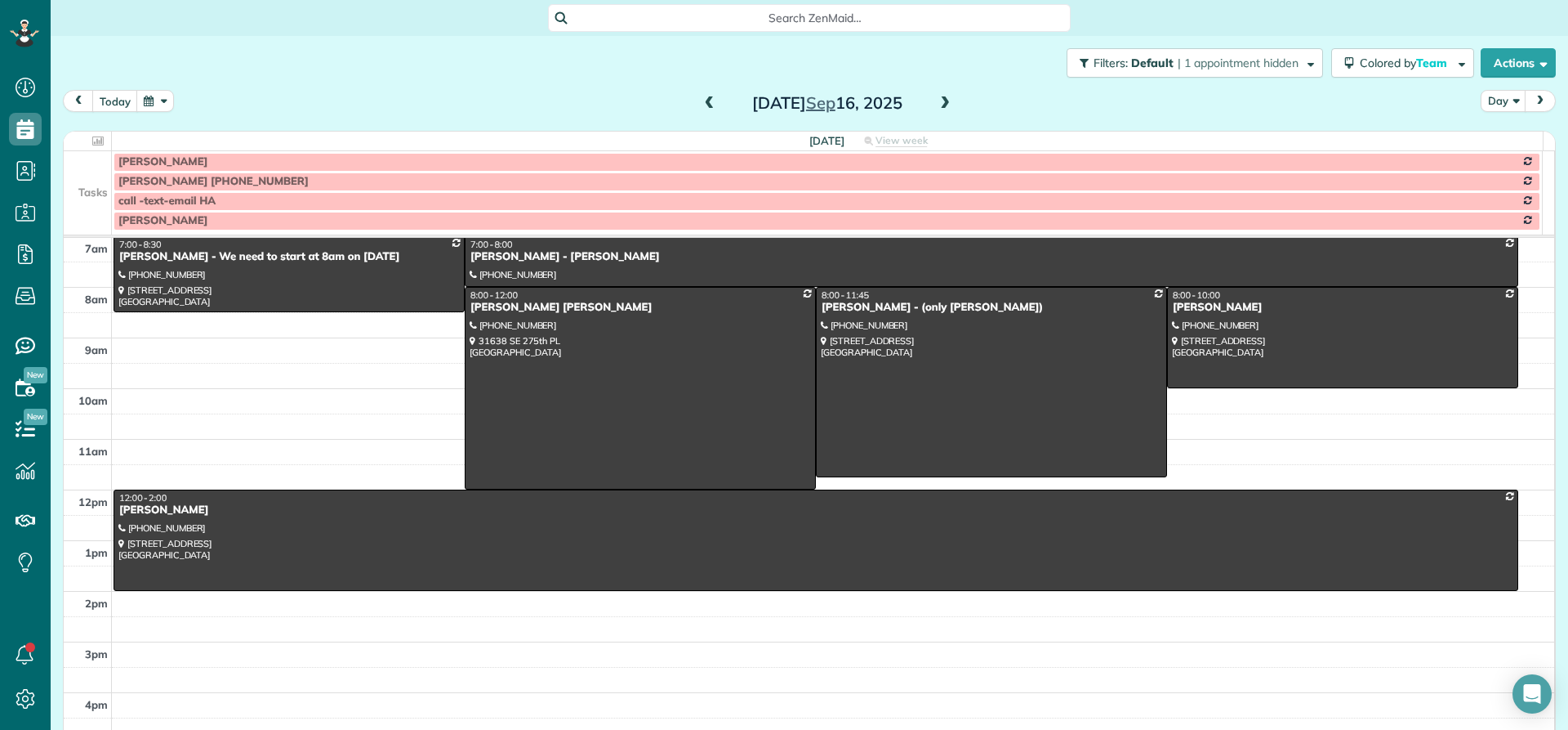
click at [938, 103] on span at bounding box center [945, 104] width 18 height 15
